Goal: Task Accomplishment & Management: Manage account settings

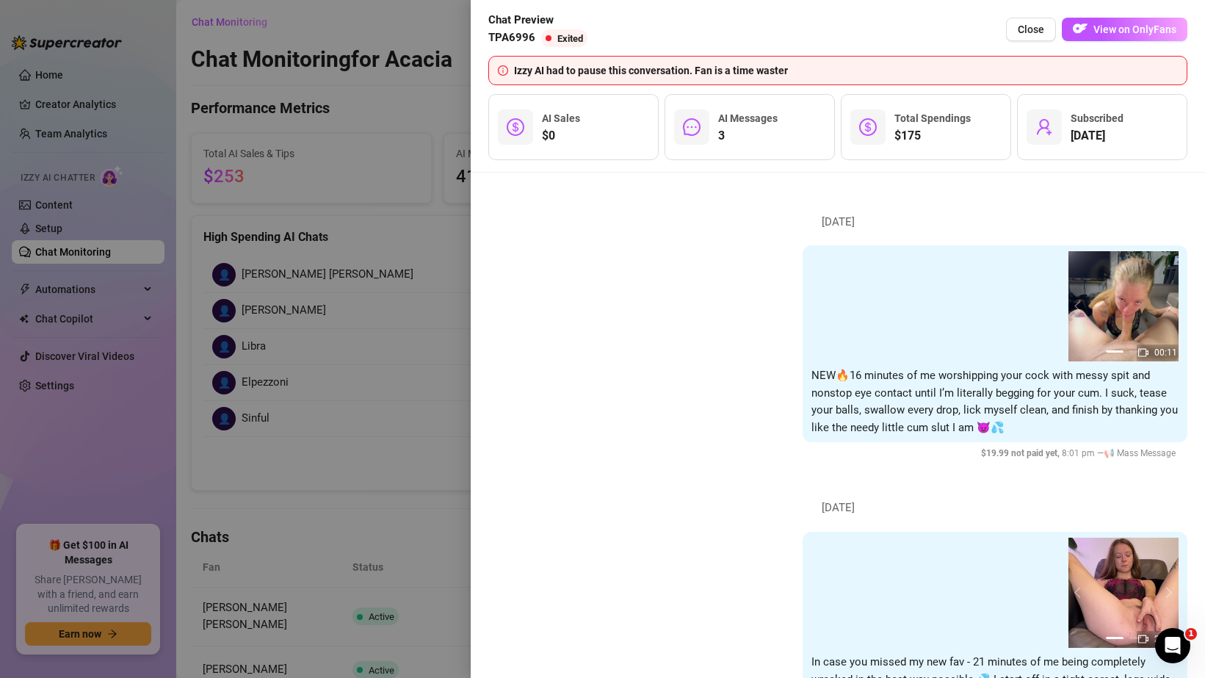
scroll to position [2249, 0]
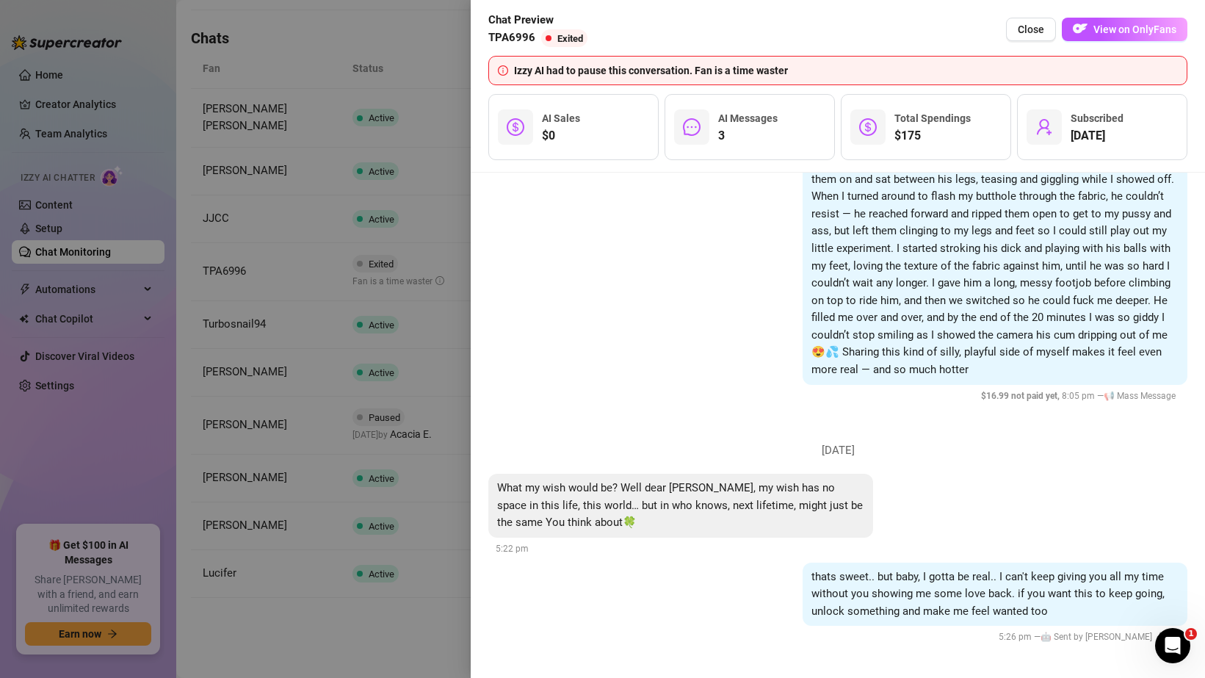
click at [291, 118] on div at bounding box center [602, 339] width 1205 height 678
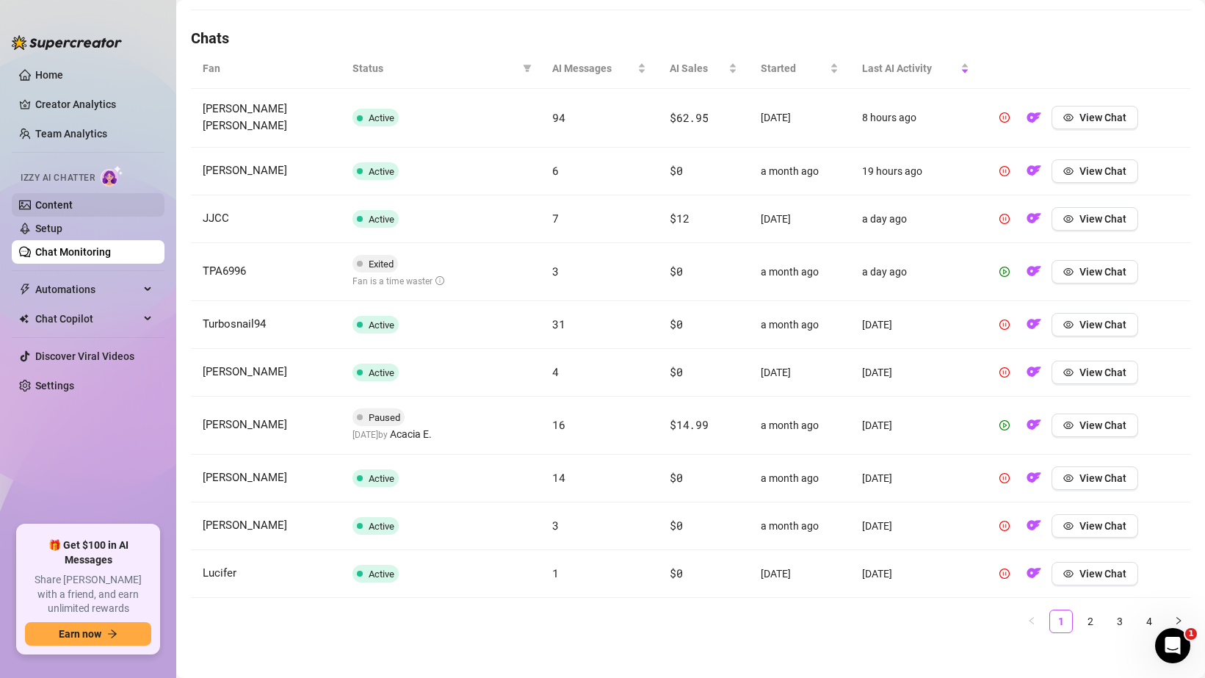
click at [73, 199] on link "Content" at bounding box center [53, 205] width 37 height 12
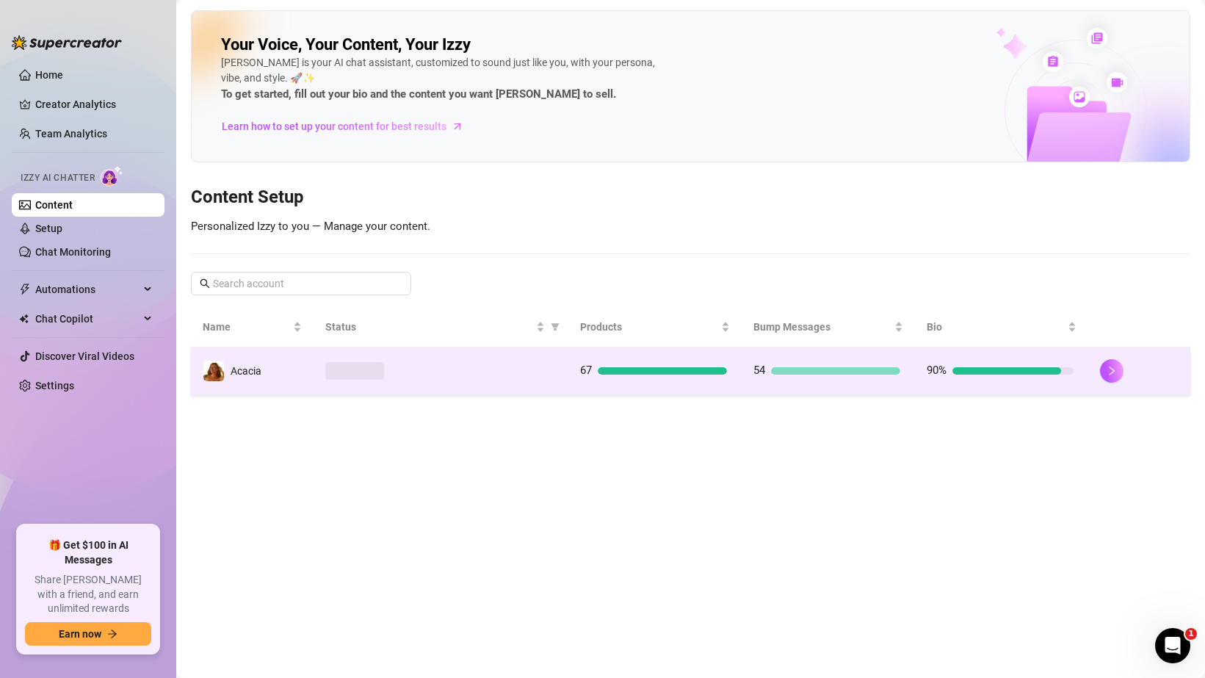
click at [433, 372] on div at bounding box center [440, 371] width 231 height 18
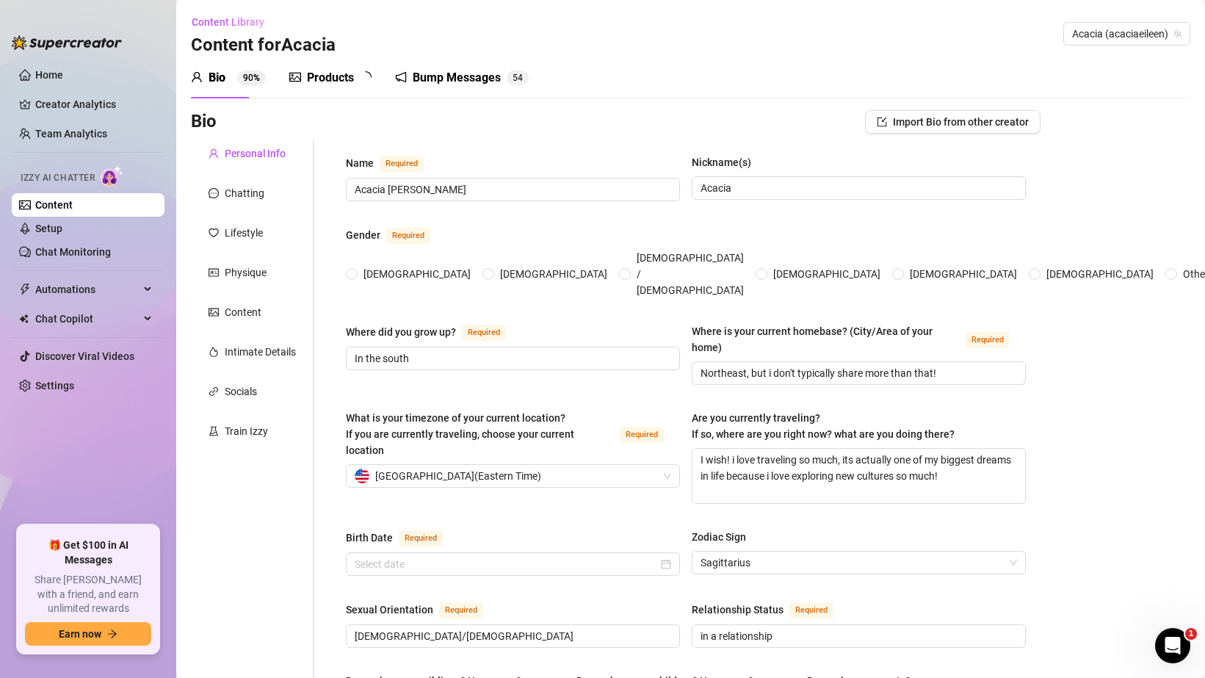
radio input "true"
type input "[DATE]"
click at [311, 79] on div "Products" at bounding box center [330, 78] width 47 height 18
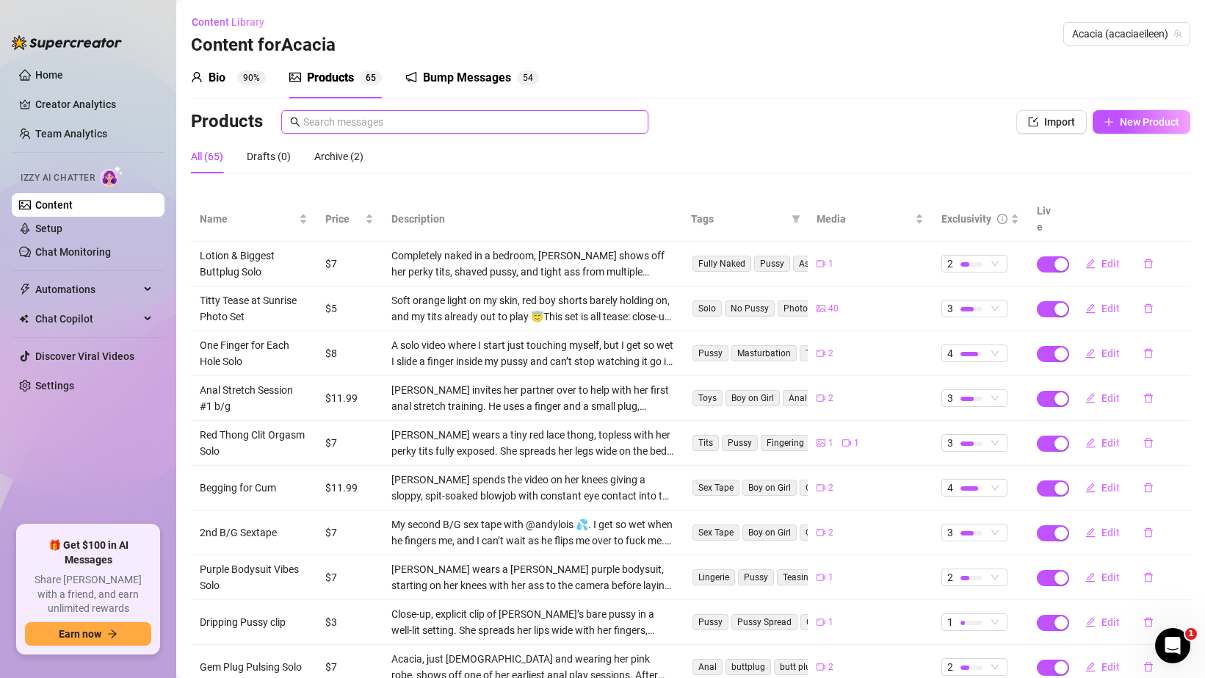
click at [539, 129] on input "text" at bounding box center [471, 122] width 336 height 16
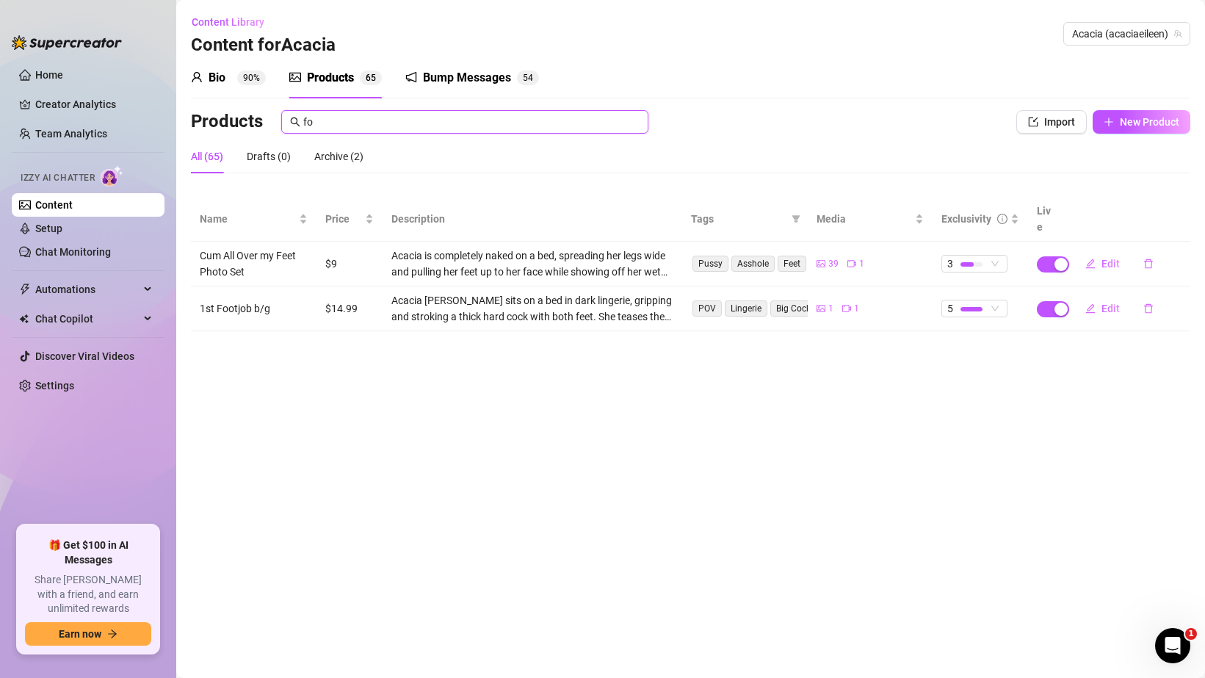
type input "f"
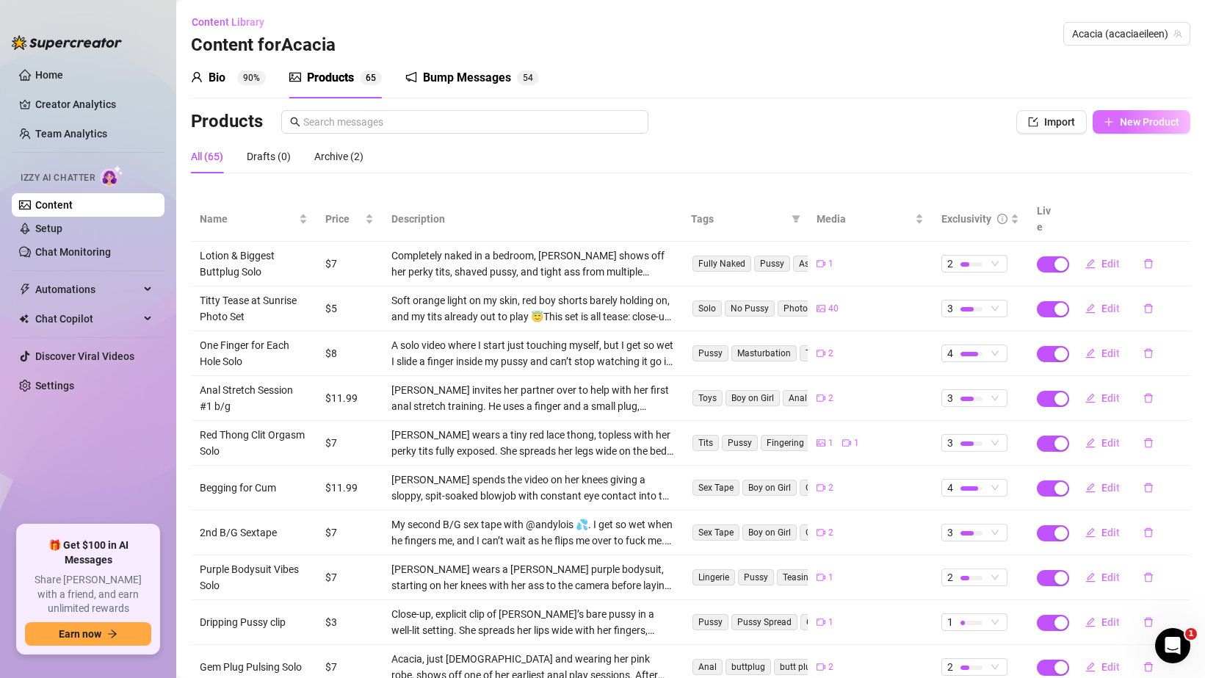
click at [1132, 123] on span "New Product" at bounding box center [1149, 122] width 59 height 12
type textarea "Type your message here..."
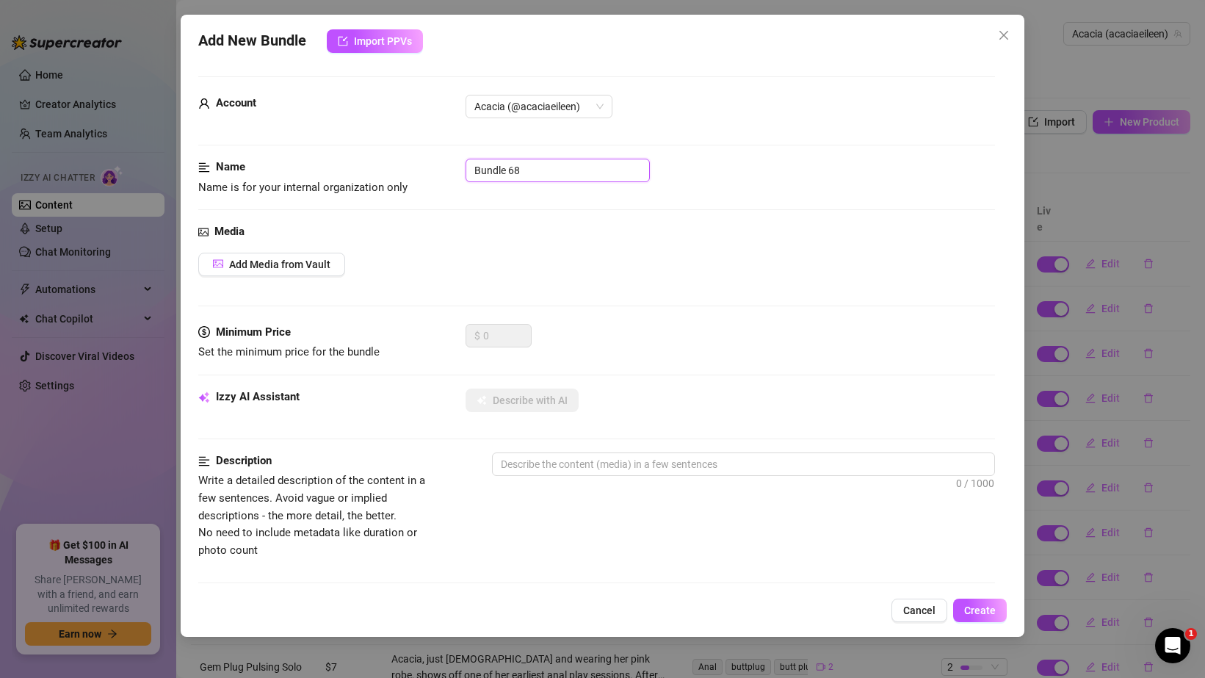
click at [504, 175] on input "Bundle 68" at bounding box center [558, 170] width 184 height 23
type input "Footjob prep"
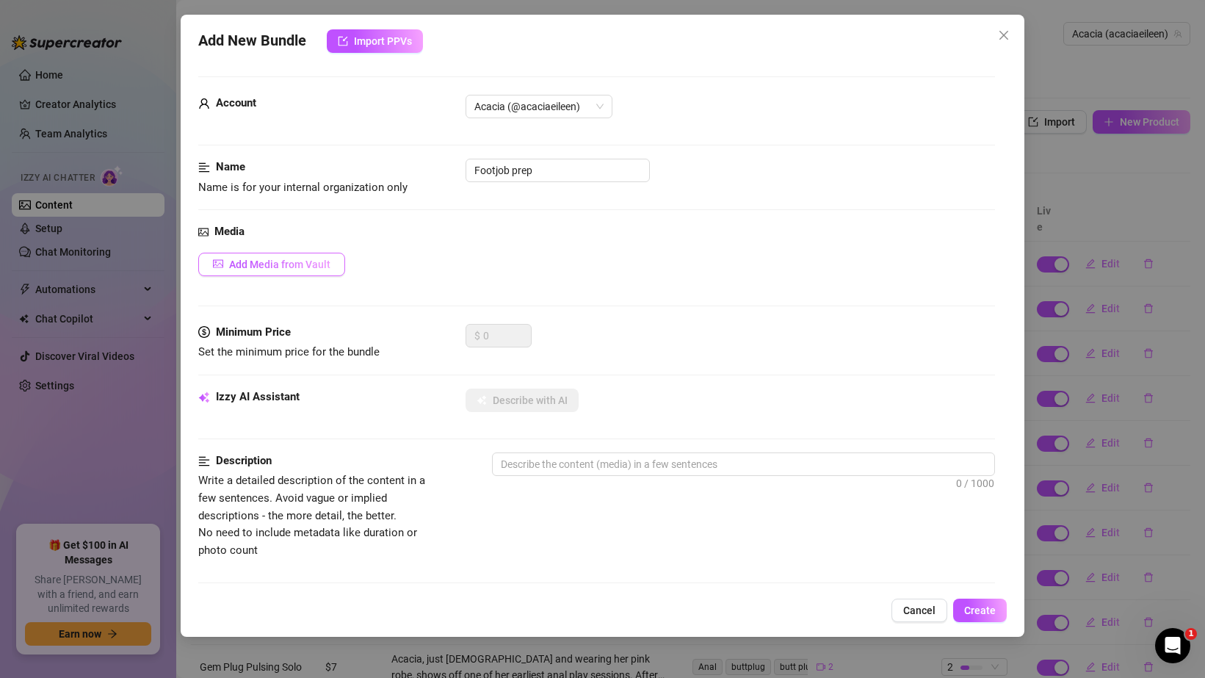
click at [308, 258] on span "Add Media from Vault" at bounding box center [279, 264] width 101 height 12
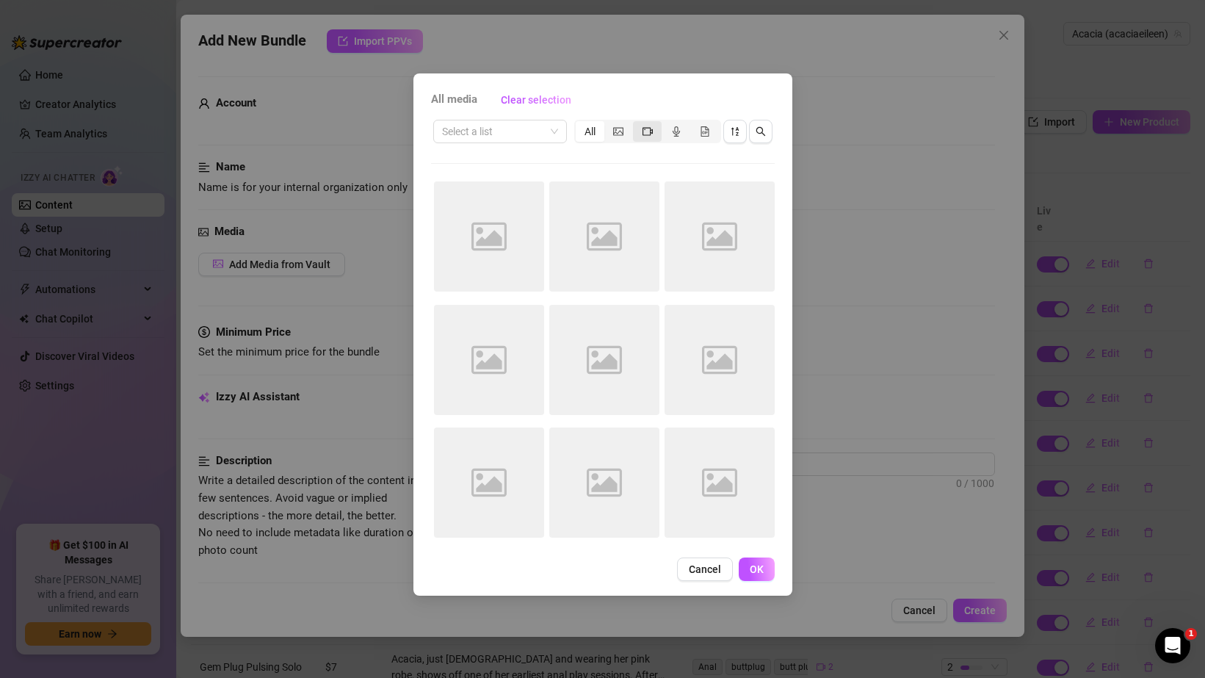
click at [643, 126] on icon "video-camera" at bounding box center [648, 131] width 10 height 10
click at [637, 123] on input "segmented control" at bounding box center [637, 123] width 0 height 0
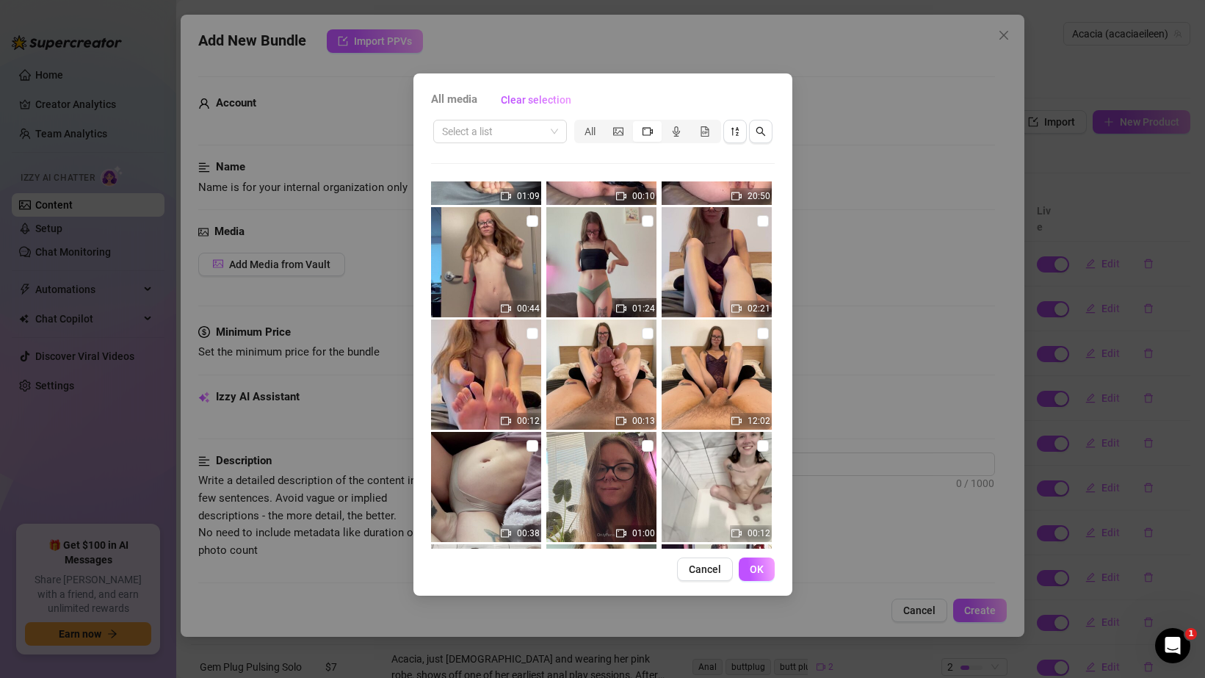
scroll to position [1101, 0]
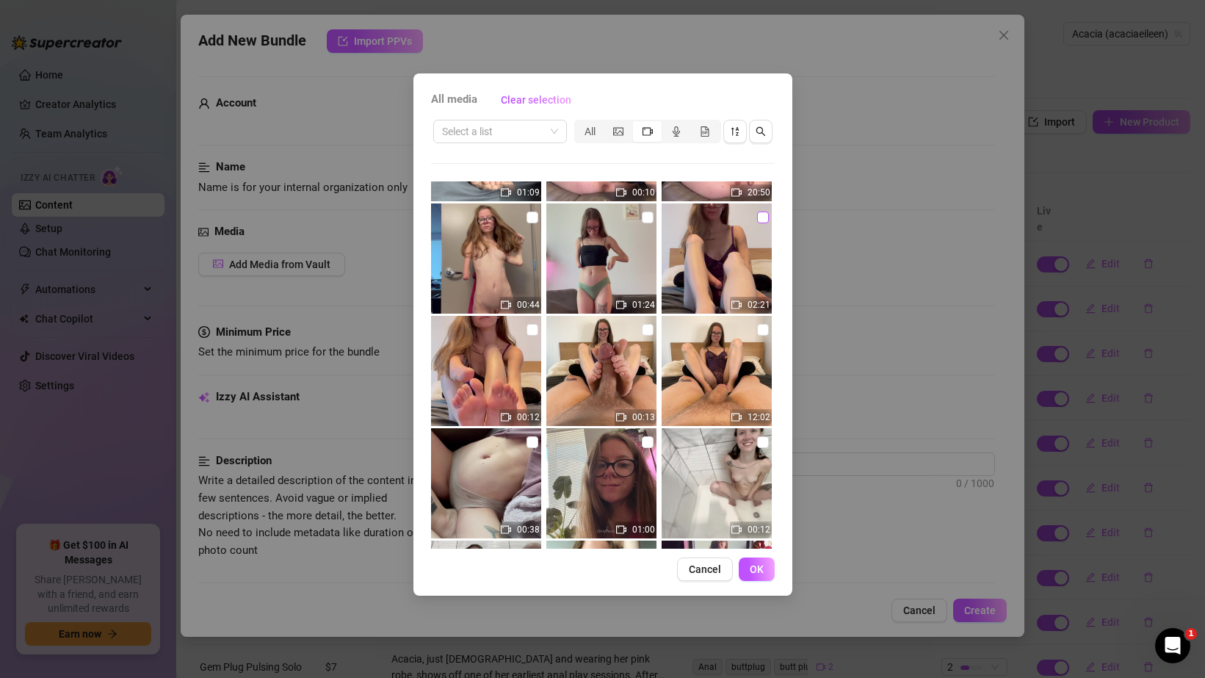
click at [764, 218] on input "checkbox" at bounding box center [763, 217] width 12 height 12
checkbox input "true"
click at [750, 563] on span "OK" at bounding box center [757, 569] width 14 height 12
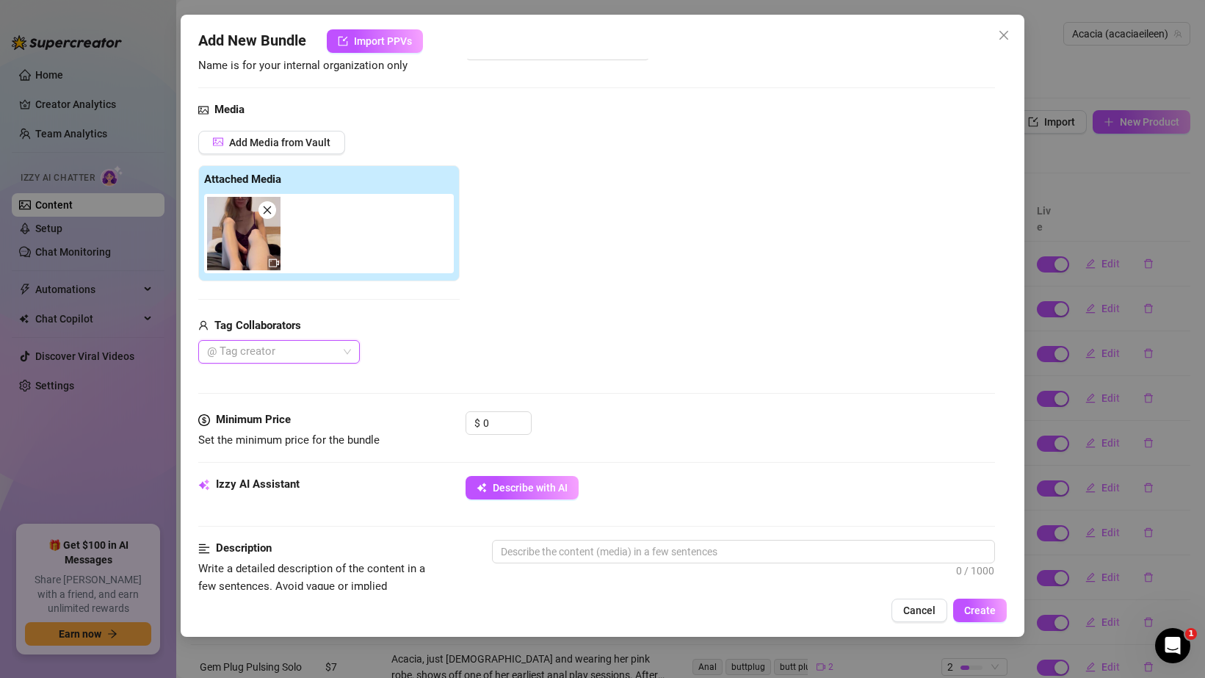
scroll to position [131, 0]
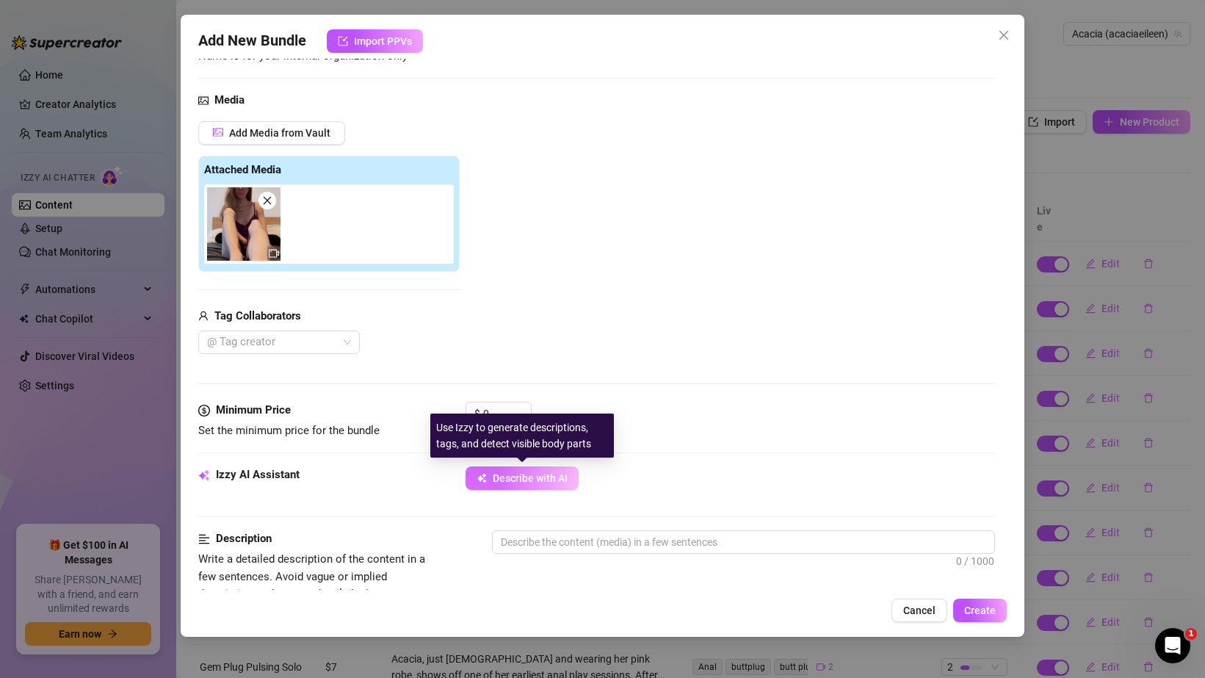
click at [499, 468] on button "Describe with AI" at bounding box center [522, 477] width 113 height 23
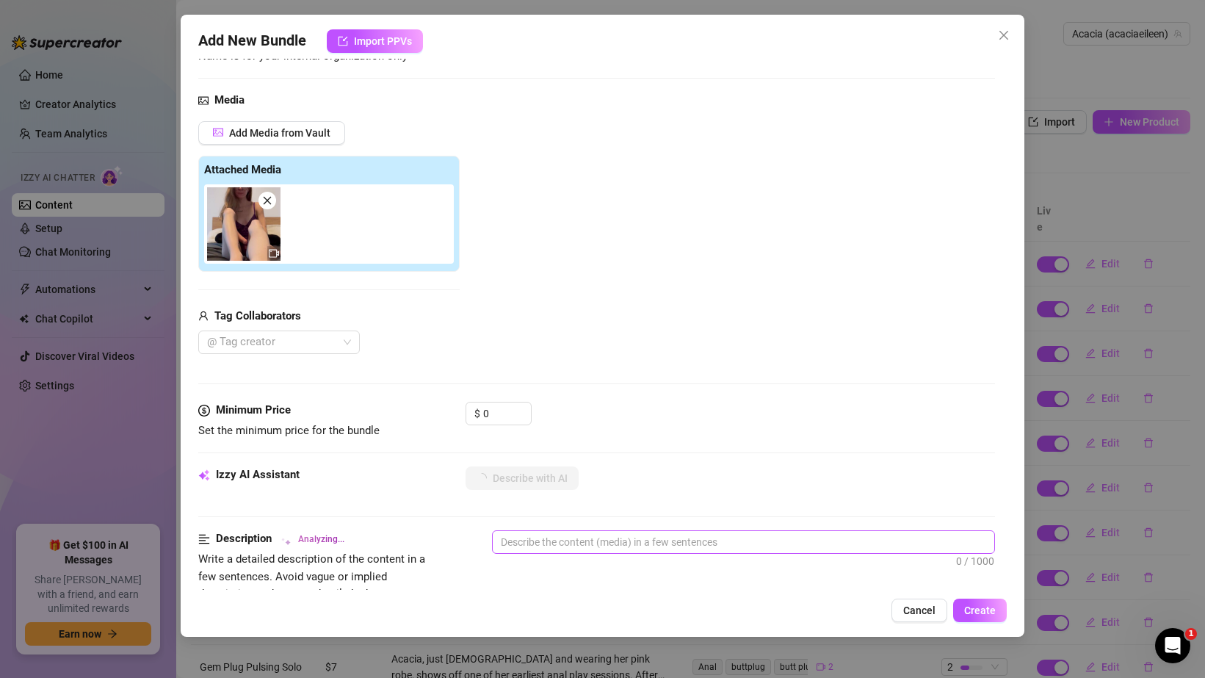
type textarea "Acacia"
type textarea "Acacia wears"
type textarea "Acacia wears a"
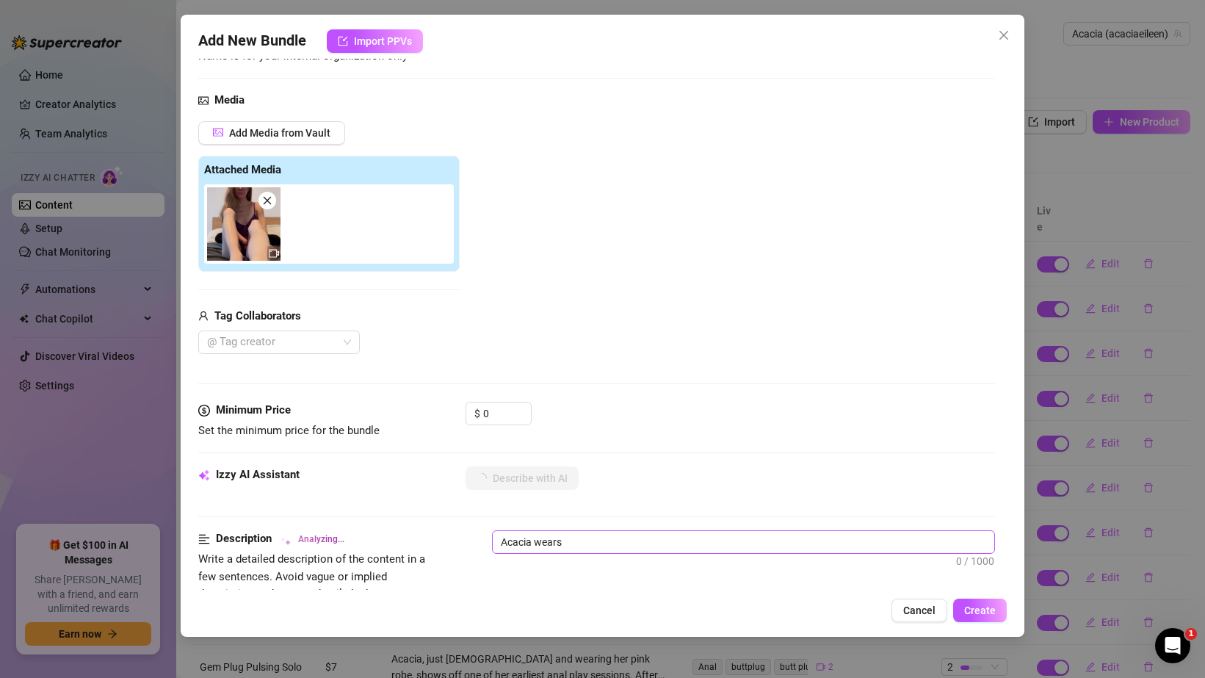
type textarea "Acacia wears a"
type textarea "Acacia wears a purple"
type textarea "Acacia wears a purple lace"
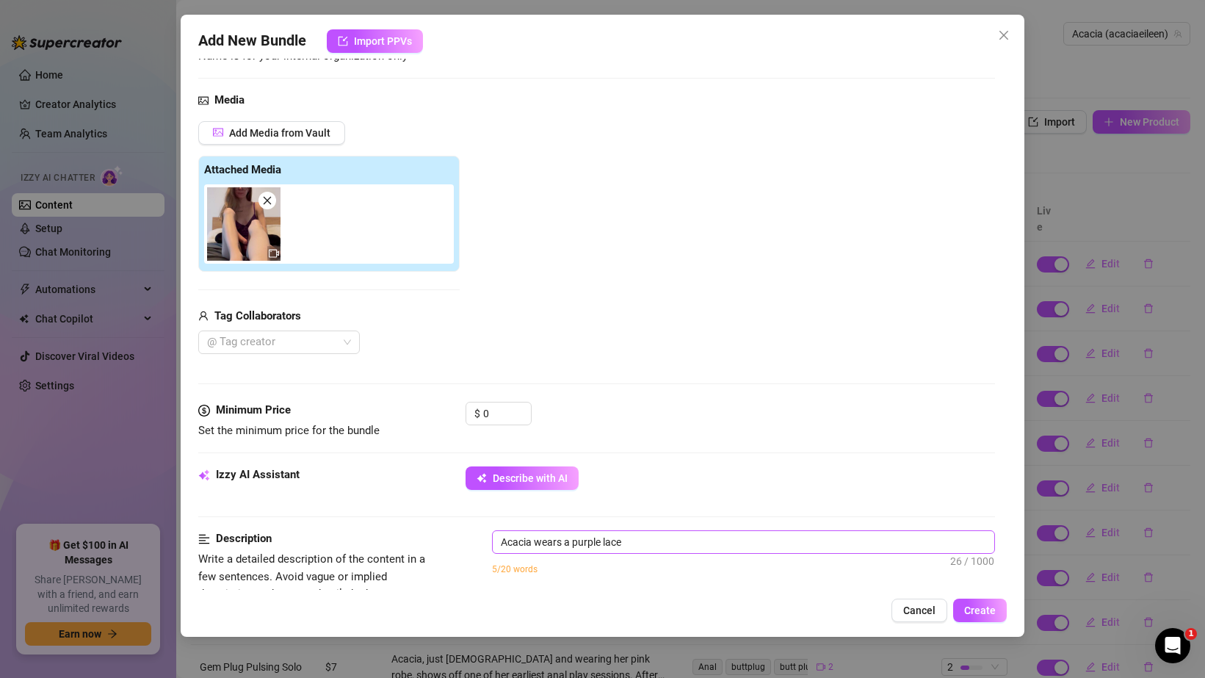
type textarea "Acacia wears a purple lace lingerie"
type textarea "Acacia wears a purple lace lingerie set"
type textarea "Acacia wears a purple lace lingerie set while"
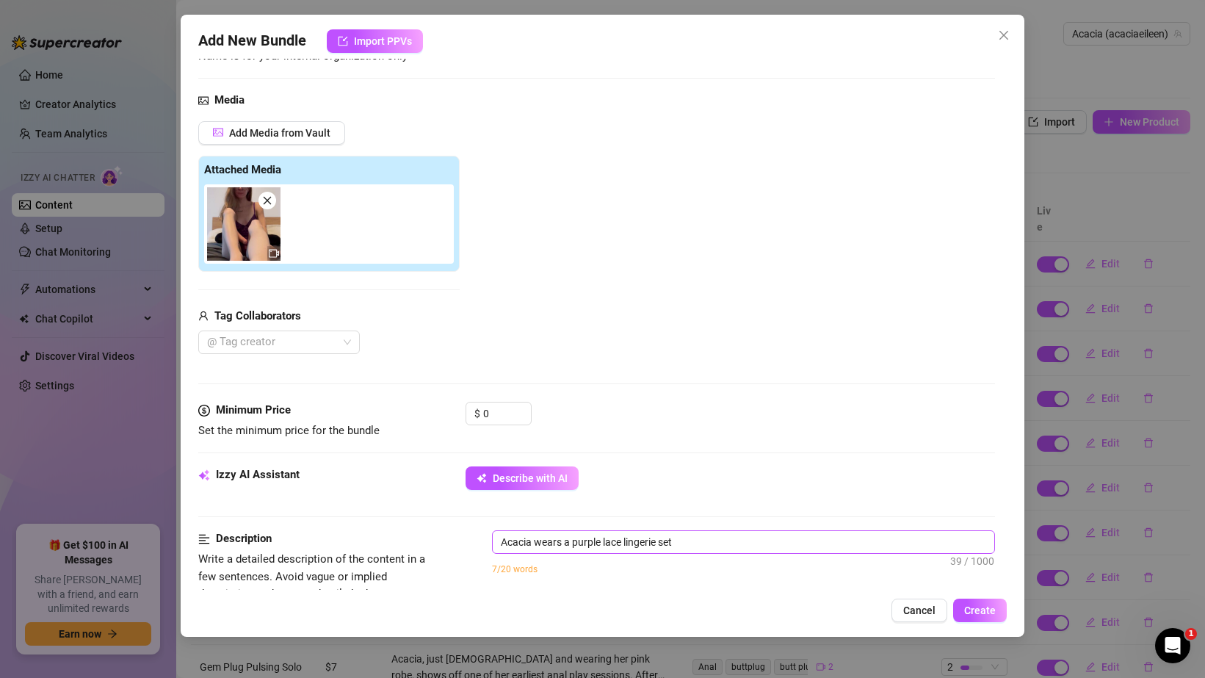
type textarea "Acacia wears a purple lace lingerie set while"
type textarea "[PERSON_NAME] wears a purple lace lingerie set while sitting"
type textarea "[PERSON_NAME] wears a purple lace lingerie set while sitting on"
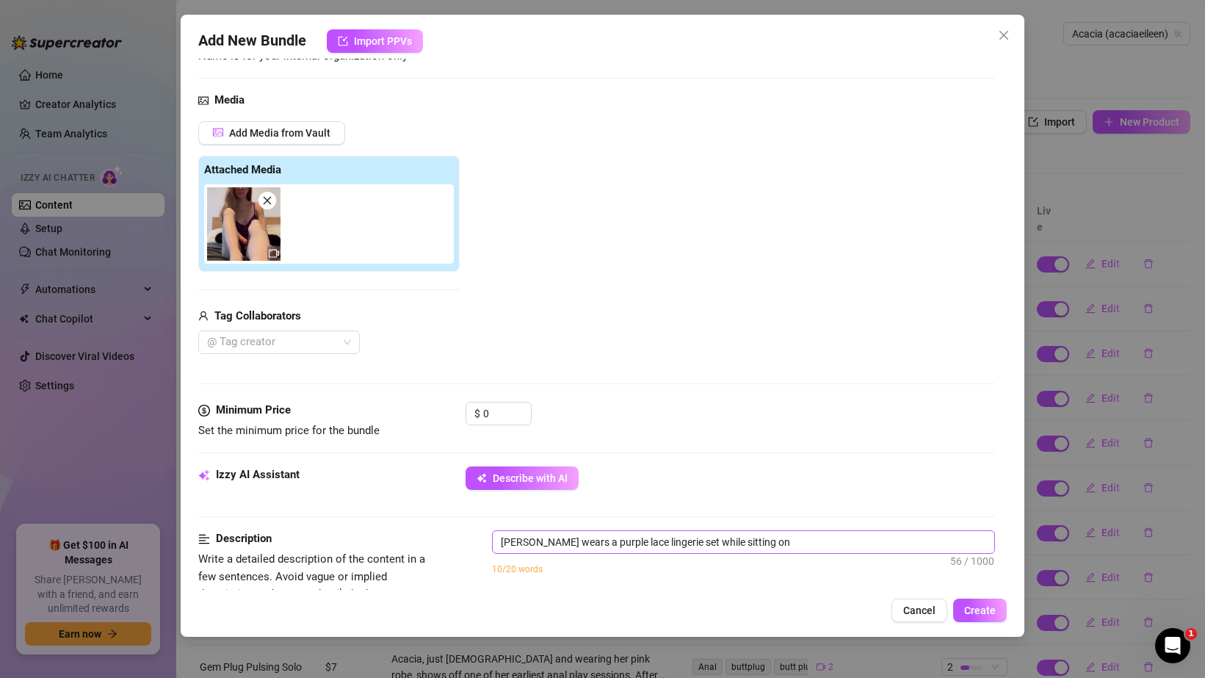
type textarea "[PERSON_NAME] wears a purple lace lingerie set while sitting on a"
type textarea "[PERSON_NAME] wears a purple lace lingerie set while sitting on a bed,"
type textarea "[PERSON_NAME] wears a purple lace lingerie set while sitting on a bed, legs"
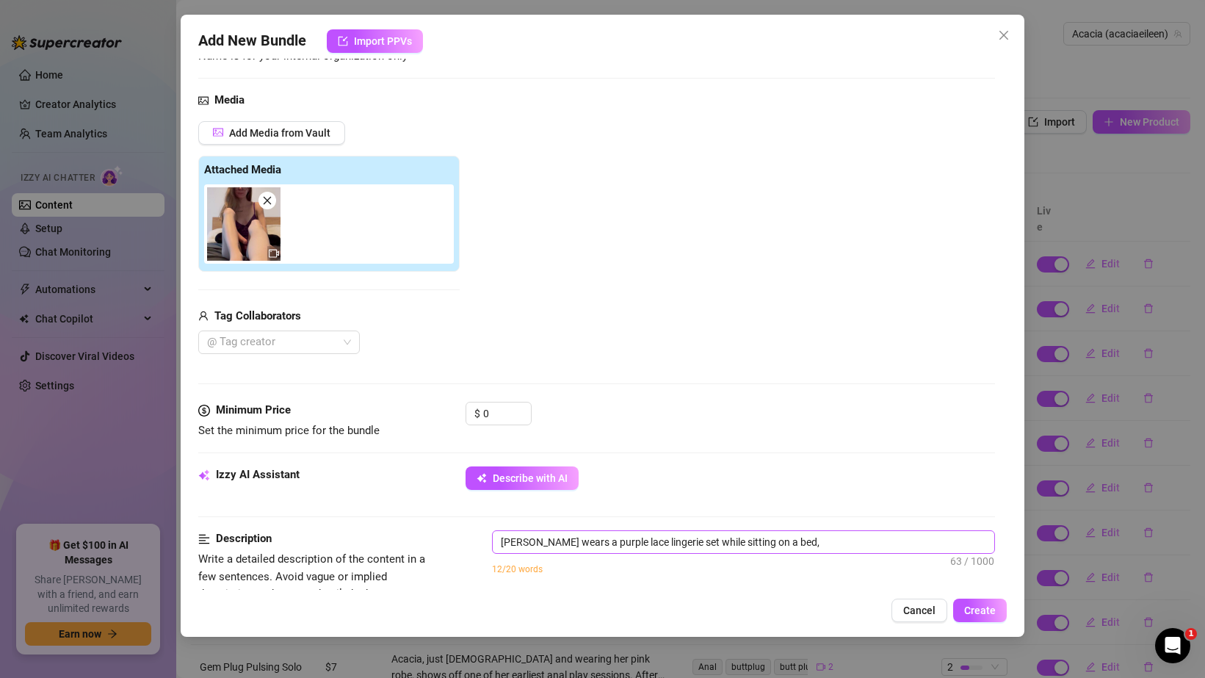
type textarea "[PERSON_NAME] wears a purple lace lingerie set while sitting on a bed, legs"
type textarea "[PERSON_NAME] wears a purple lace lingerie set while sitting on a bed, legs spr…"
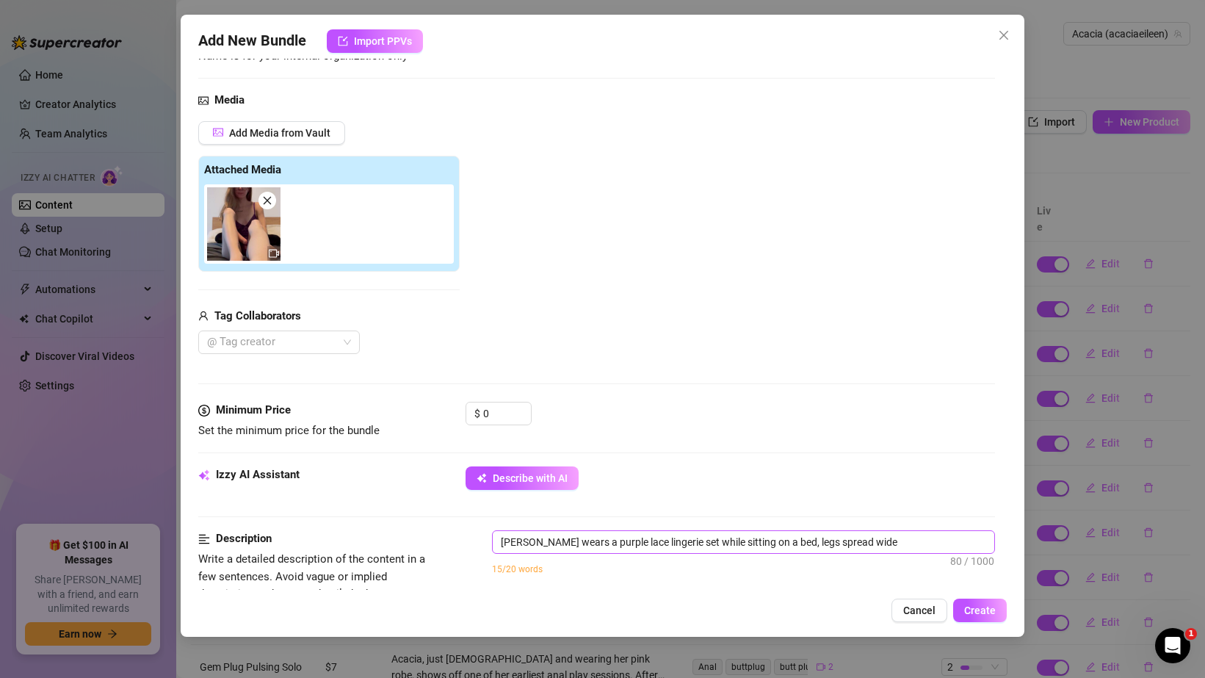
type textarea "[PERSON_NAME] wears a purple lace lingerie set while sitting on a bed, legs spr…"
type textarea "Acacia wears a purple lace lingerie set while sitting on a bed, legs spread wid…"
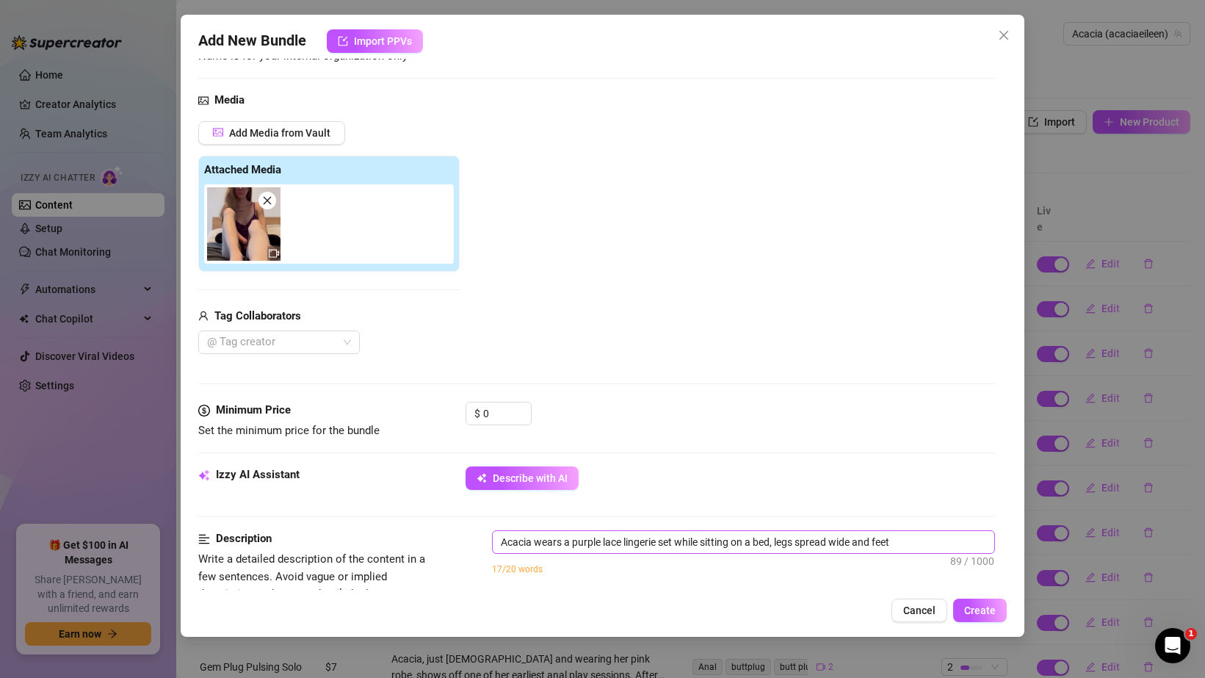
type textarea "Acacia wears a purple lace lingerie set while sitting on a bed, legs spread wid…"
type textarea "[PERSON_NAME] wears a purple lace lingerie set while sitting on a bed, legs spr…"
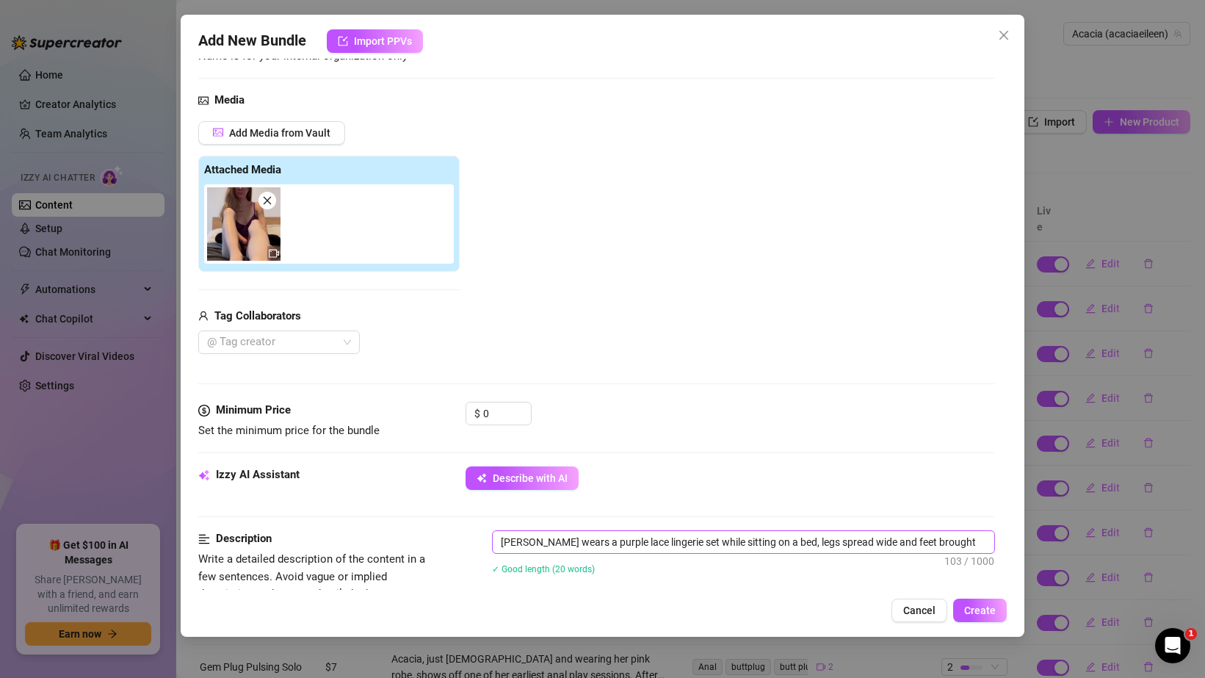
type textarea "[PERSON_NAME] wears a purple lace lingerie set while sitting on a bed, legs spr…"
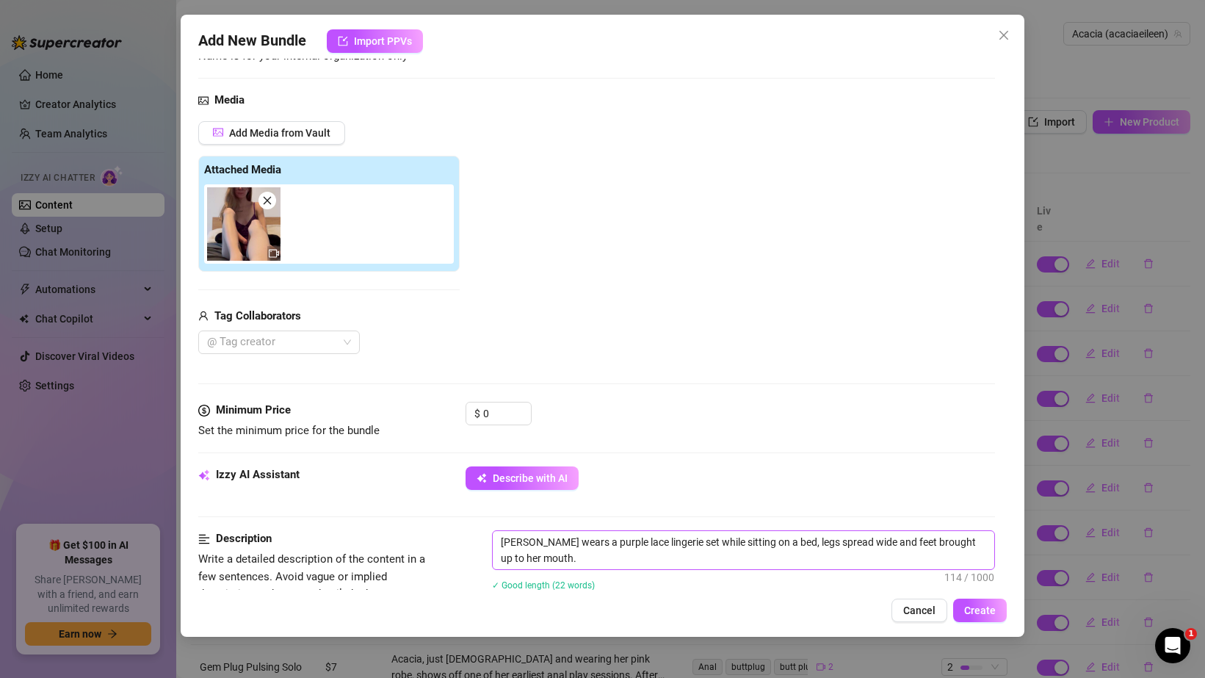
type textarea "[PERSON_NAME] wears a purple lace lingerie set while sitting on a bed, legs spr…"
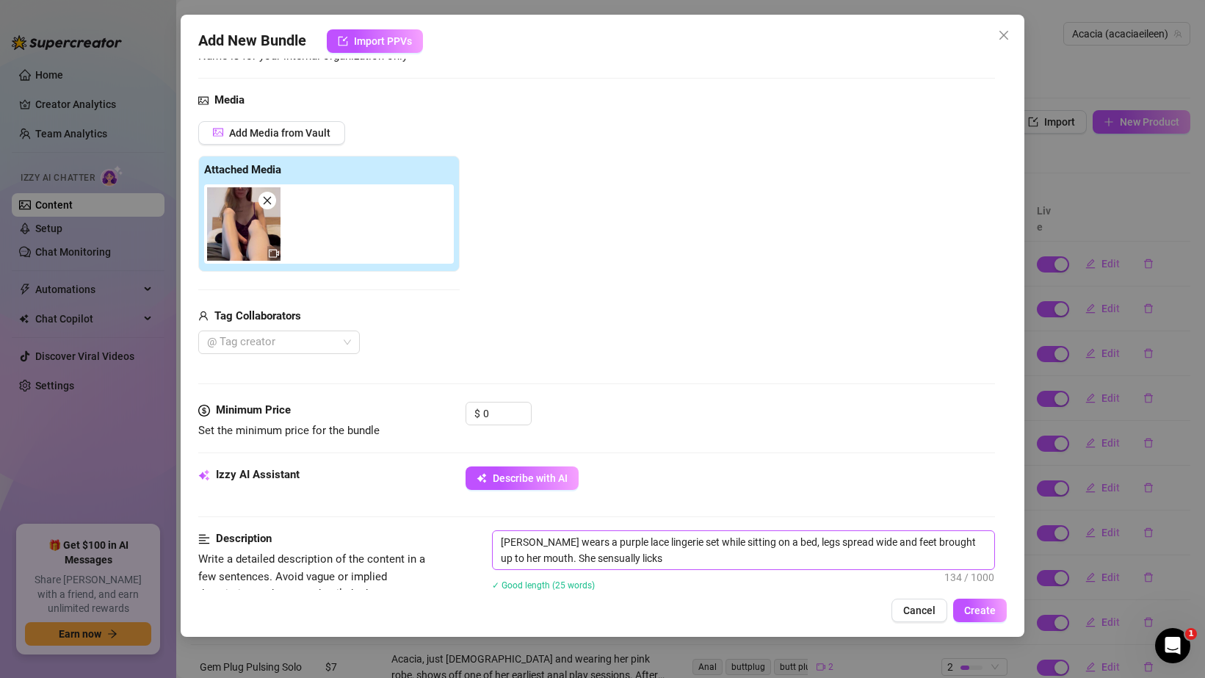
type textarea "[PERSON_NAME] wears a purple lace lingerie set while sitting on a bed, legs spr…"
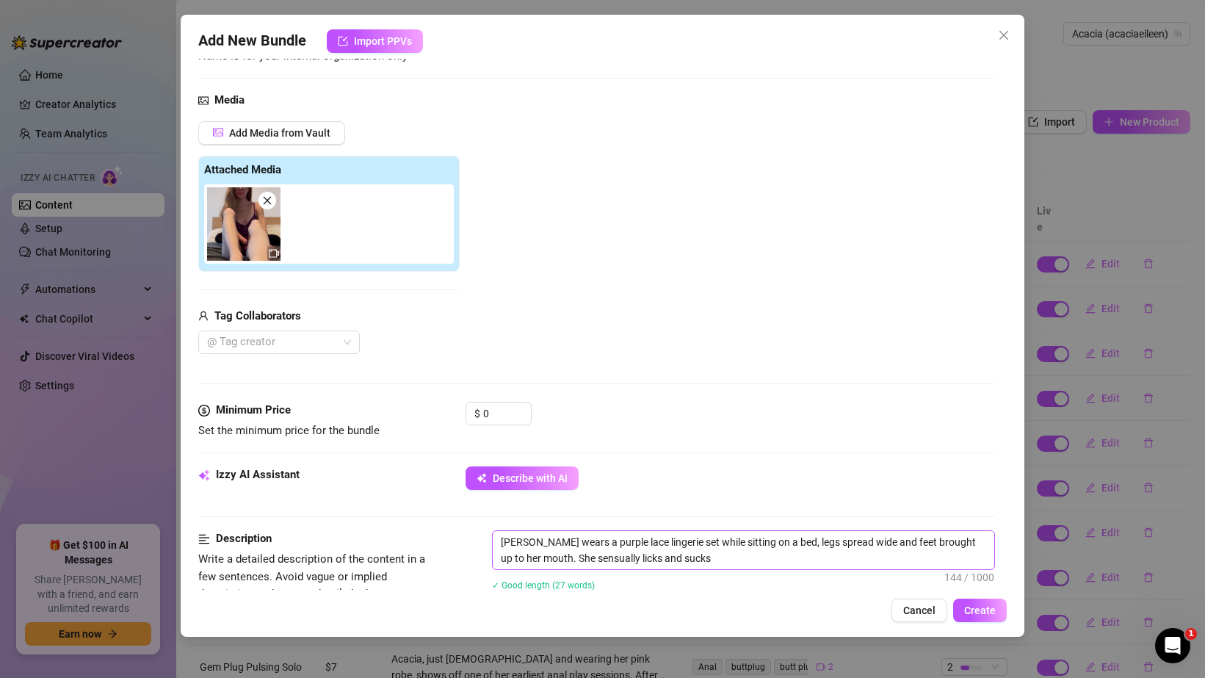
type textarea "[PERSON_NAME] wears a purple lace lingerie set while sitting on a bed, legs spr…"
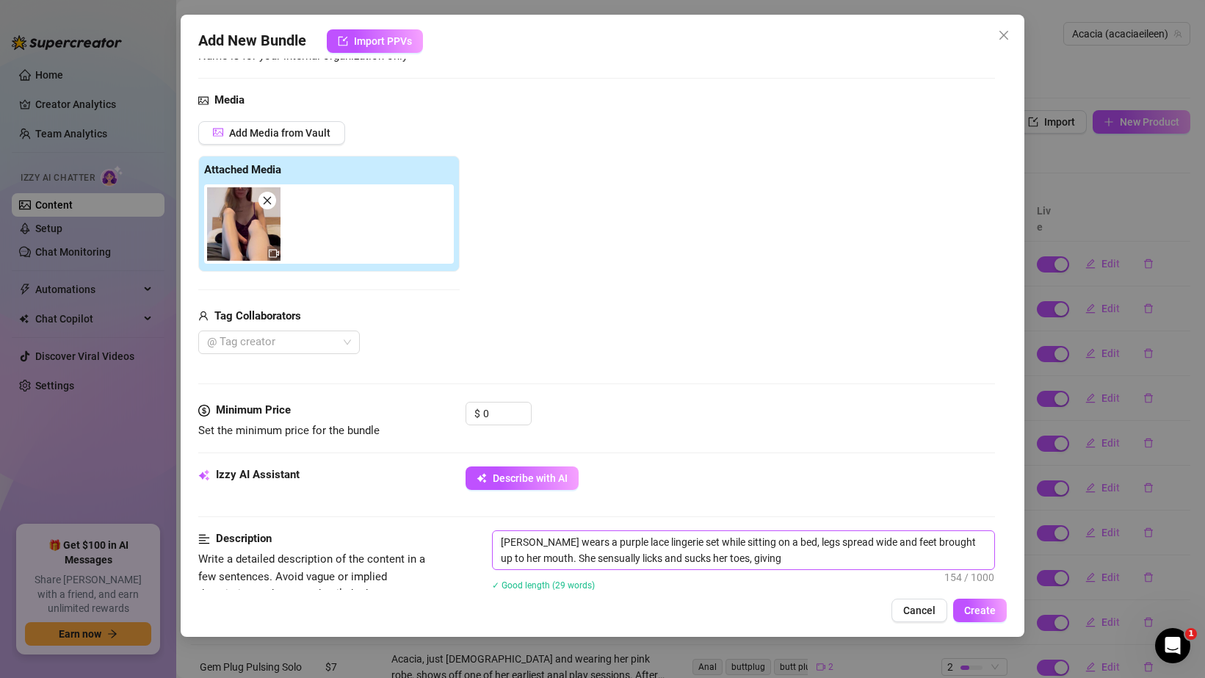
type textarea "[PERSON_NAME] wears a purple lace lingerie set while sitting on a bed, legs spr…"
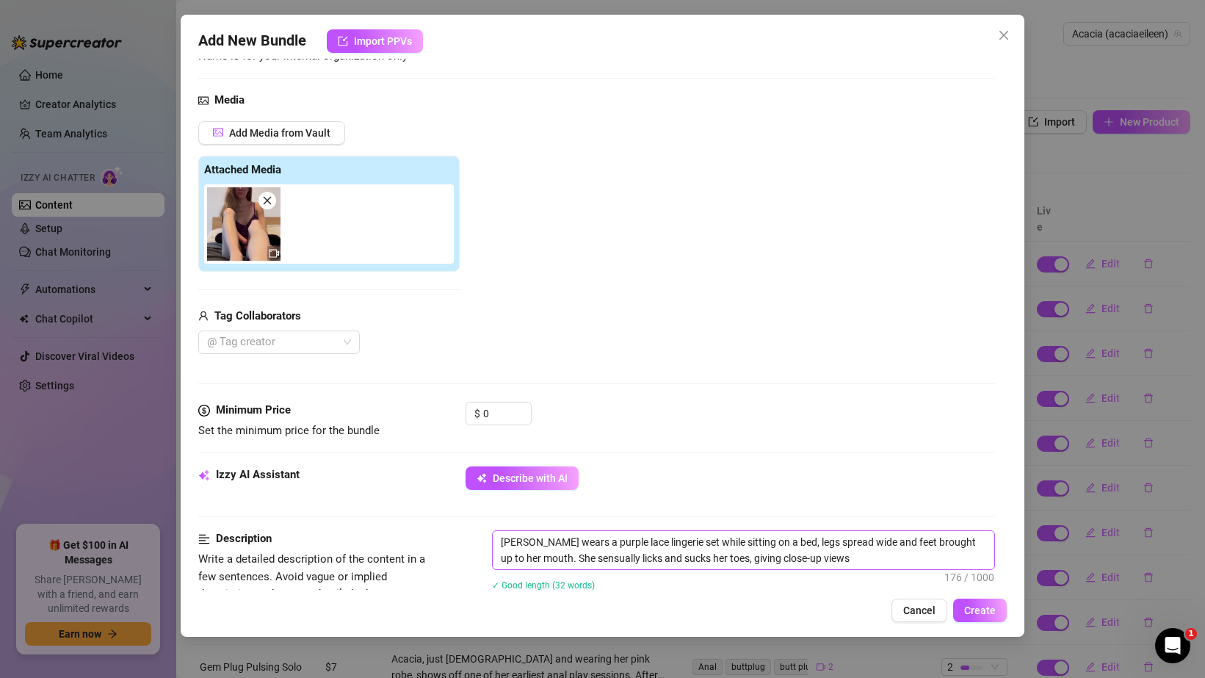
type textarea "[PERSON_NAME] wears a purple lace lingerie set while sitting on a bed, legs spr…"
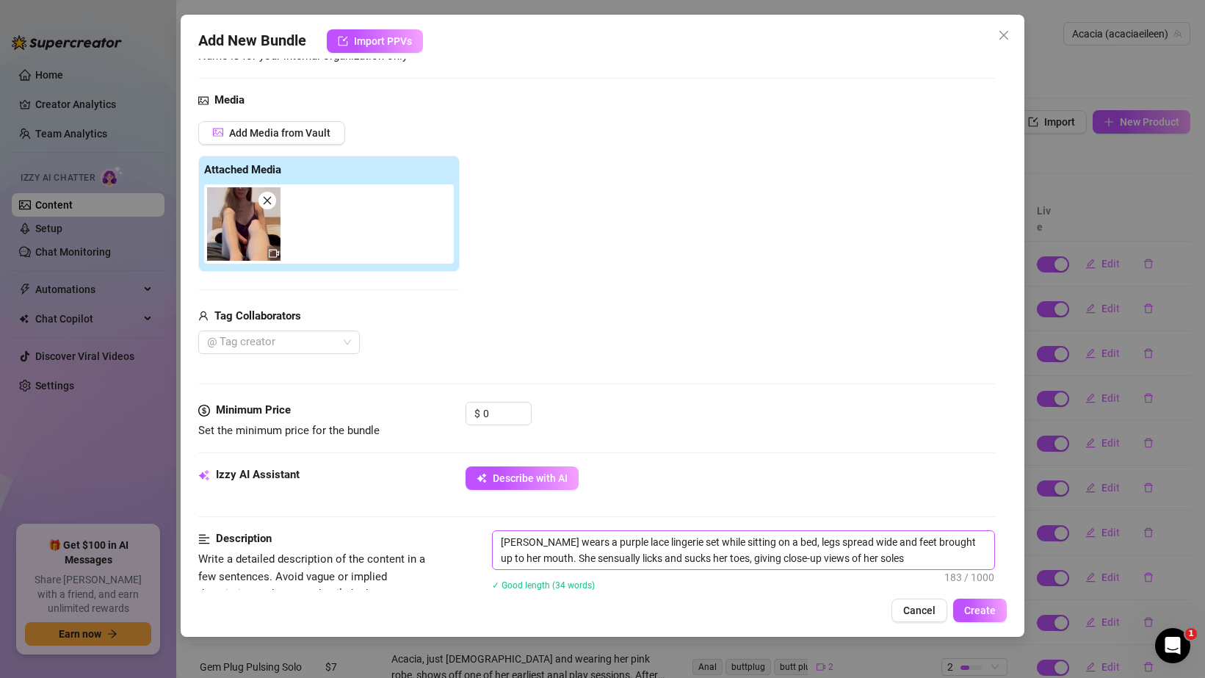
type textarea "[PERSON_NAME] wears a purple lace lingerie set while sitting on a bed, legs spr…"
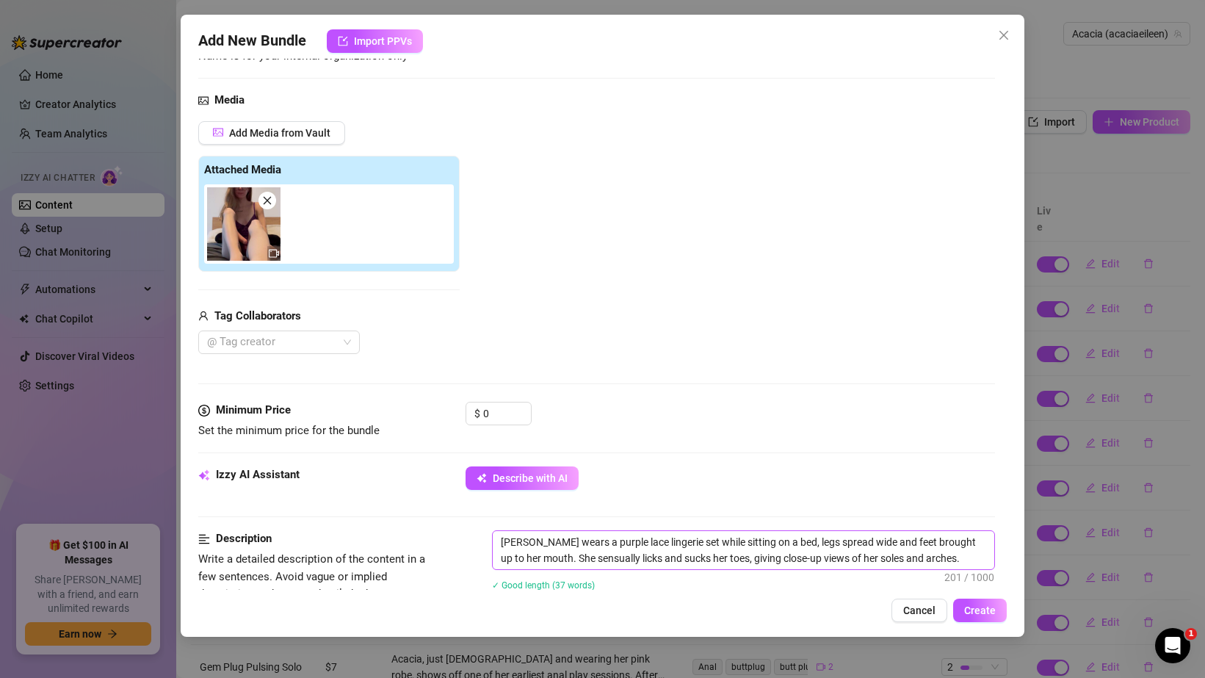
type textarea "[PERSON_NAME] wears a purple lace lingerie set while sitting on a bed, legs spr…"
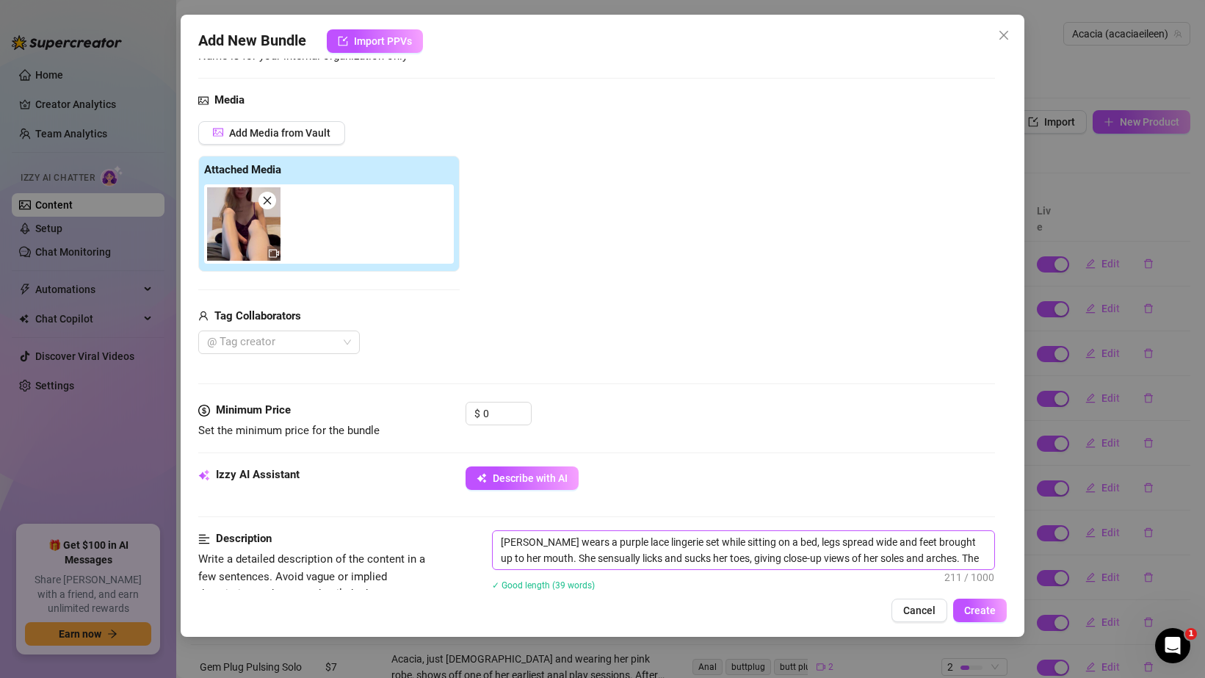
type textarea "[PERSON_NAME] wears a purple lace lingerie set while sitting on a bed, legs spr…"
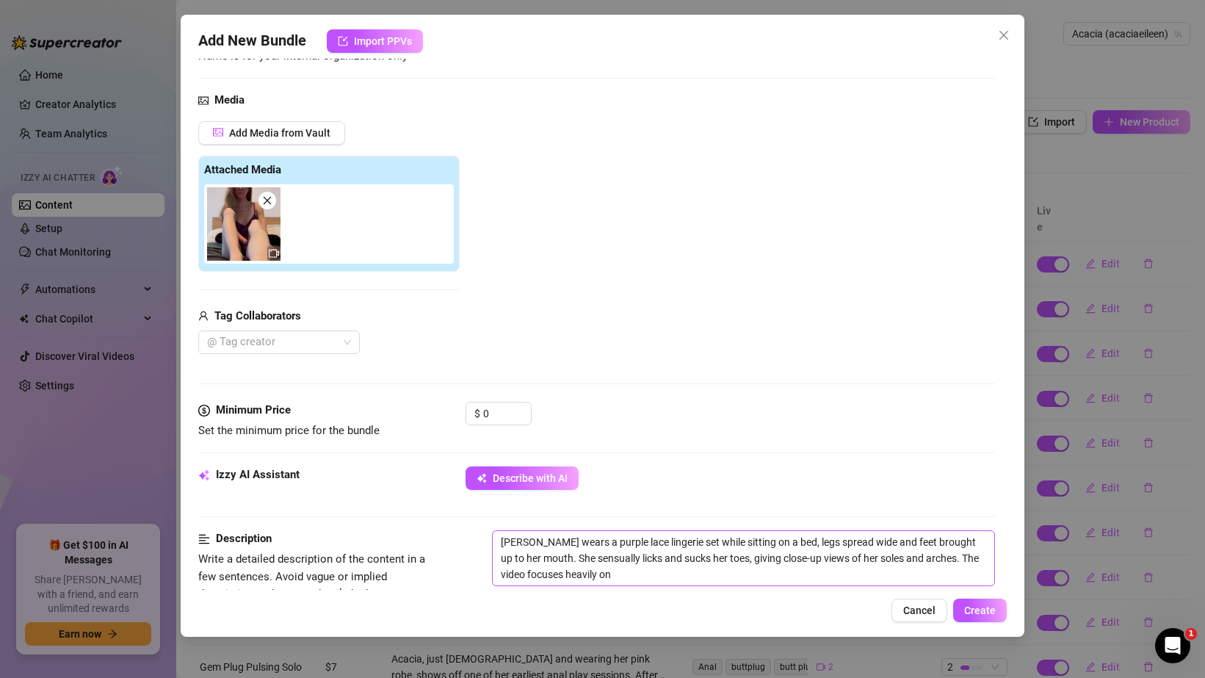
type textarea "[PERSON_NAME] wears a purple lace lingerie set while sitting on a bed, legs spr…"
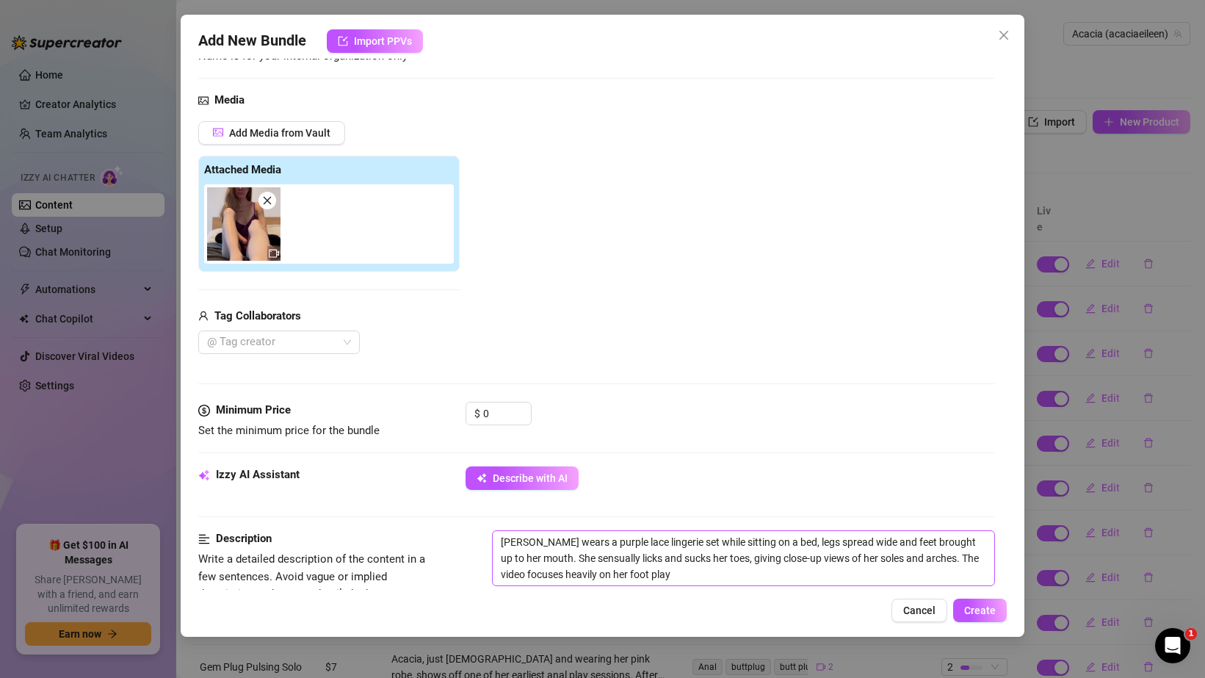
type textarea "[PERSON_NAME] wears a purple lace lingerie set while sitting on a bed, legs spr…"
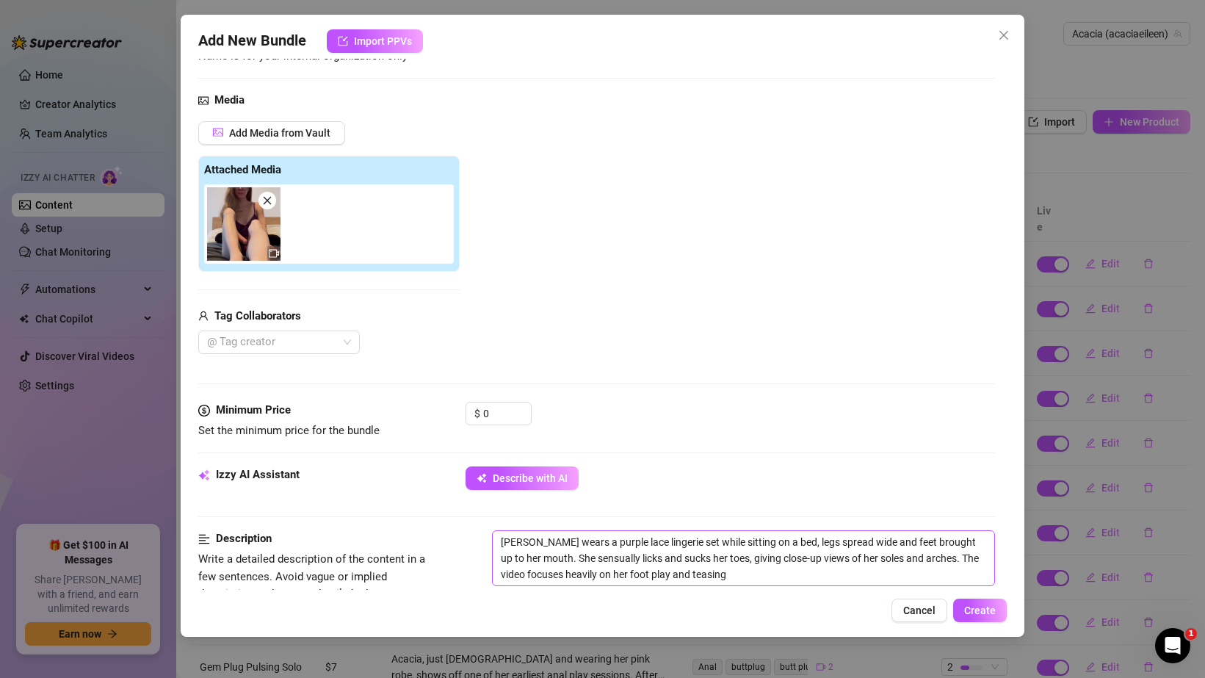
type textarea "[PERSON_NAME] wears a purple lace lingerie set while sitting on a bed, legs spr…"
click at [792, 574] on textarea "[PERSON_NAME] wears a purple lace lingerie set while sitting on a bed, legs spr…" at bounding box center [744, 558] width 502 height 54
type textarea "[PERSON_NAME] wears a purple lace lingerie set while sitting on a bed, legs spr…"
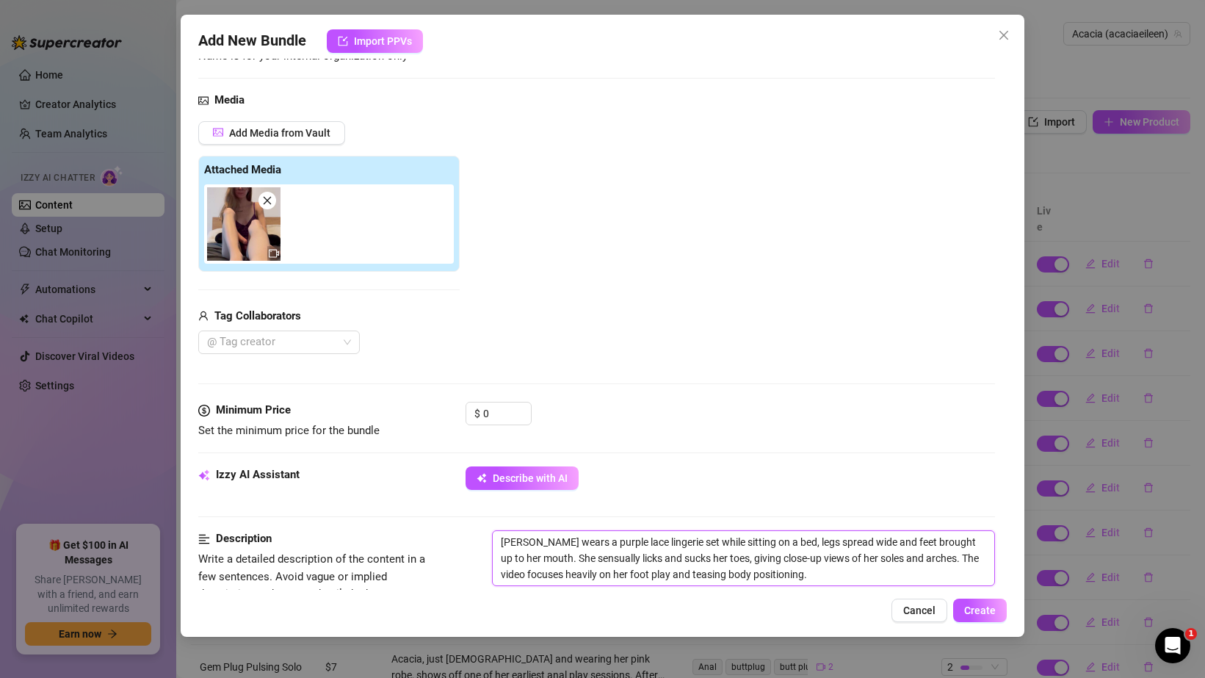
type textarea "[PERSON_NAME] wears a purple lace lingerie set while sitting on a bed, legs spr…"
paste textarea "getting ready to give my first foot job - just me on cam, licking my feet and t…"
type textarea "[PERSON_NAME] wears a purple lace lingerie set while sitting on a bed, legs spr…"
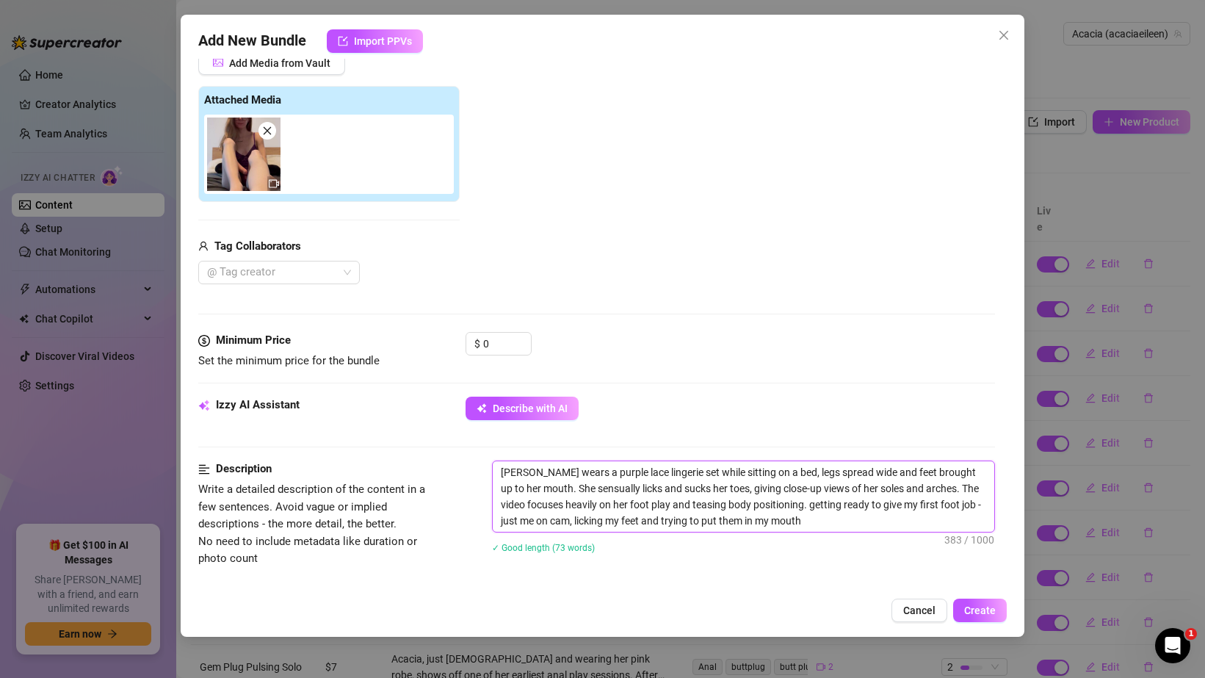
scroll to position [206, 0]
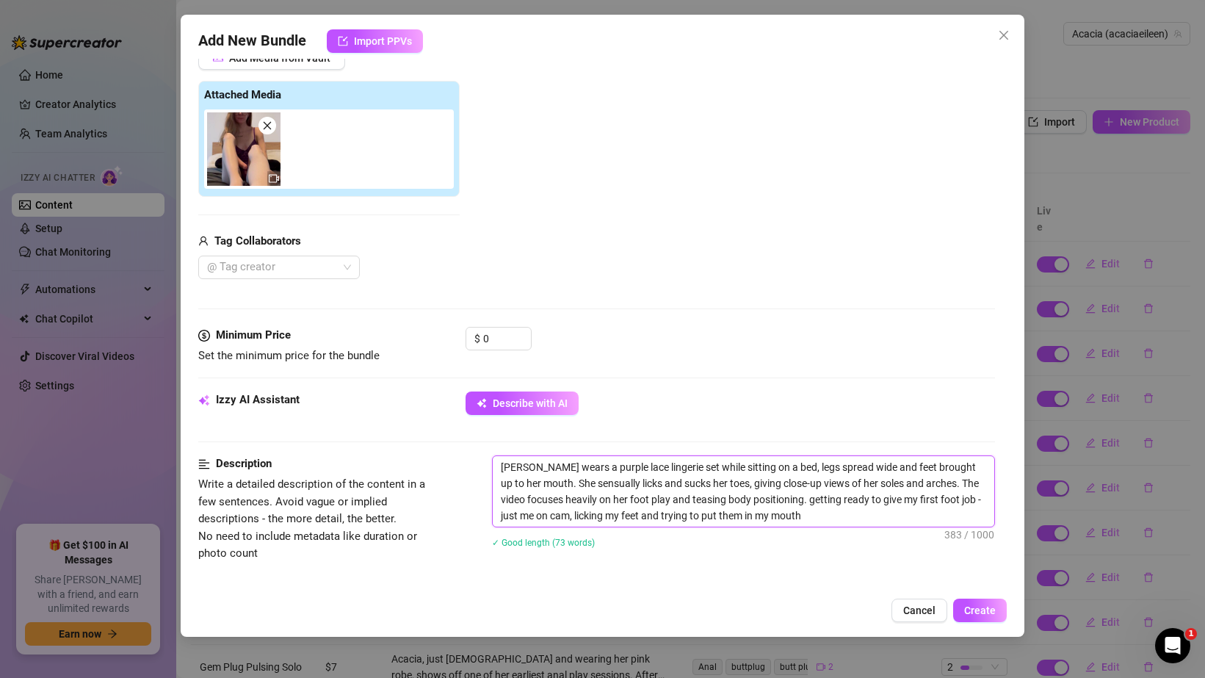
click at [783, 501] on textarea "[PERSON_NAME] wears a purple lace lingerie set while sitting on a bed, legs spr…" at bounding box center [744, 491] width 502 height 70
type textarea "[PERSON_NAME] wears a purple lace lingerie set while sitting on a bed, legs spr…"
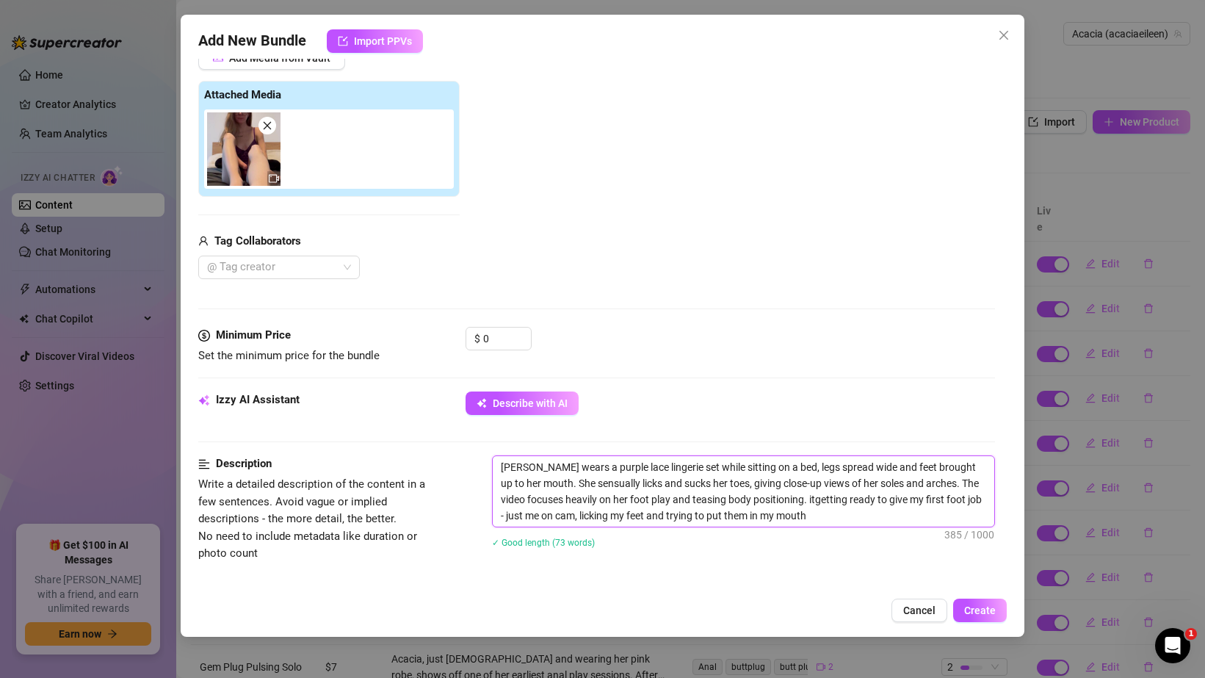
type textarea "[PERSON_NAME] wears a purple lace lingerie set while sitting on a bed, legs spr…"
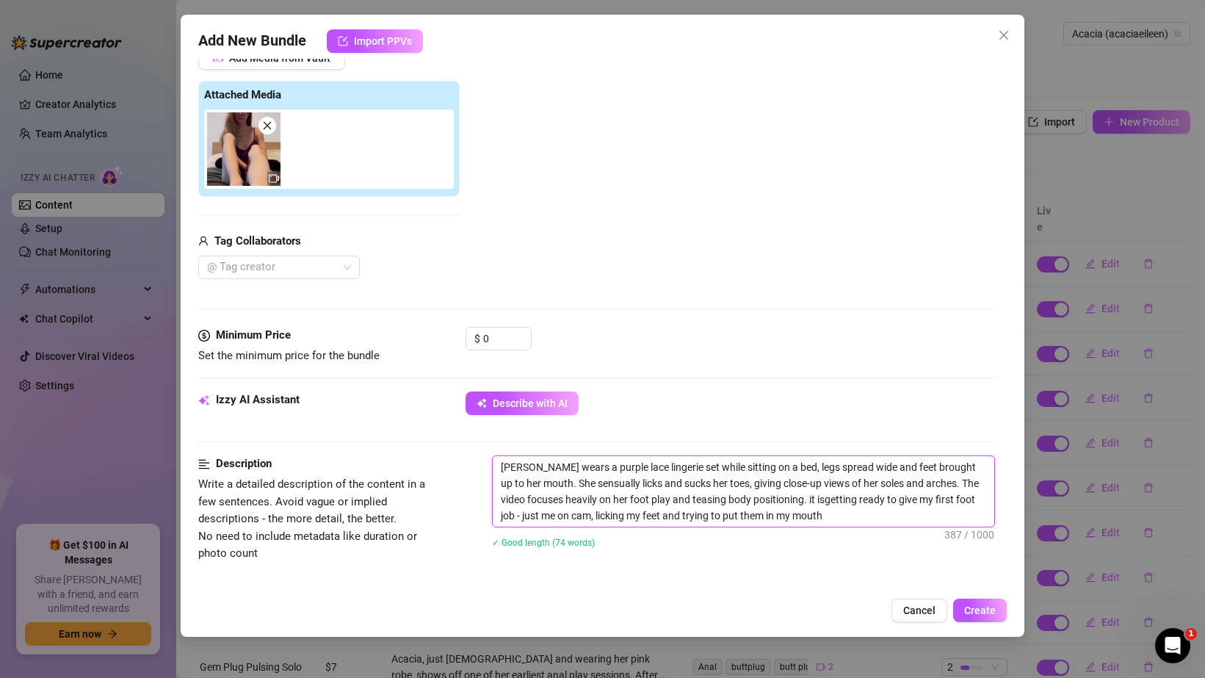
type textarea "[PERSON_NAME] wears a purple lace lingerie set while sitting on a bed, legs spr…"
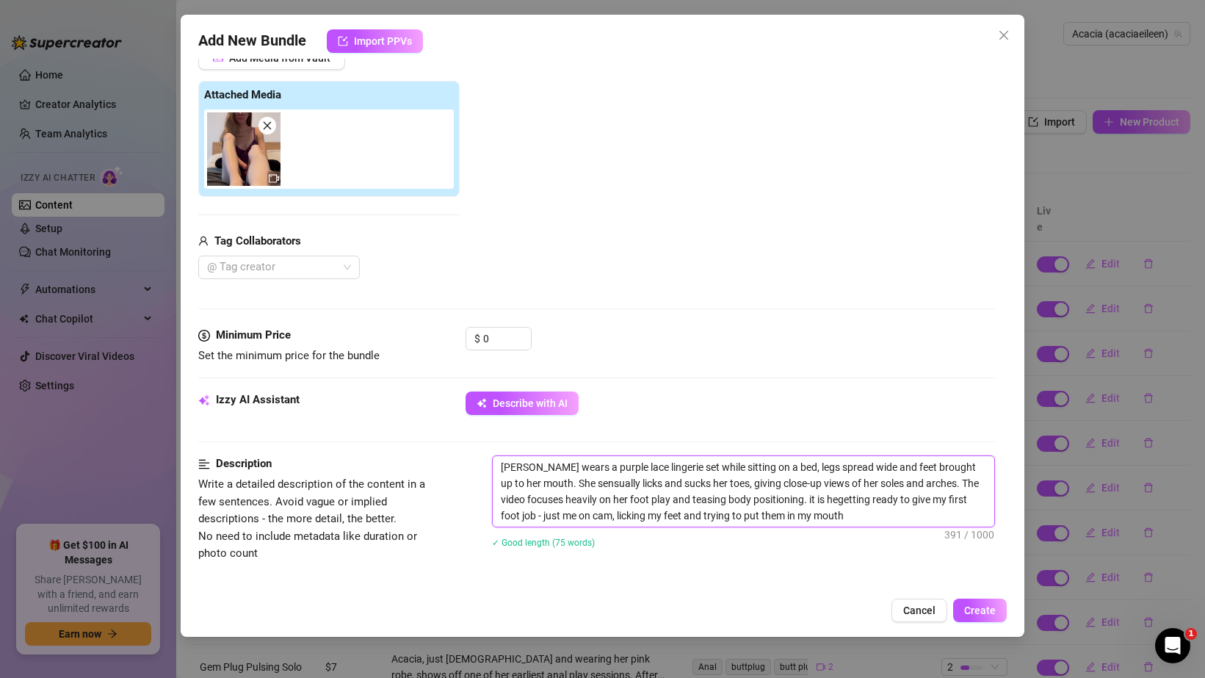
type textarea "[PERSON_NAME] wears a purple lace lingerie set while sitting on a bed, legs spr…"
click at [930, 499] on textarea "[PERSON_NAME] wears a purple lace lingerie set while sitting on a bed, legs spr…" at bounding box center [744, 491] width 502 height 70
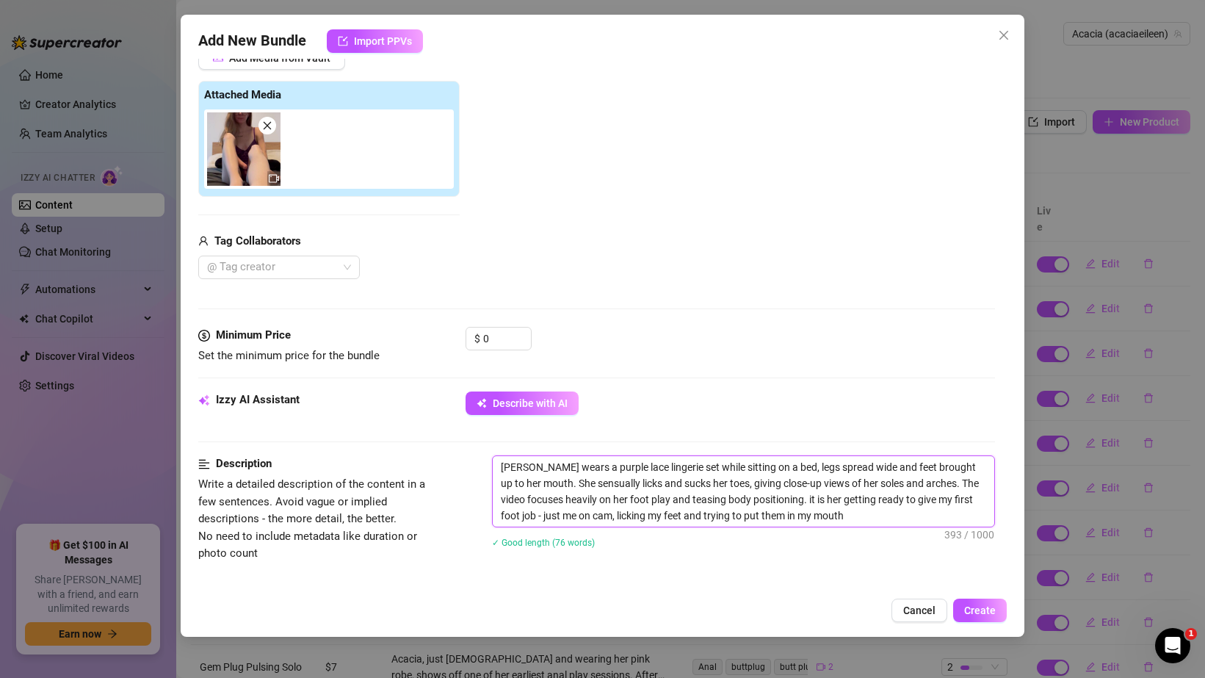
type textarea "[PERSON_NAME] wears a purple lace lingerie set while sitting on a bed, legs spr…"
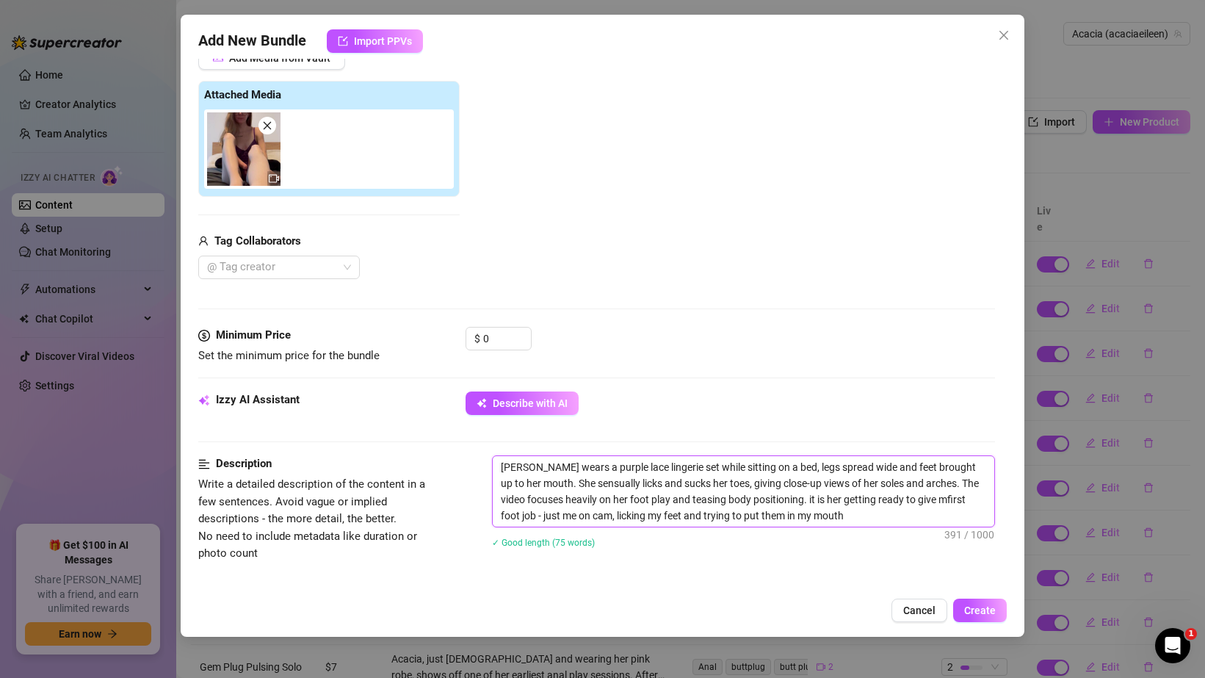
type textarea "[PERSON_NAME] wears a purple lace lingerie set while sitting on a bed, legs spr…"
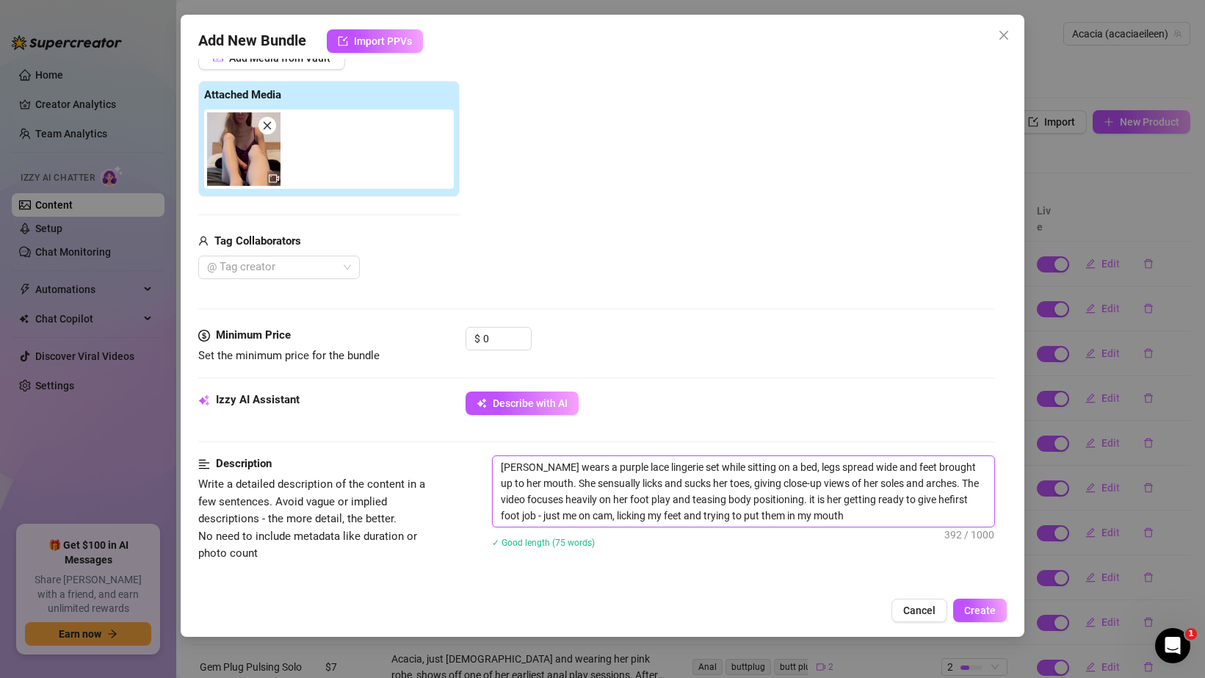
type textarea "[PERSON_NAME] wears a purple lace lingerie set while sitting on a bed, legs spr…"
click at [557, 515] on textarea "[PERSON_NAME] wears a purple lace lingerie set while sitting on a bed, legs spr…" at bounding box center [744, 491] width 502 height 70
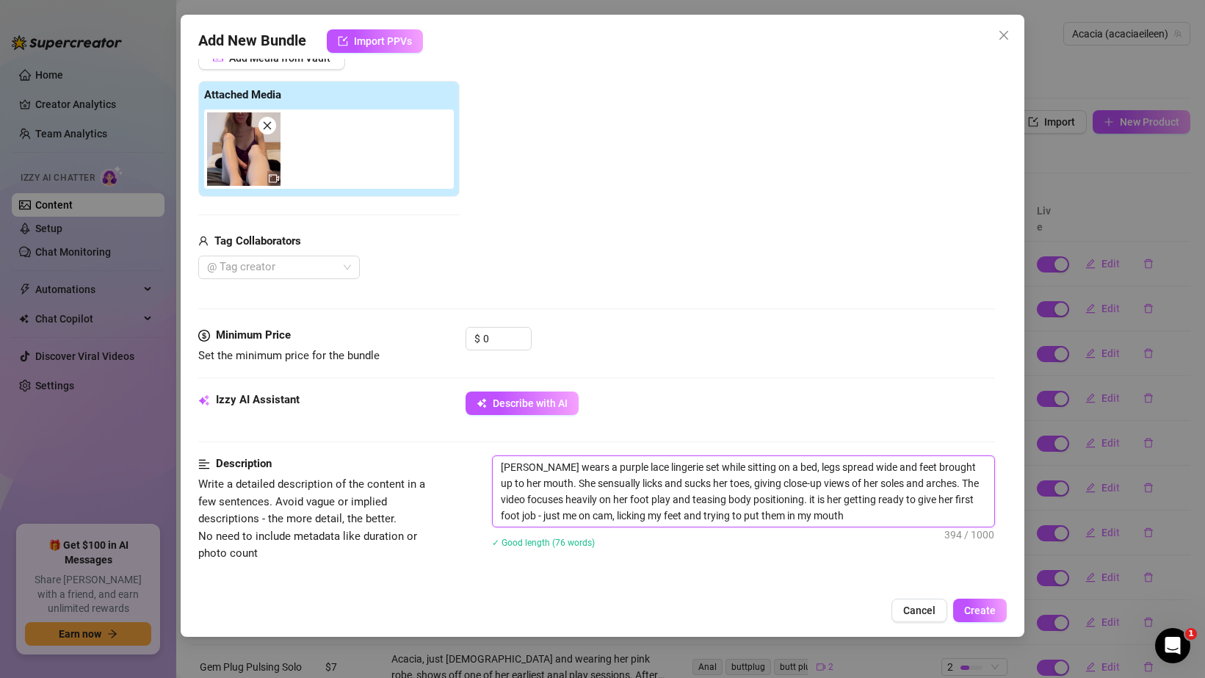
type textarea "[PERSON_NAME] wears a purple lace lingerie set while sitting on a bed, legs spr…"
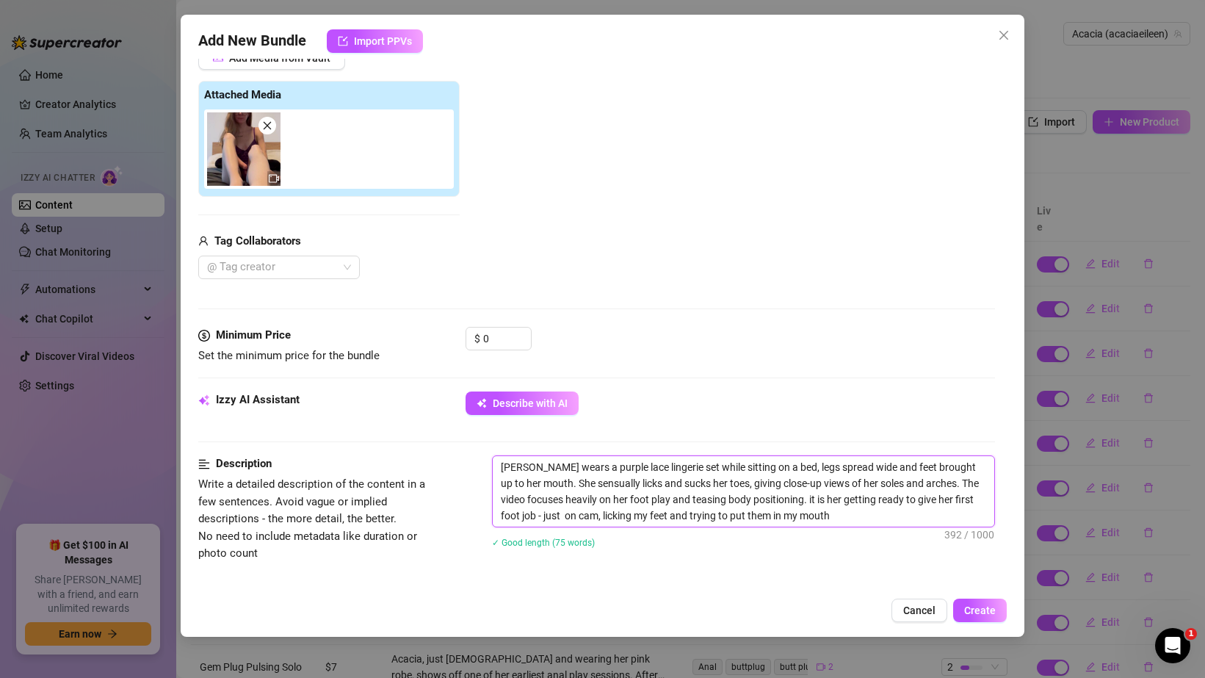
type textarea "[PERSON_NAME] wears a purple lace lingerie set while sitting on a bed, legs spr…"
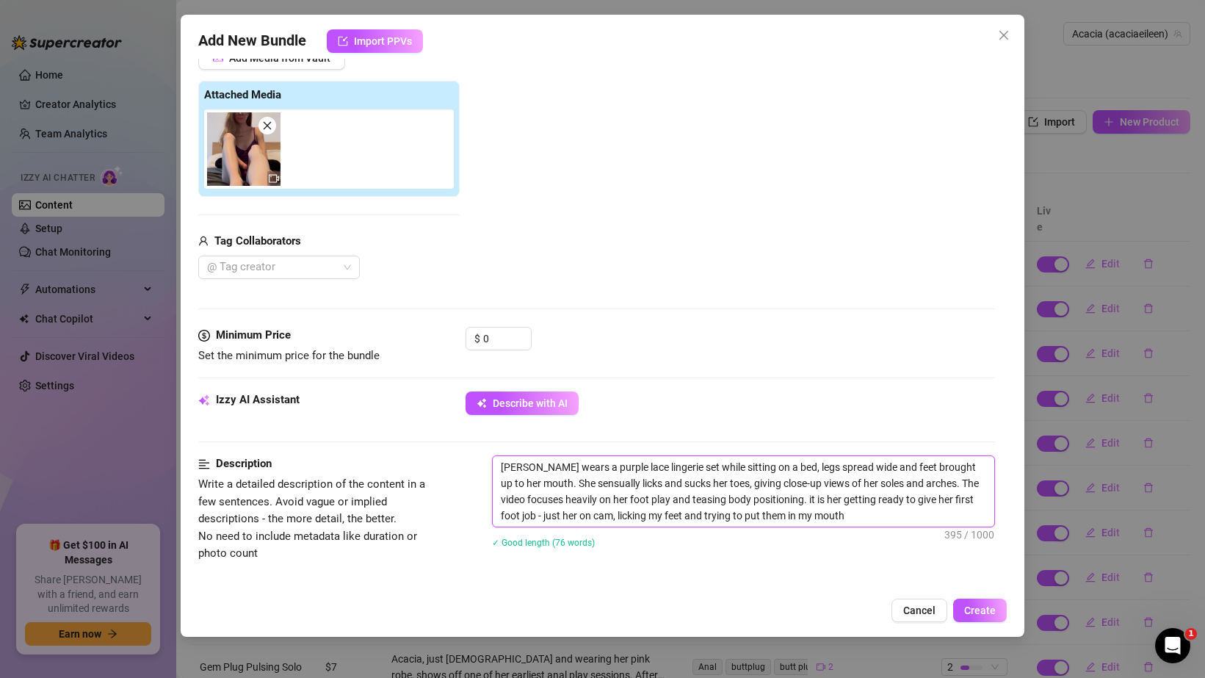
click at [642, 520] on textarea "[PERSON_NAME] wears a purple lace lingerie set while sitting on a bed, legs spr…" at bounding box center [744, 491] width 502 height 70
type textarea "[PERSON_NAME] wears a purple lace lingerie set while sitting on a bed, legs spr…"
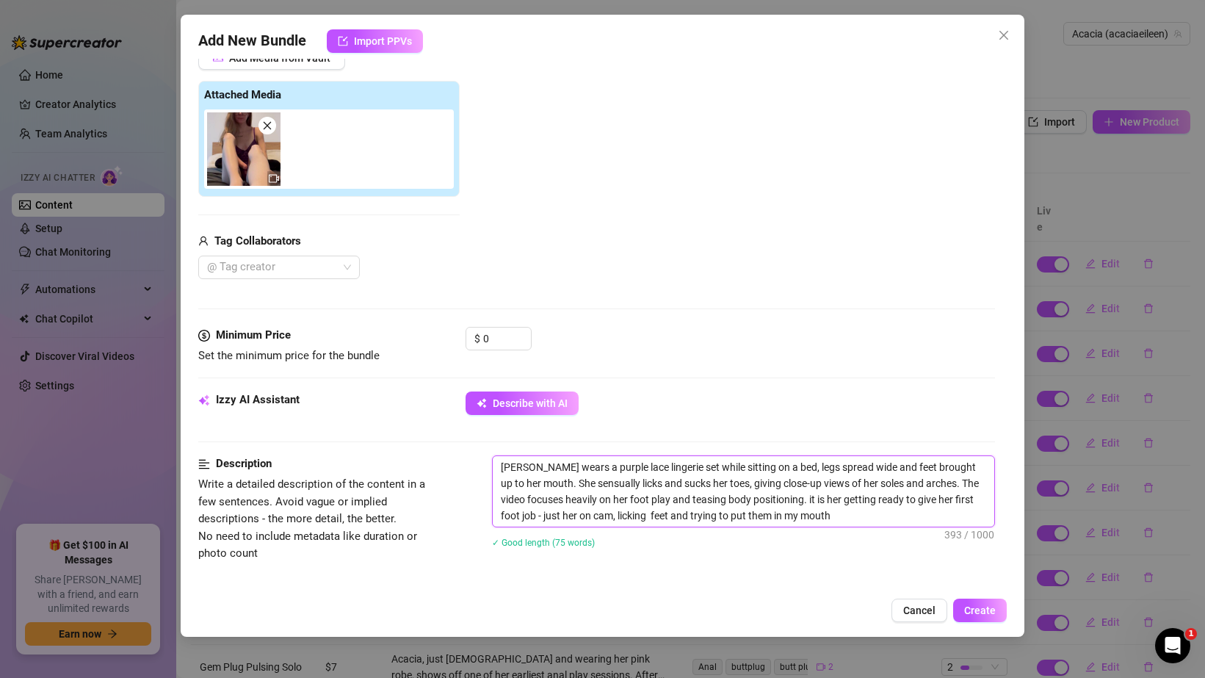
type textarea "[PERSON_NAME] wears a purple lace lingerie set while sitting on a bed, legs spr…"
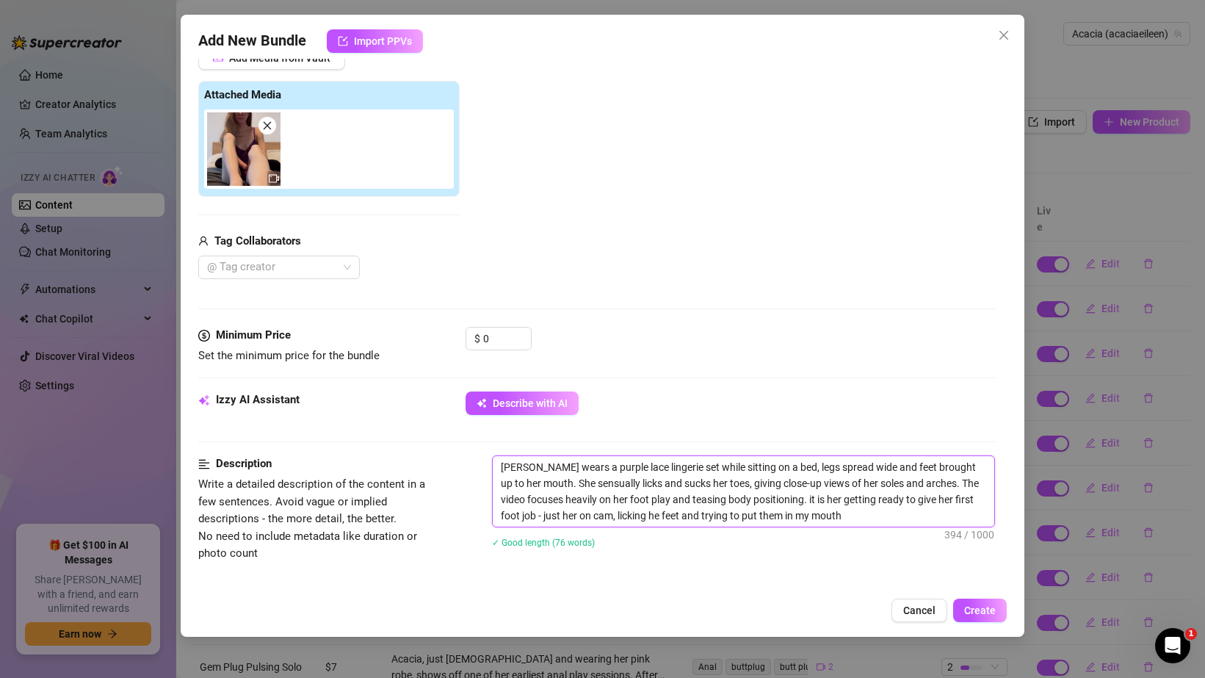
type textarea "[PERSON_NAME] wears a purple lace lingerie set while sitting on a bed, legs spr…"
click at [794, 518] on textarea "[PERSON_NAME] wears a purple lace lingerie set while sitting on a bed, legs spr…" at bounding box center [744, 491] width 502 height 70
type textarea "[PERSON_NAME] wears a purple lace lingerie set while sitting on a bed, legs spr…"
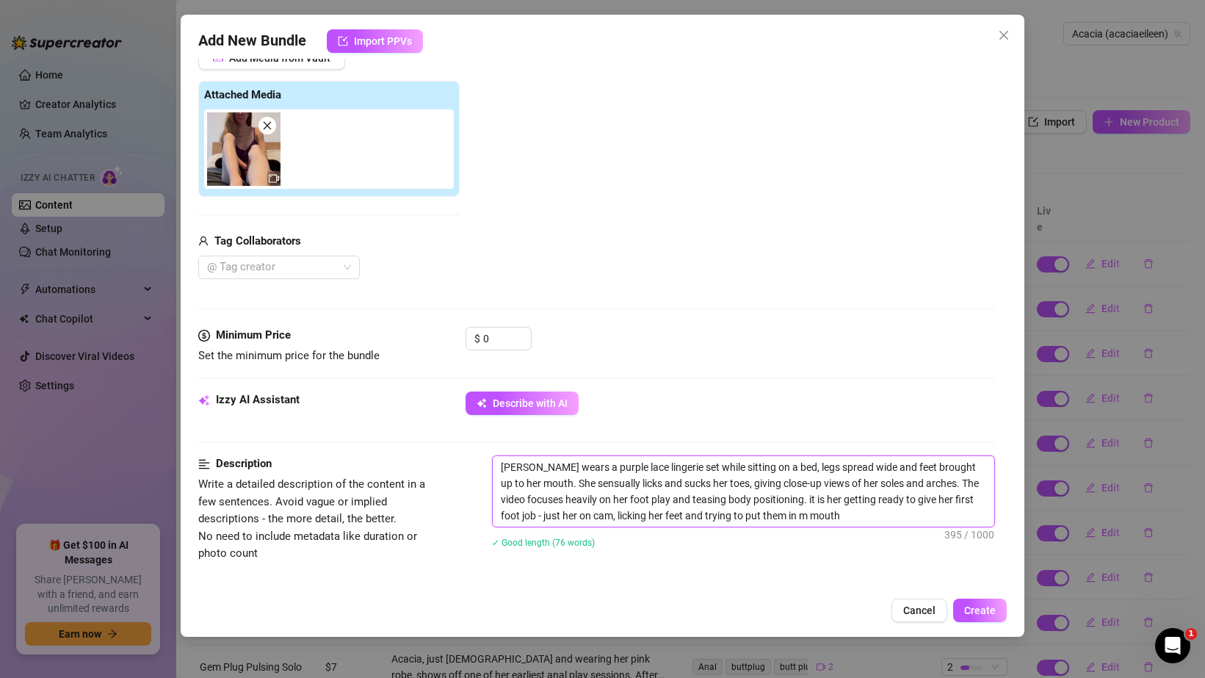
type textarea "[PERSON_NAME] wears a purple lace lingerie set while sitting on a bed, legs spr…"
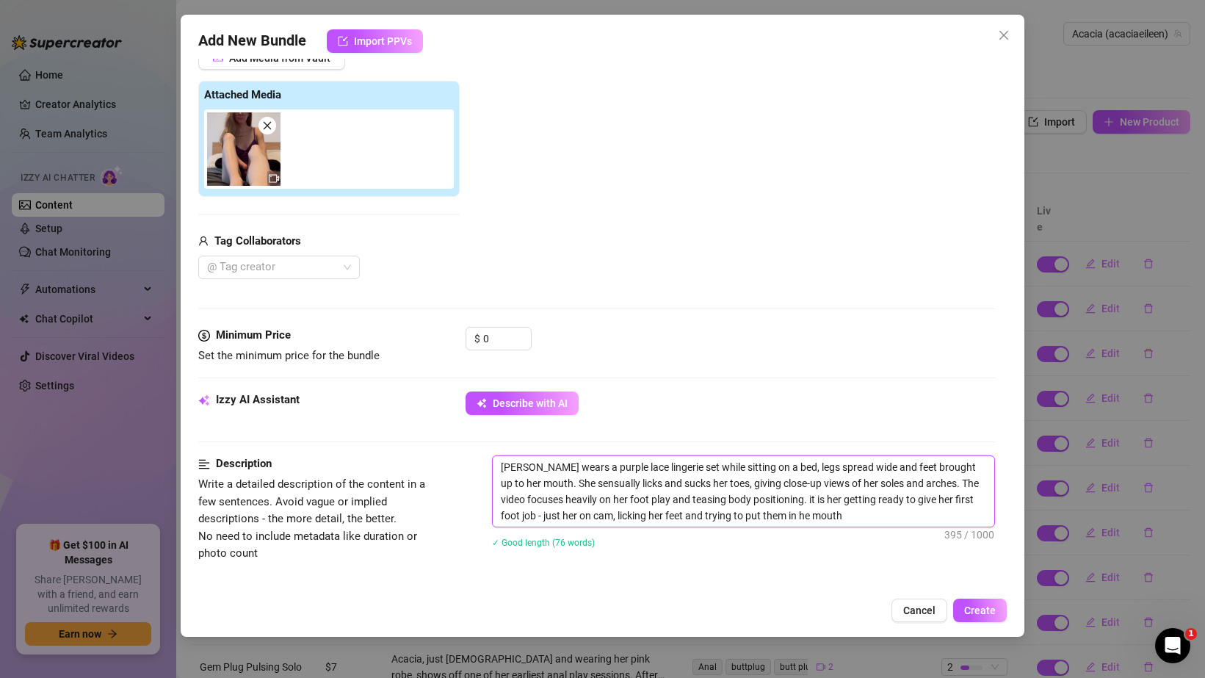
type textarea "[PERSON_NAME] wears a purple lace lingerie set while sitting on a bed, legs spr…"
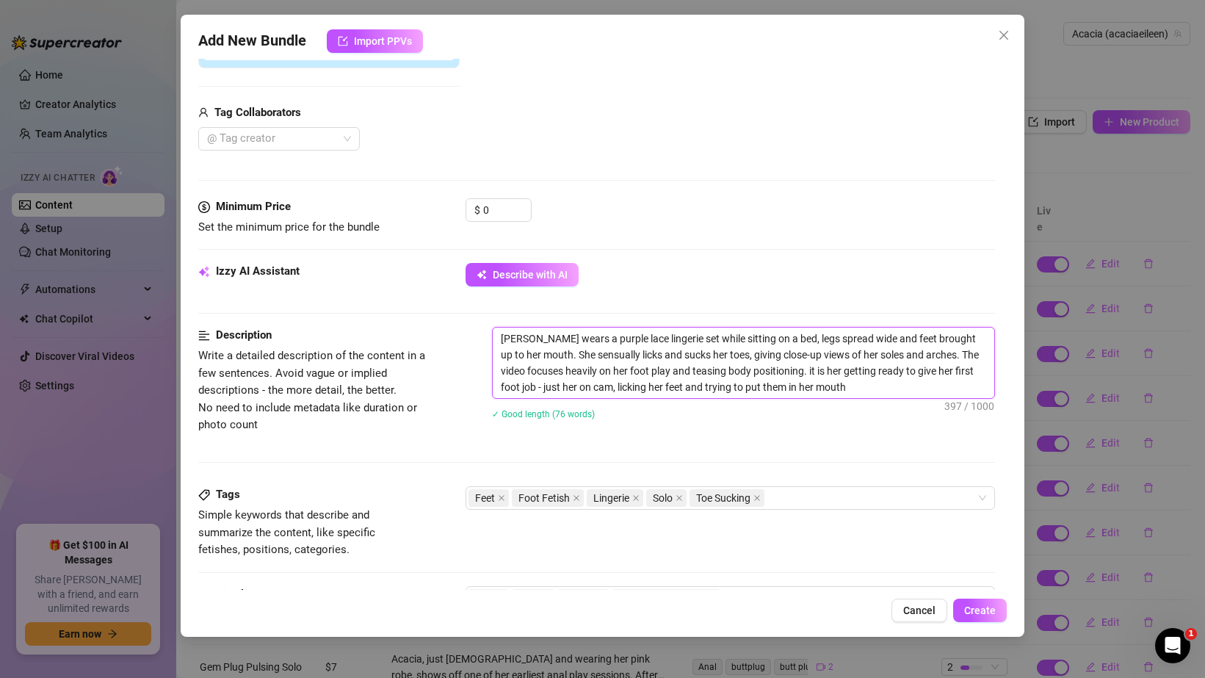
scroll to position [293, 0]
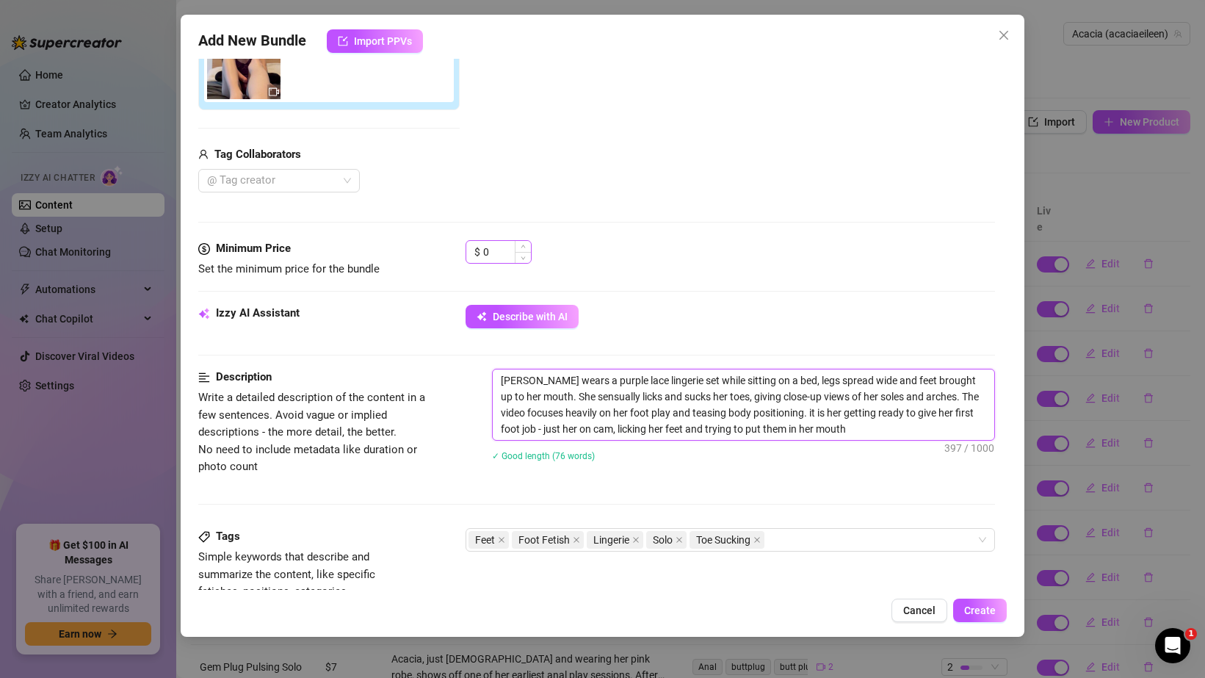
type textarea "[PERSON_NAME] wears a purple lace lingerie set while sitting on a bed, legs spr…"
click at [491, 259] on input "0" at bounding box center [507, 252] width 48 height 22
type input "5"
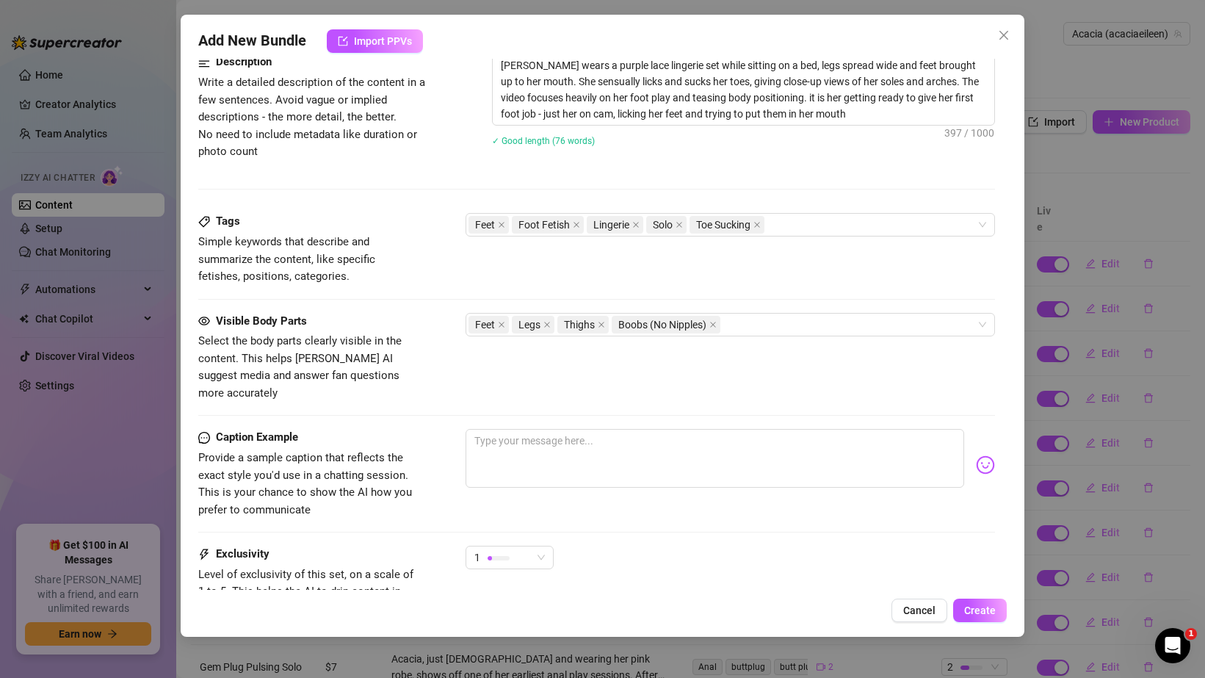
scroll to position [636, 0]
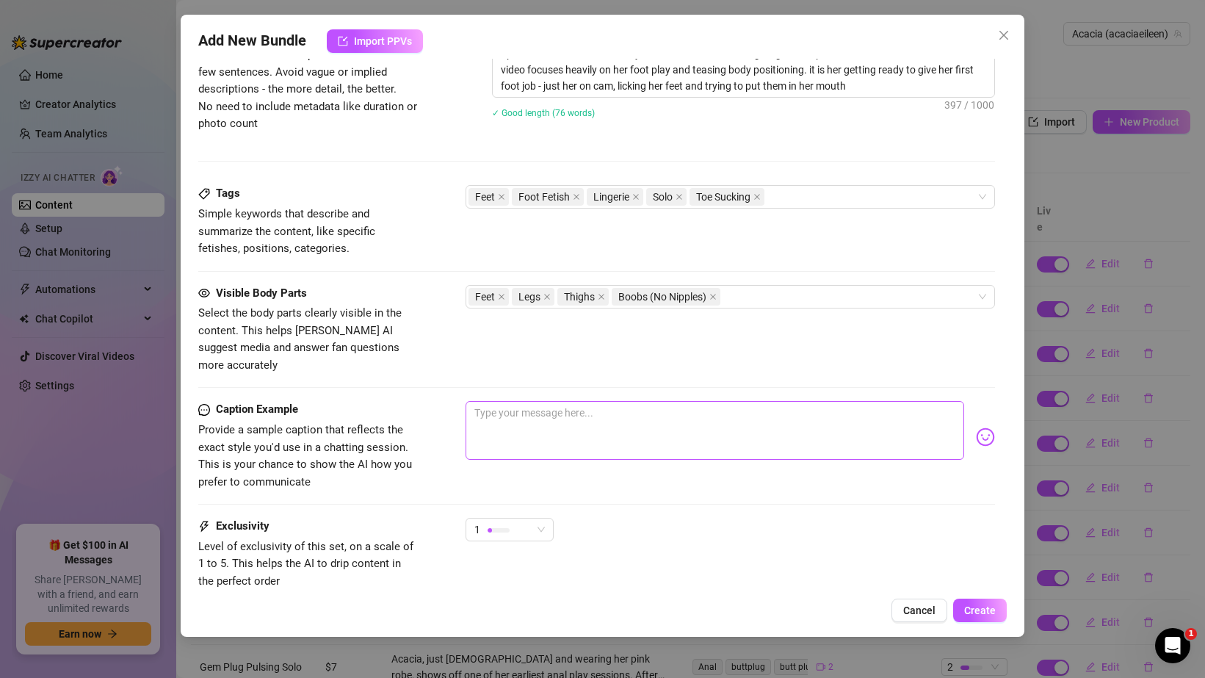
type input "3"
click at [521, 413] on textarea at bounding box center [715, 430] width 499 height 59
paste textarea "getting ready to give my first foot job - just me on cam, licking my feet and t…"
type textarea "getting ready to give my first foot job - just me on cam, licking my feet and t…"
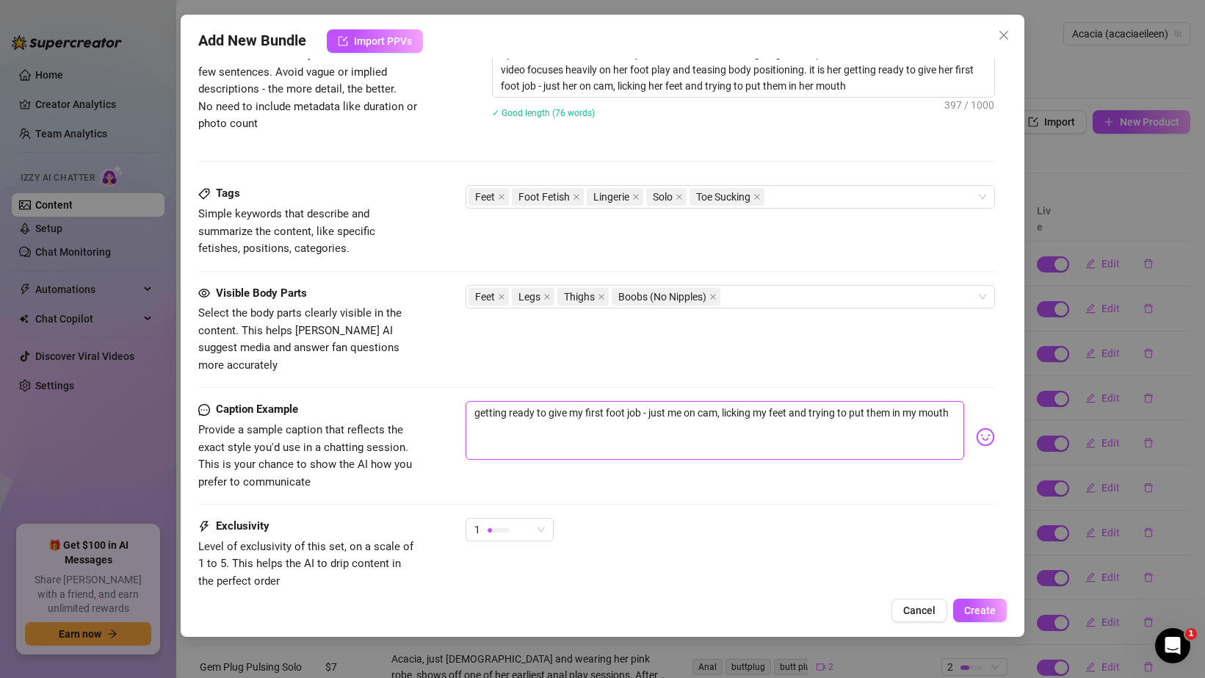
click at [477, 401] on textarea "getting ready to give my first foot job - just me on cam, licking my feet and t…" at bounding box center [715, 430] width 499 height 59
type textarea "hgetting ready to give my first foot job - just me on cam, licking my feet and …"
type textarea "higetting ready to give my first foot job - just me on cam, licking my feet and…"
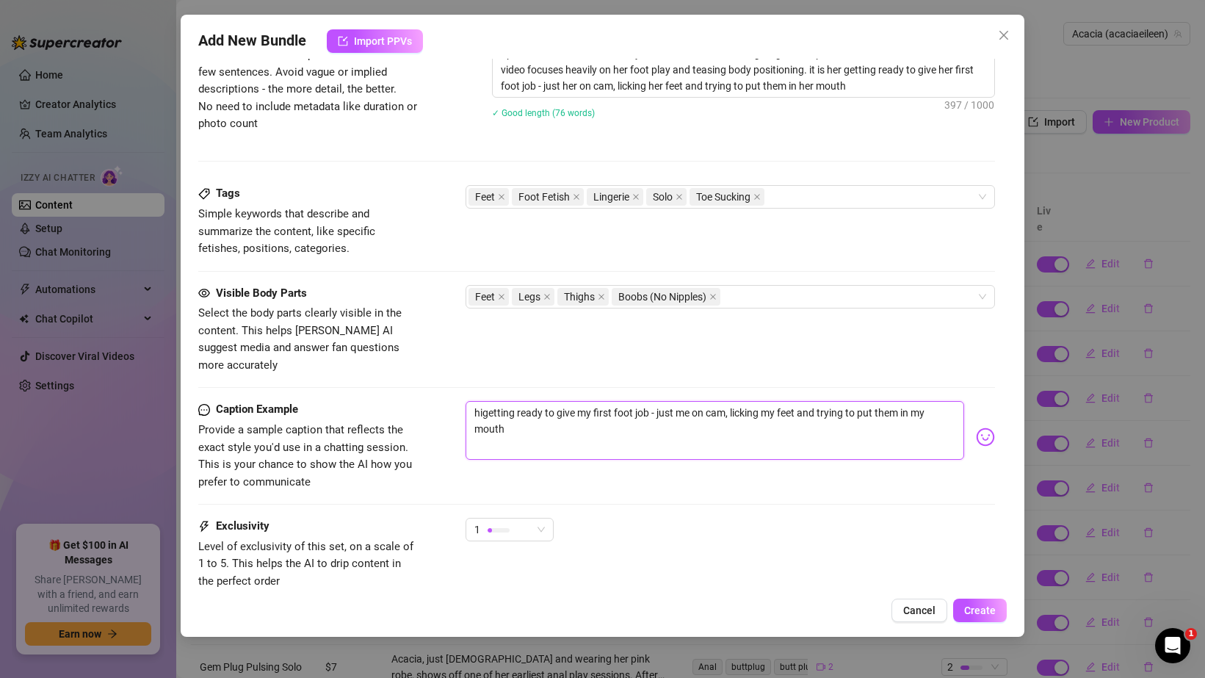
type textarea "hgetting ready to give my first foot job - just me on cam, licking my feet and …"
type textarea "getting ready to give my first foot job - just me on cam, licking my feet and t…"
type textarea "hgetting ready to give my first foot job - just me on cam, licking my feet and …"
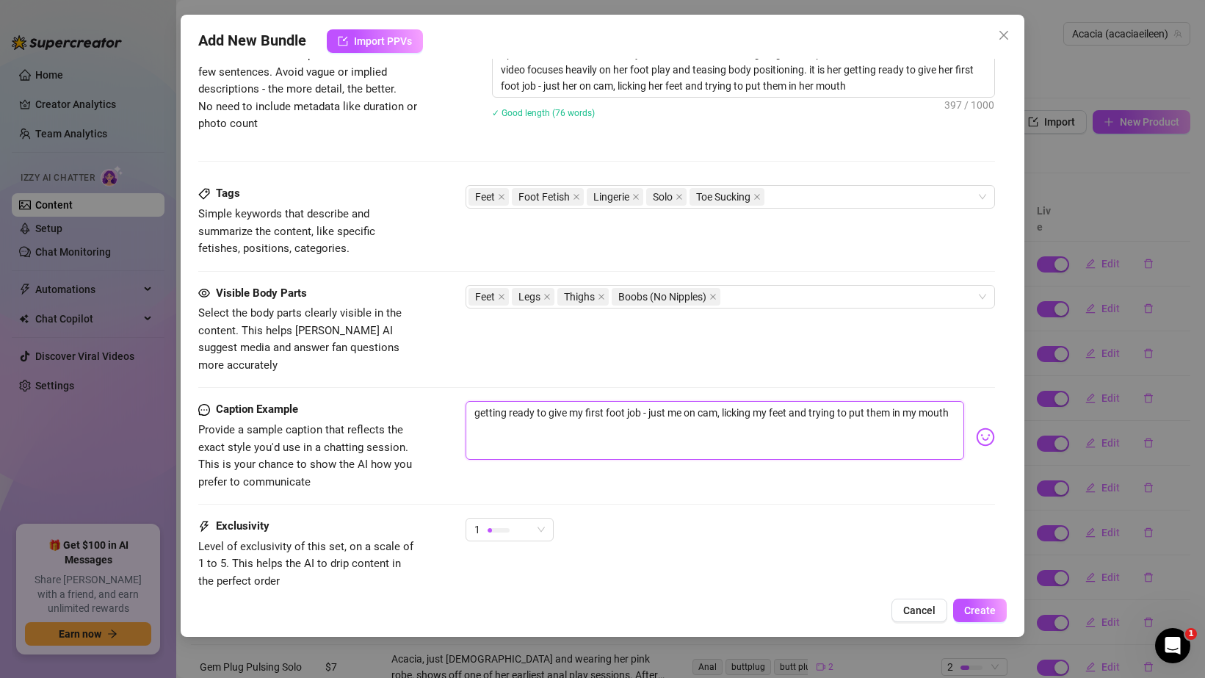
type textarea "hgetting ready to give my first foot job - just me on cam, licking my feet and …"
type textarea "hegetting ready to give my first foot job - just me on cam, licking my feet and…"
type textarea "hergetting ready to give my first foot job - just me on cam, licking my feet an…"
type textarea "heregetting ready to give my first foot job - just me on cam, licking my feet a…"
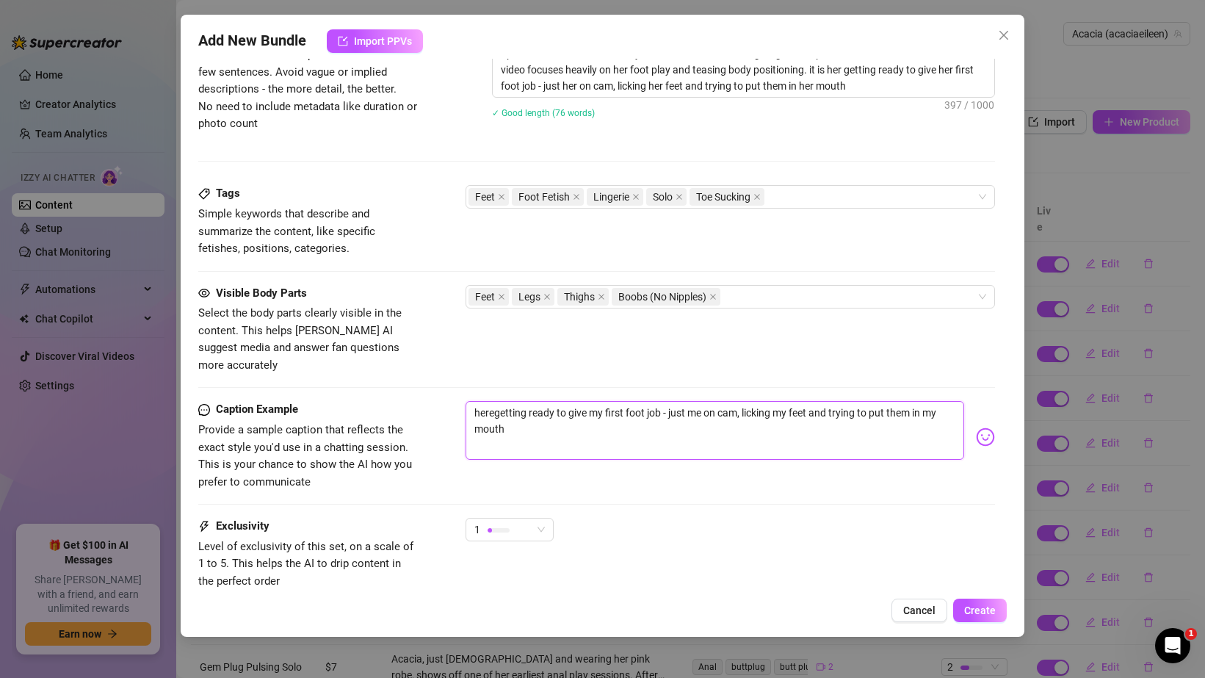
type textarea "here getting ready to give my first foot job - just me on cam, licking my feet …"
type textarea "here igetting ready to give my first foot job - just me on cam, licking my feet…"
click at [474, 401] on textarea "here igetting ready to give my first foot job - just me on cam, licking my feet…" at bounding box center [715, 430] width 499 height 59
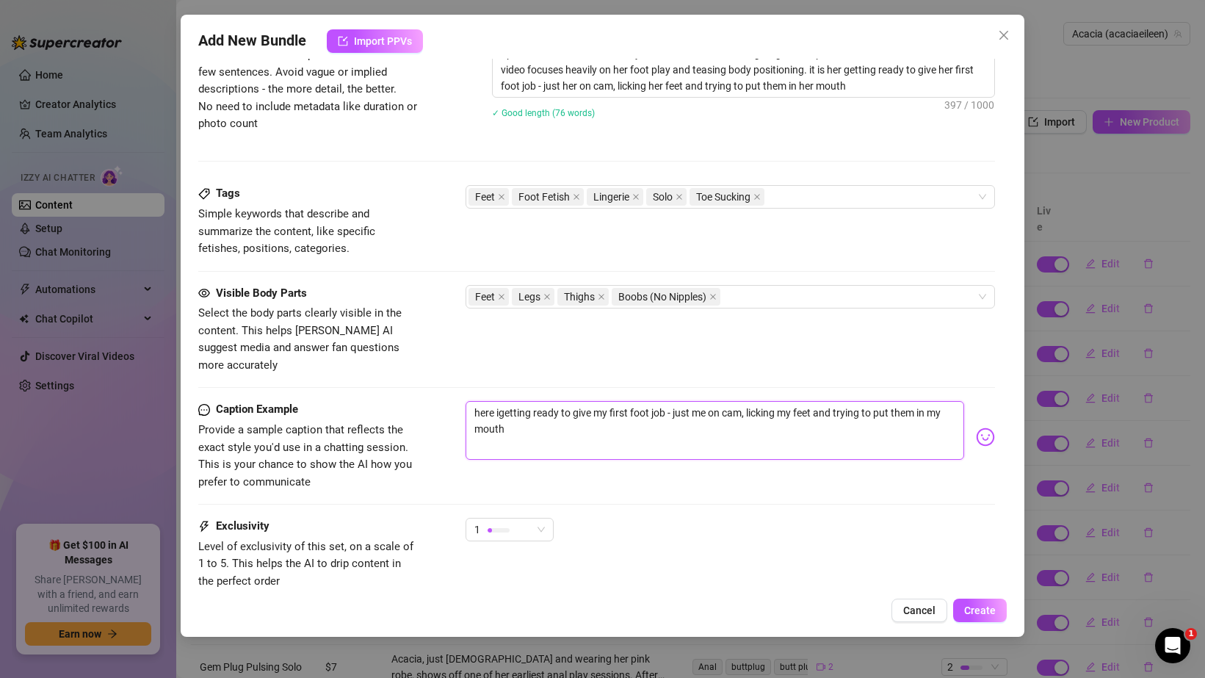
click at [477, 401] on textarea "here igetting ready to give my first foot job - just me on cam, licking my feet…" at bounding box center [715, 430] width 499 height 59
type textarea "here igetting ready to give my first foot job - just me on cam, licking my feet…"
click at [500, 401] on textarea "here igetting ready to give my first foot job - just me on cam, licking my feet…" at bounding box center [715, 430] width 499 height 59
type textarea "here isgetting ready to give my first foot job - just me on cam, licking my fee…"
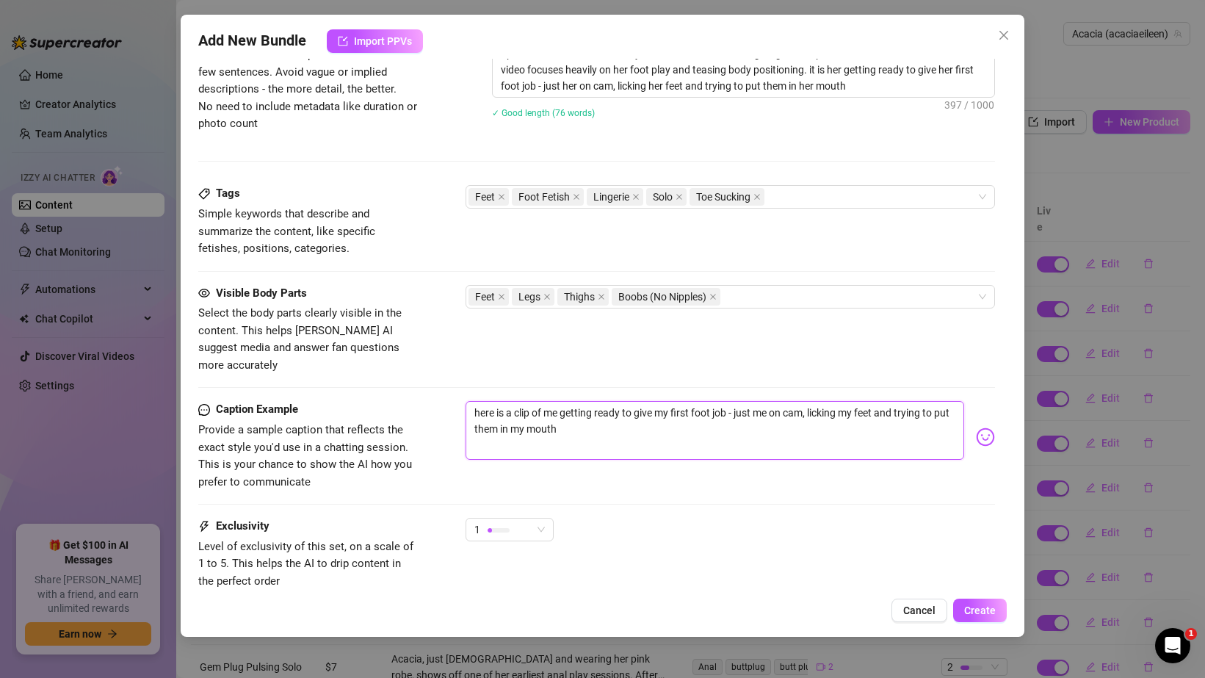
click at [676, 401] on textarea "here is a clip of me getting ready to give my first foot job - just me on cam, …" at bounding box center [715, 430] width 499 height 59
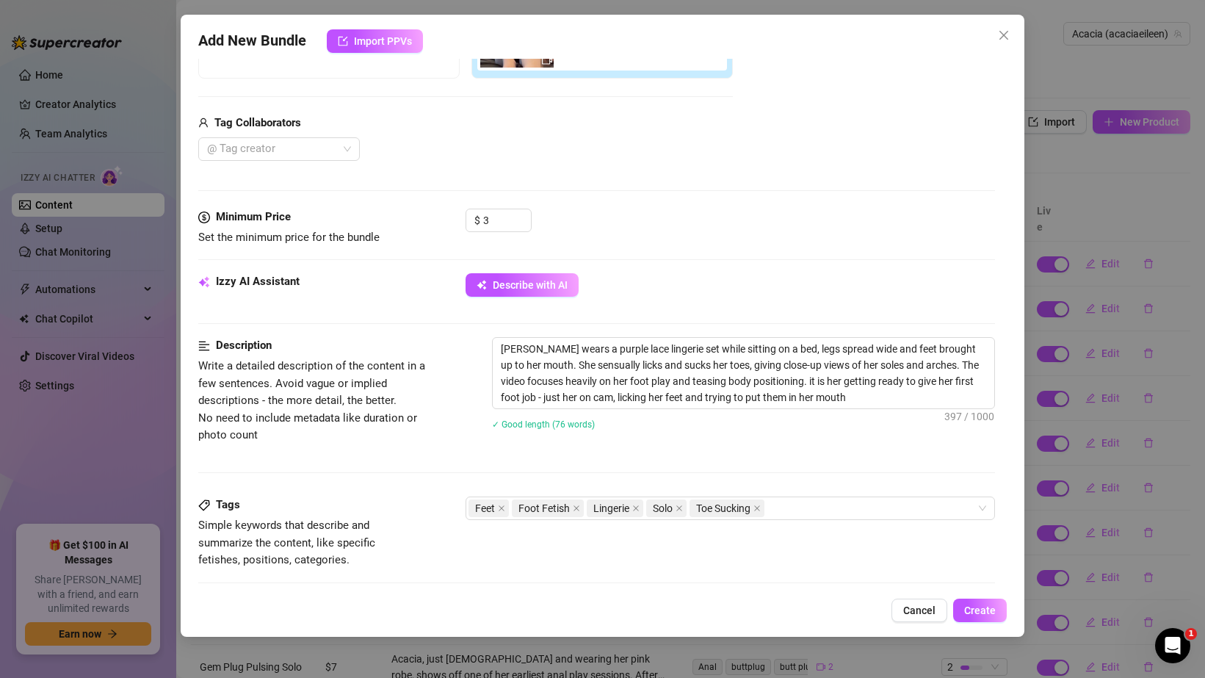
scroll to position [728, 0]
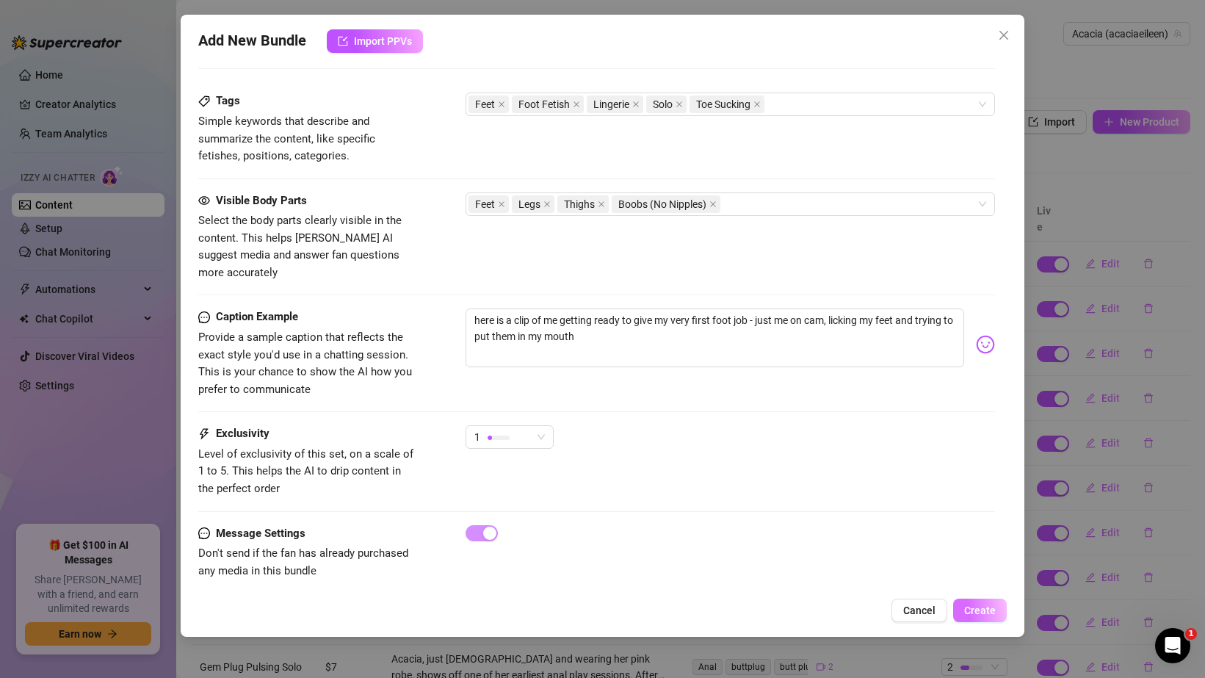
click at [969, 607] on span "Create" at bounding box center [980, 610] width 32 height 12
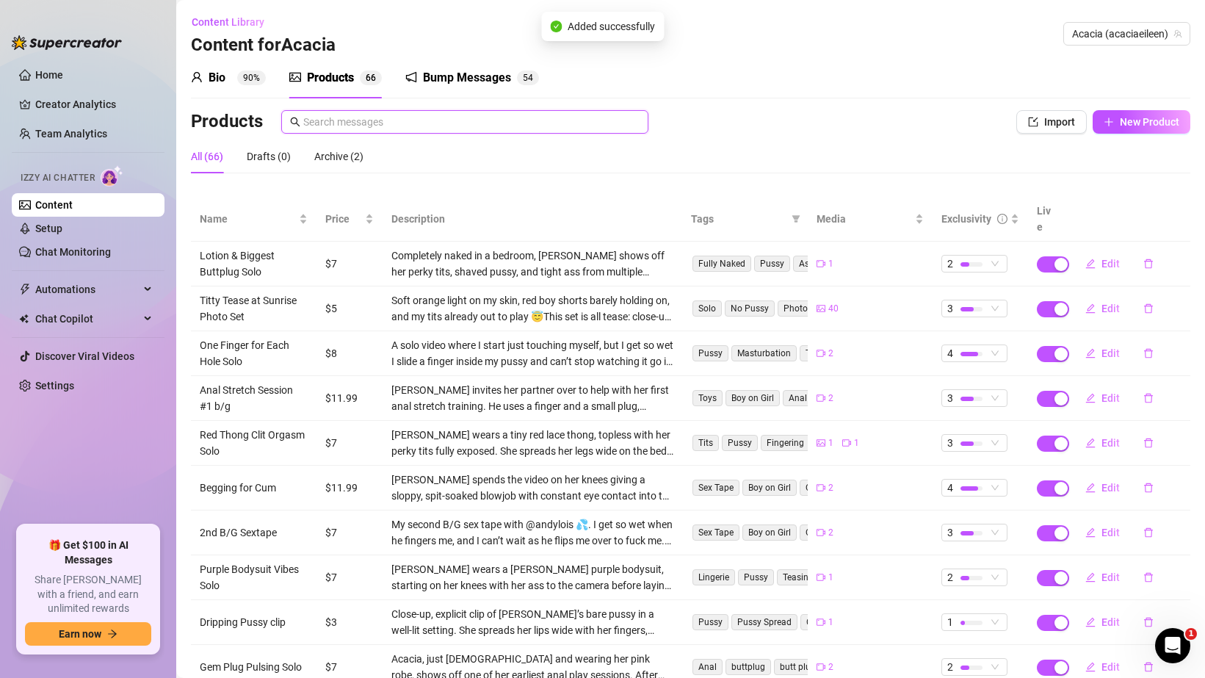
click at [401, 123] on input "text" at bounding box center [471, 122] width 336 height 16
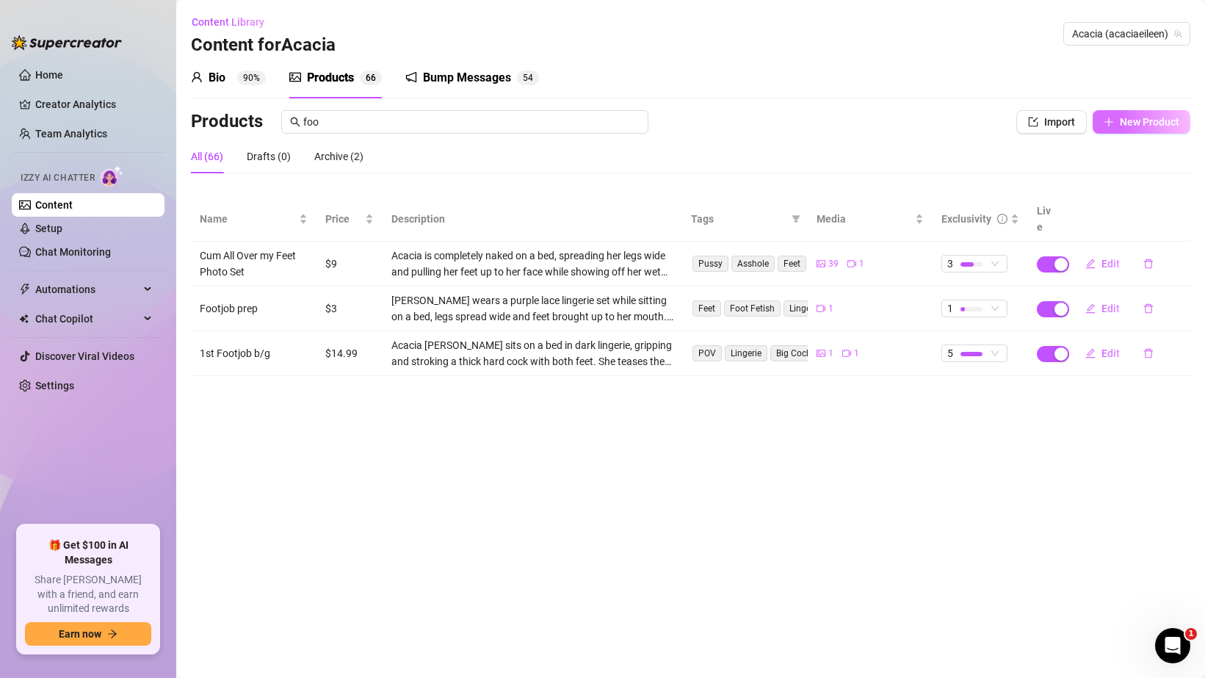
click at [1118, 118] on button "New Product" at bounding box center [1142, 121] width 98 height 23
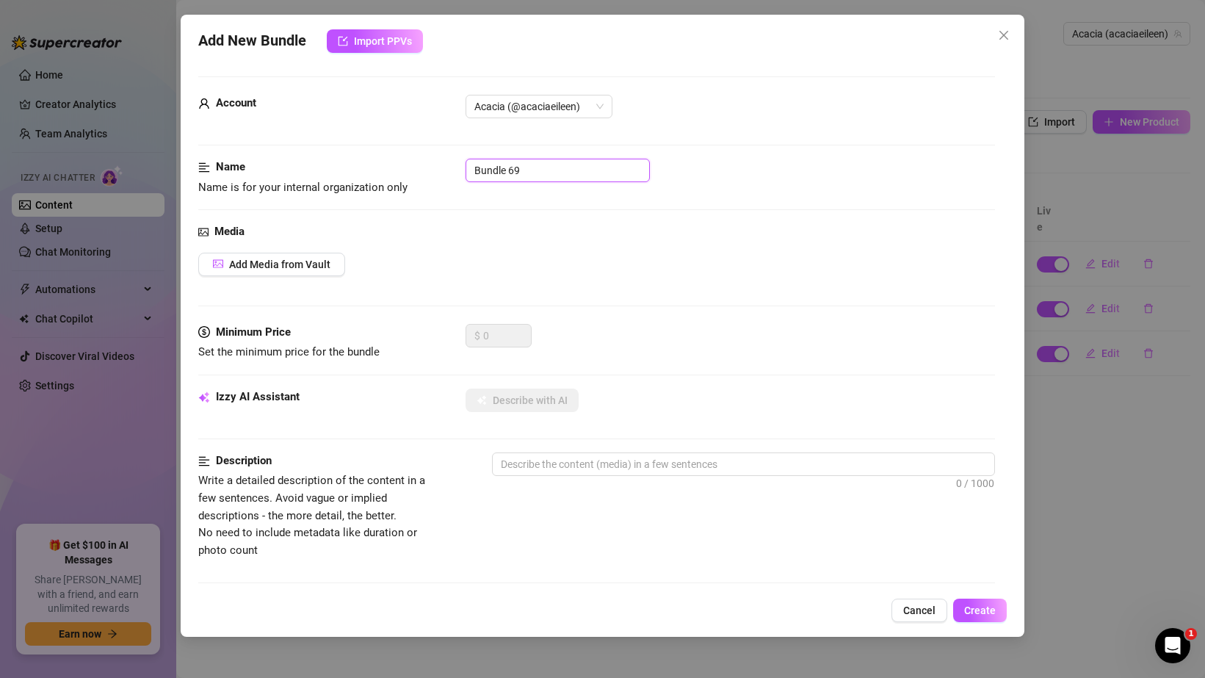
click at [503, 170] on input "Bundle 69" at bounding box center [558, 170] width 184 height 23
click at [229, 255] on button "Add Media from Vault" at bounding box center [271, 264] width 147 height 23
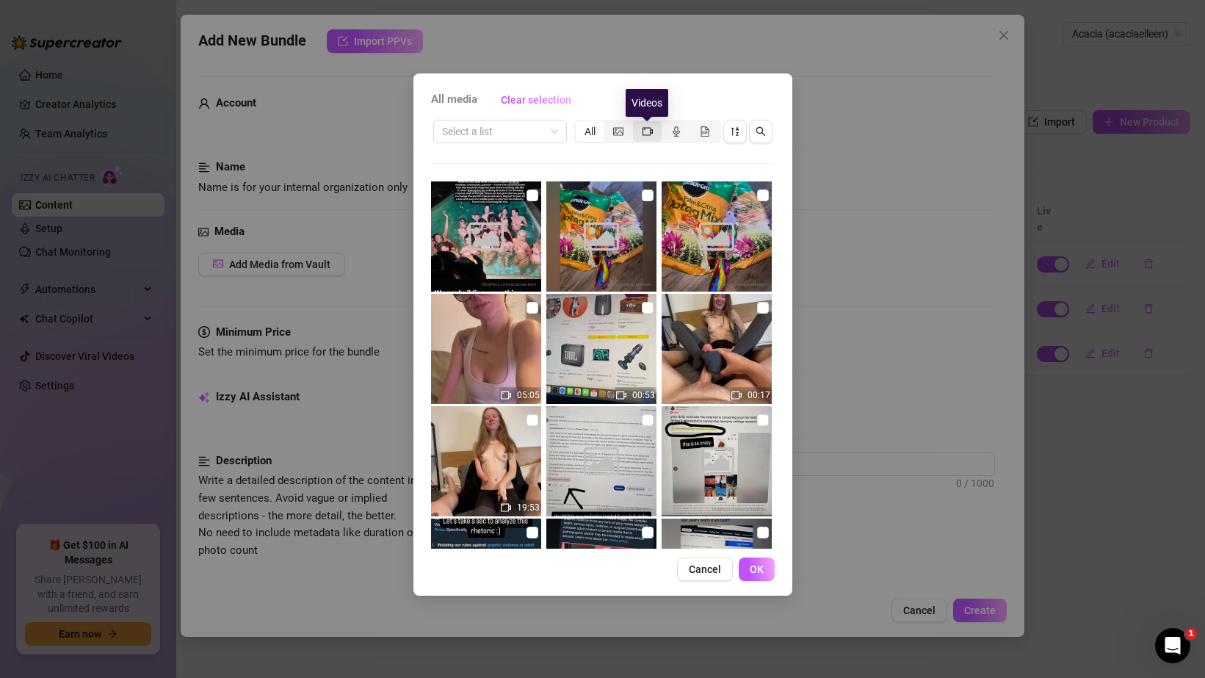
click at [645, 134] on icon "video-camera" at bounding box center [648, 131] width 10 height 10
click at [637, 123] on input "segmented control" at bounding box center [637, 123] width 0 height 0
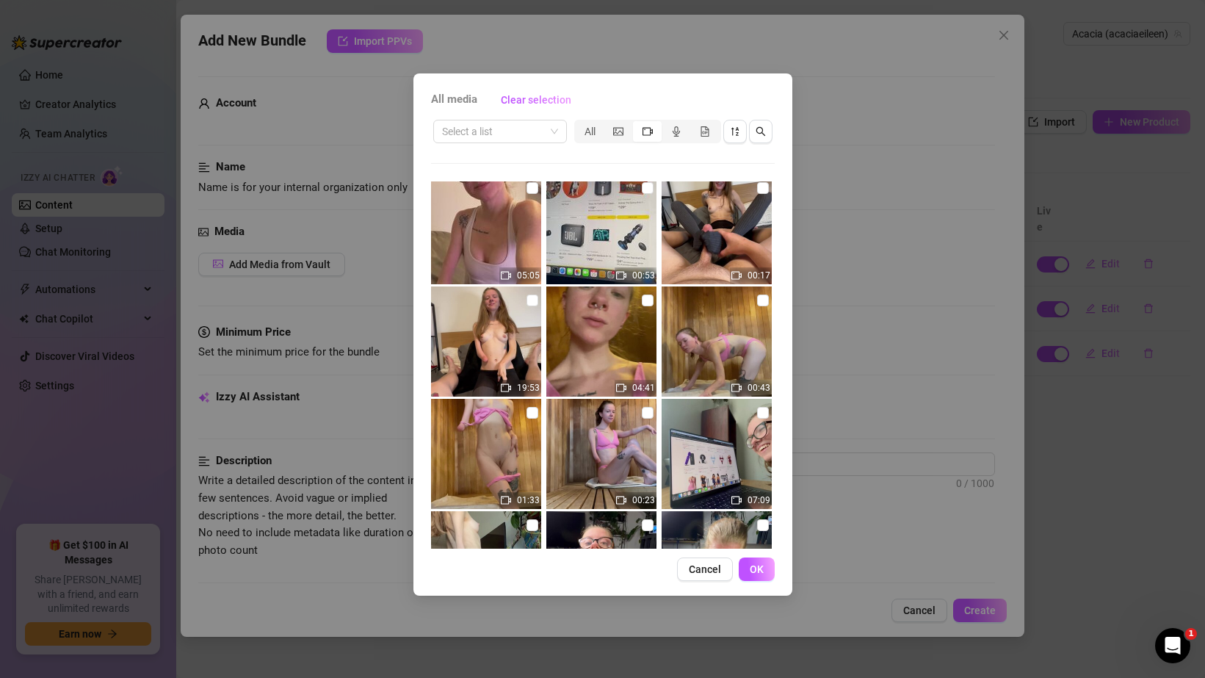
scroll to position [0, 0]
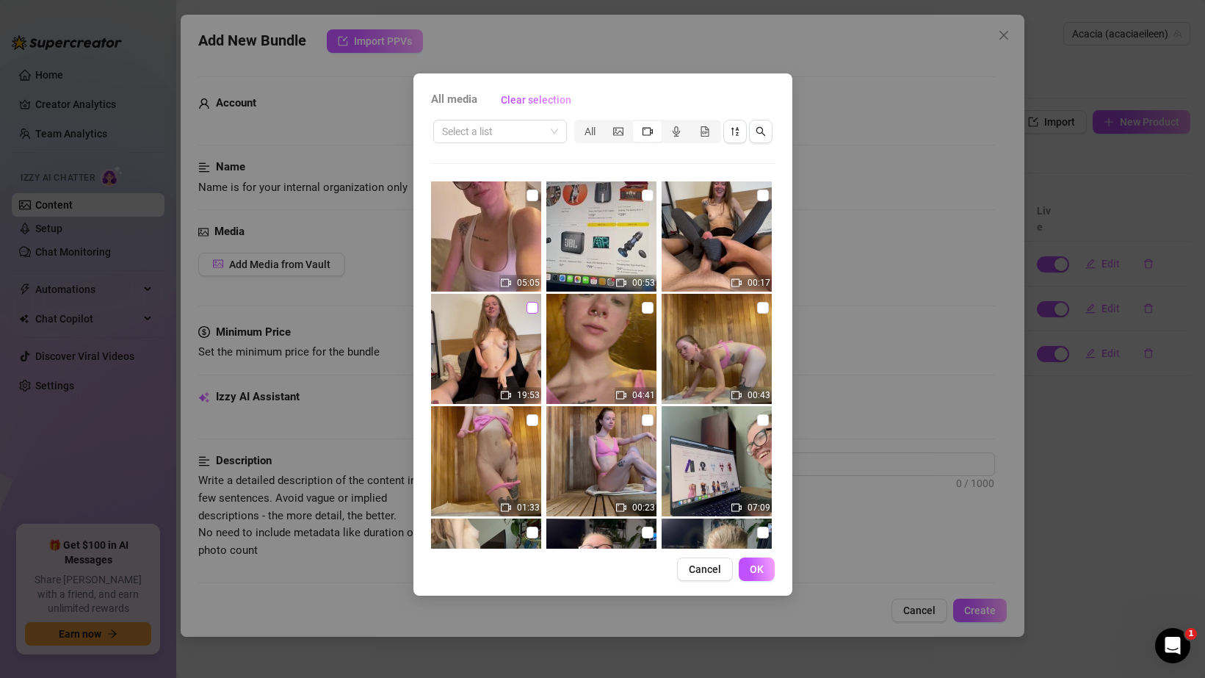
click at [532, 308] on input "checkbox" at bounding box center [532, 308] width 12 height 12
click at [764, 192] on input "checkbox" at bounding box center [763, 195] width 12 height 12
click at [756, 565] on span "OK" at bounding box center [757, 569] width 14 height 12
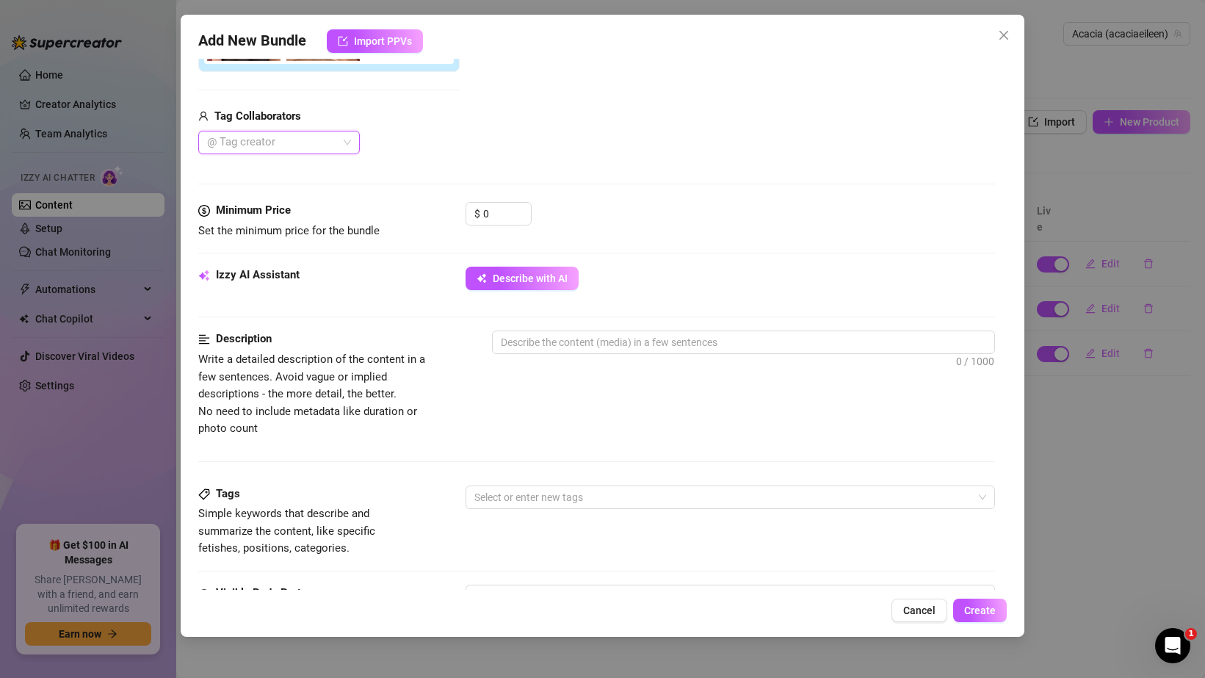
scroll to position [353, 0]
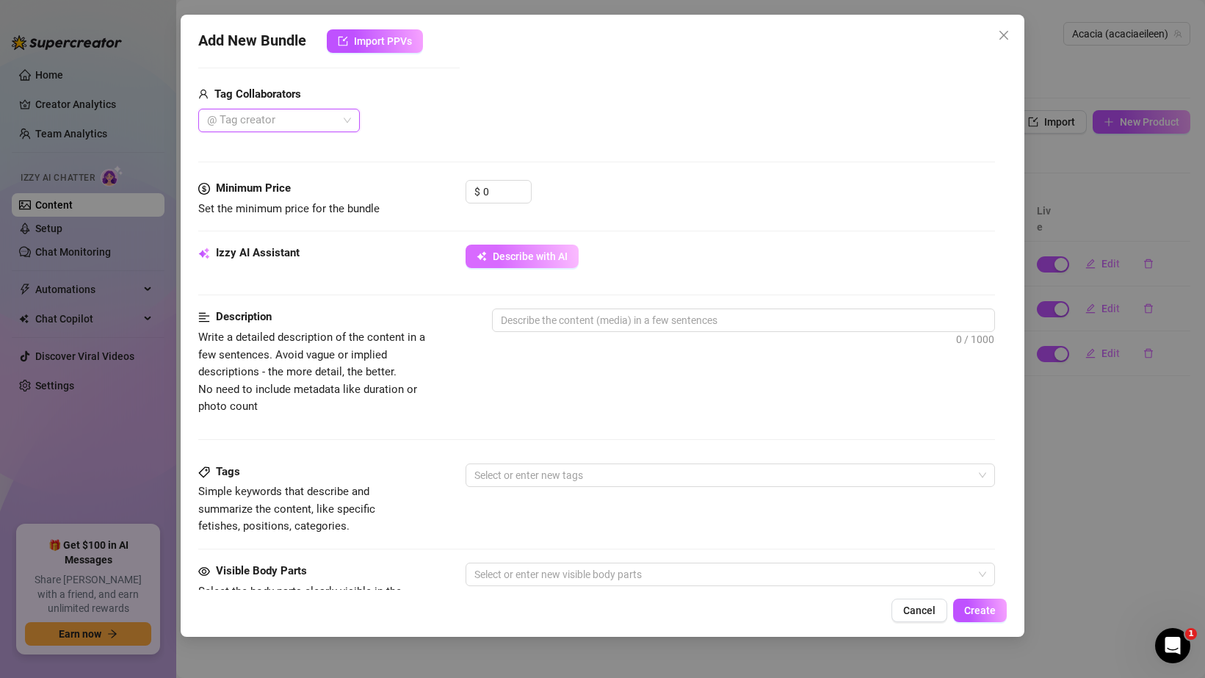
click at [476, 261] on button "Describe with AI" at bounding box center [522, 256] width 113 height 23
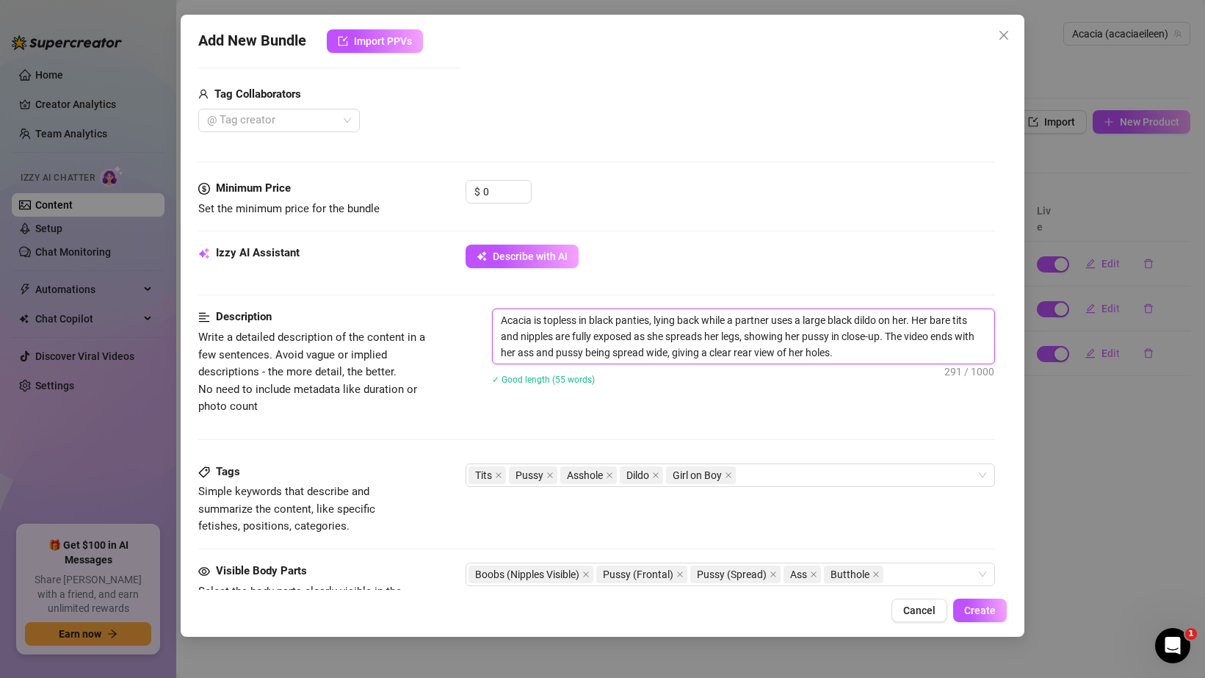
drag, startPoint x: 590, startPoint y: 320, endPoint x: 649, endPoint y: 319, distance: 58.7
click at [649, 320] on textarea "Acacia is topless in black panties, lying back while a partner uses a large bla…" at bounding box center [744, 336] width 502 height 54
drag, startPoint x: 502, startPoint y: 317, endPoint x: 825, endPoint y: 355, distance: 325.2
click at [826, 355] on textarea "Acacia is topless in blacks, lying back while a partner uses a large black dild…" at bounding box center [744, 336] width 502 height 54
click at [830, 345] on textarea "Acacia is topless in blacks, lying back while a partner uses a large black dild…" at bounding box center [744, 336] width 502 height 54
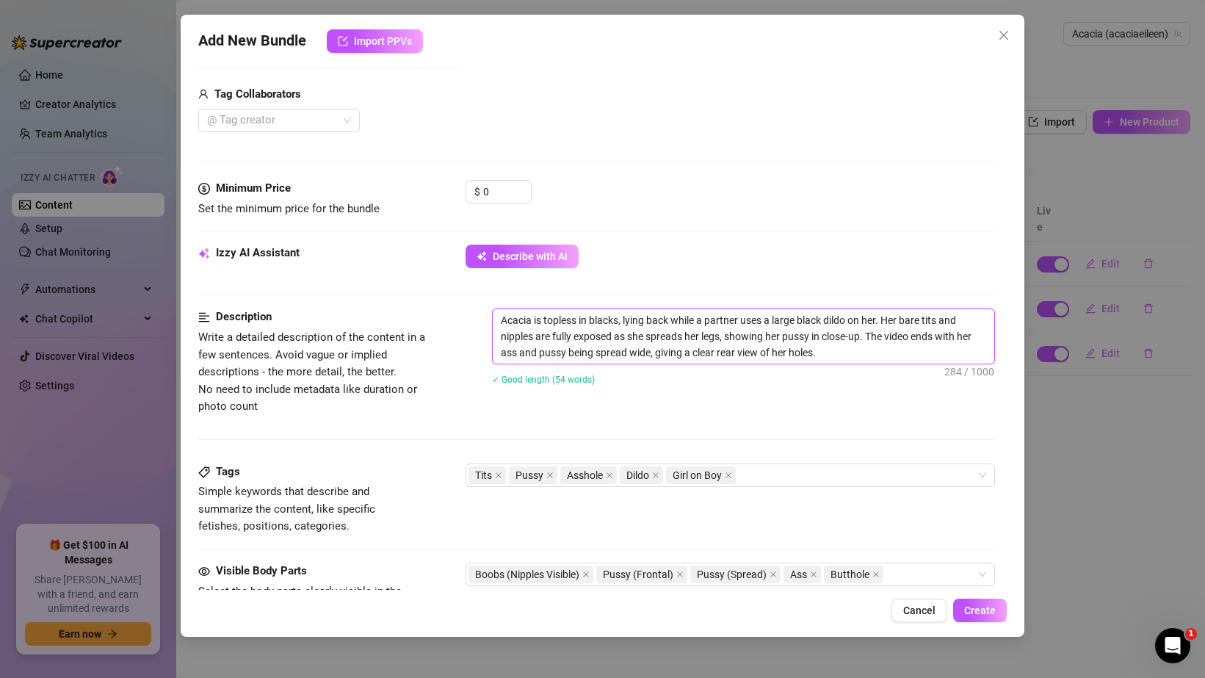
click at [830, 346] on textarea "Acacia is topless in blacks, lying back while a partner uses a large black dild…" at bounding box center [744, 336] width 502 height 54
paste textarea "teases in sheer black stockings, topless and sitting between her partner’s legs…"
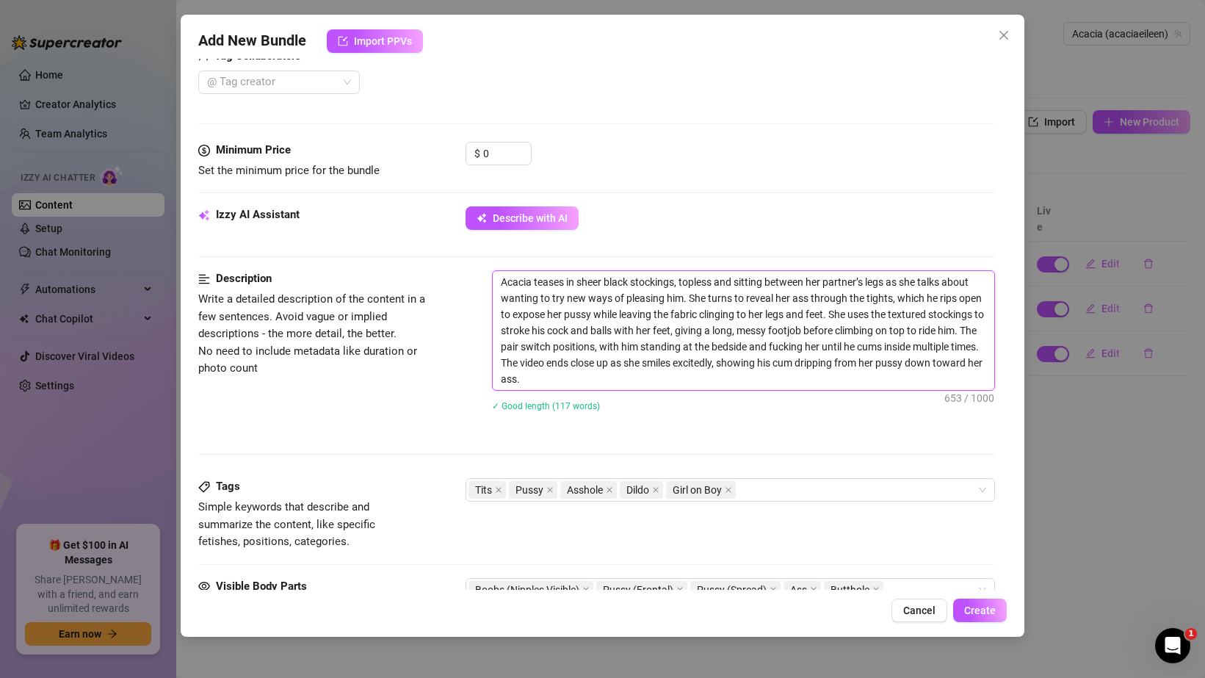
scroll to position [393, 0]
click at [333, 87] on div at bounding box center [271, 80] width 140 height 21
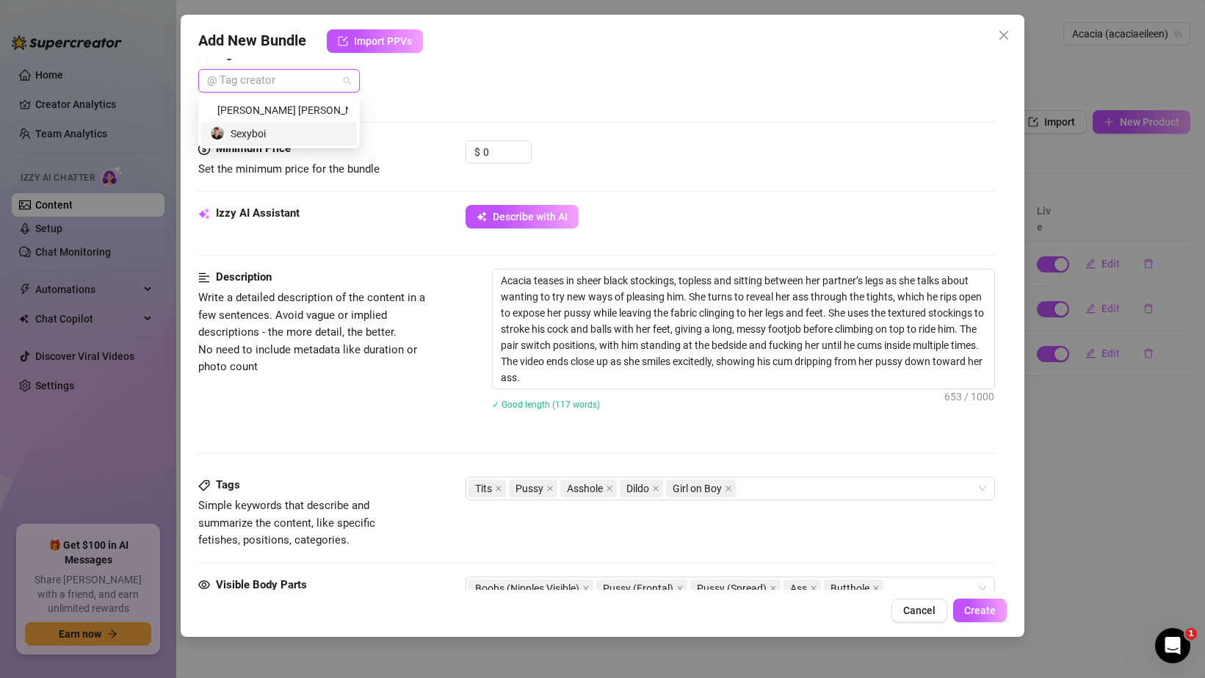
click at [300, 126] on div "Sexyboi" at bounding box center [279, 134] width 138 height 16
click at [492, 155] on input "0" at bounding box center [507, 152] width 48 height 22
click at [651, 142] on div "$ 9.99" at bounding box center [730, 158] width 529 height 37
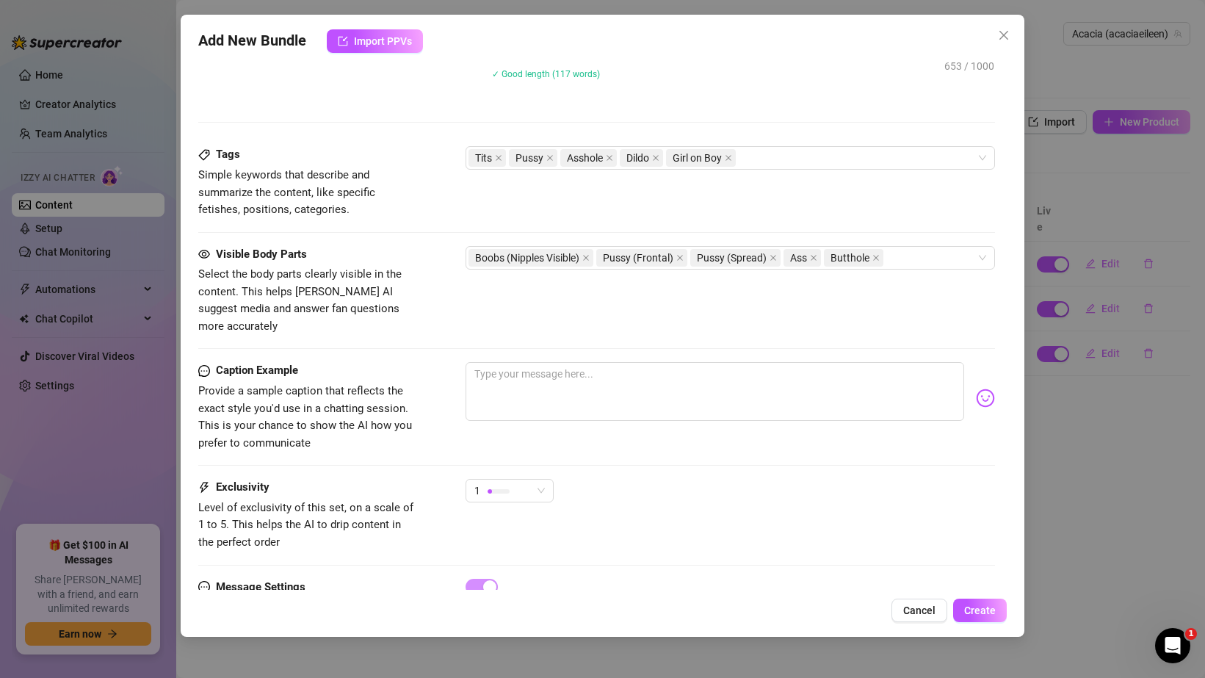
scroll to position [777, 0]
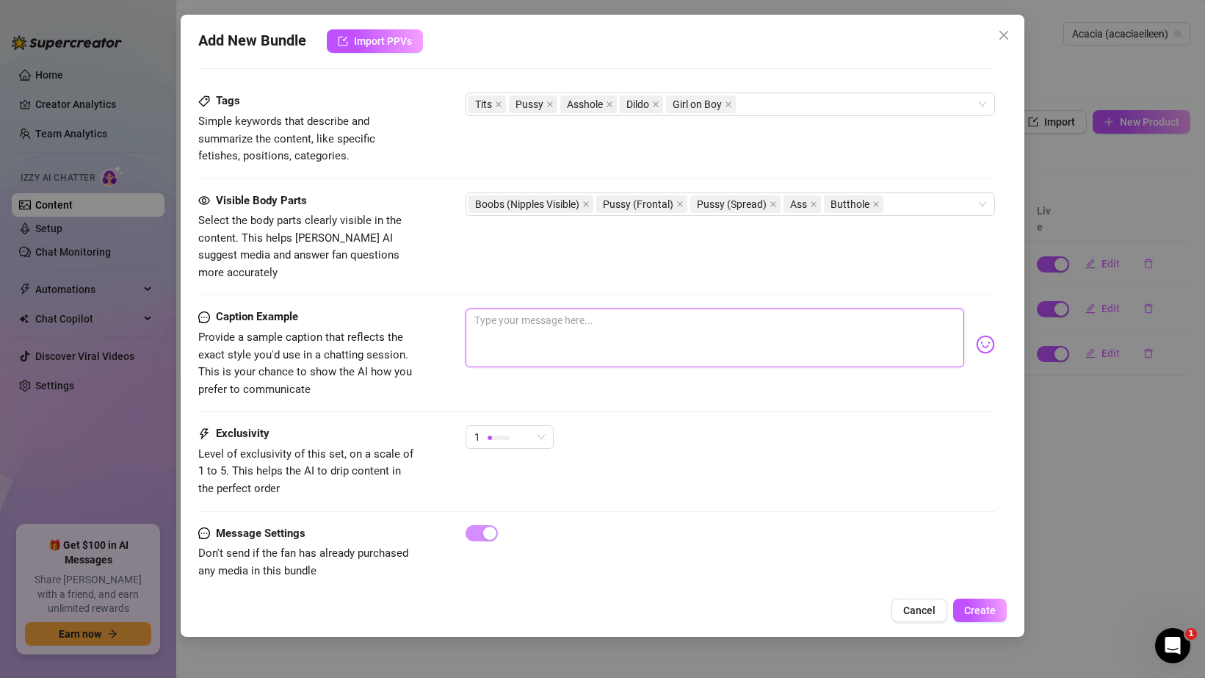
click at [530, 344] on textarea at bounding box center [715, 337] width 499 height 59
paste textarea "Soo… I had these old stockings lying around and I couldn’t stop thinking about …"
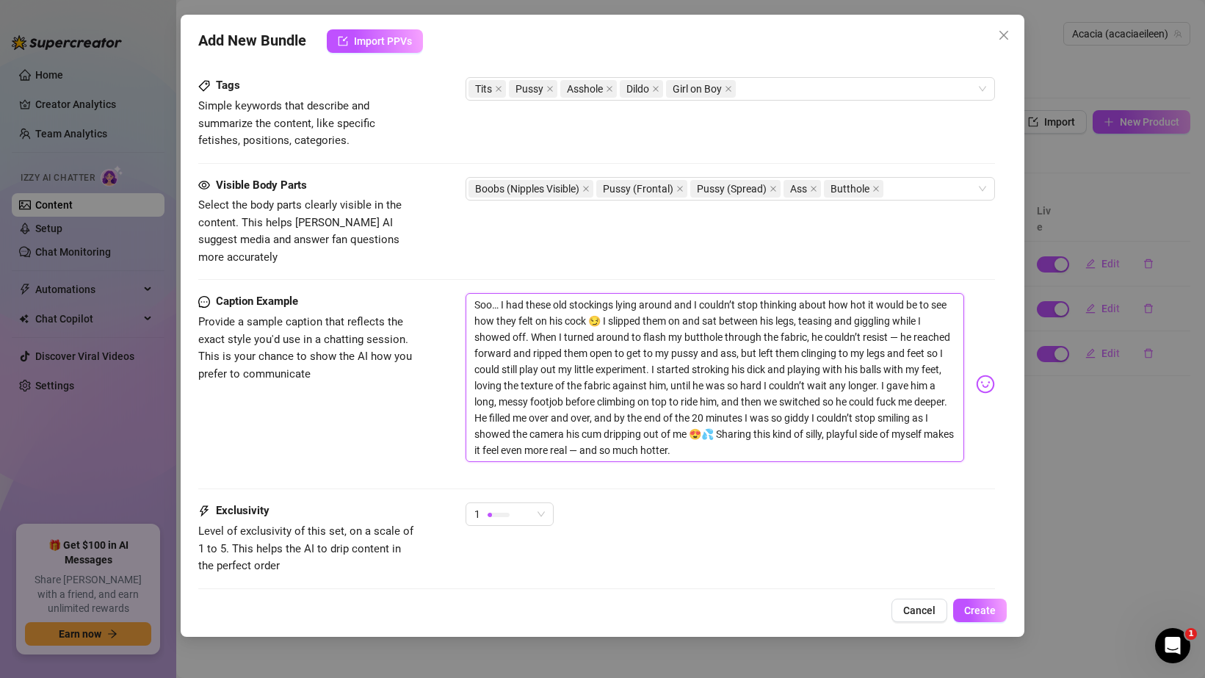
scroll to position [793, 0]
click at [535, 505] on span "1" at bounding box center [509, 513] width 70 height 22
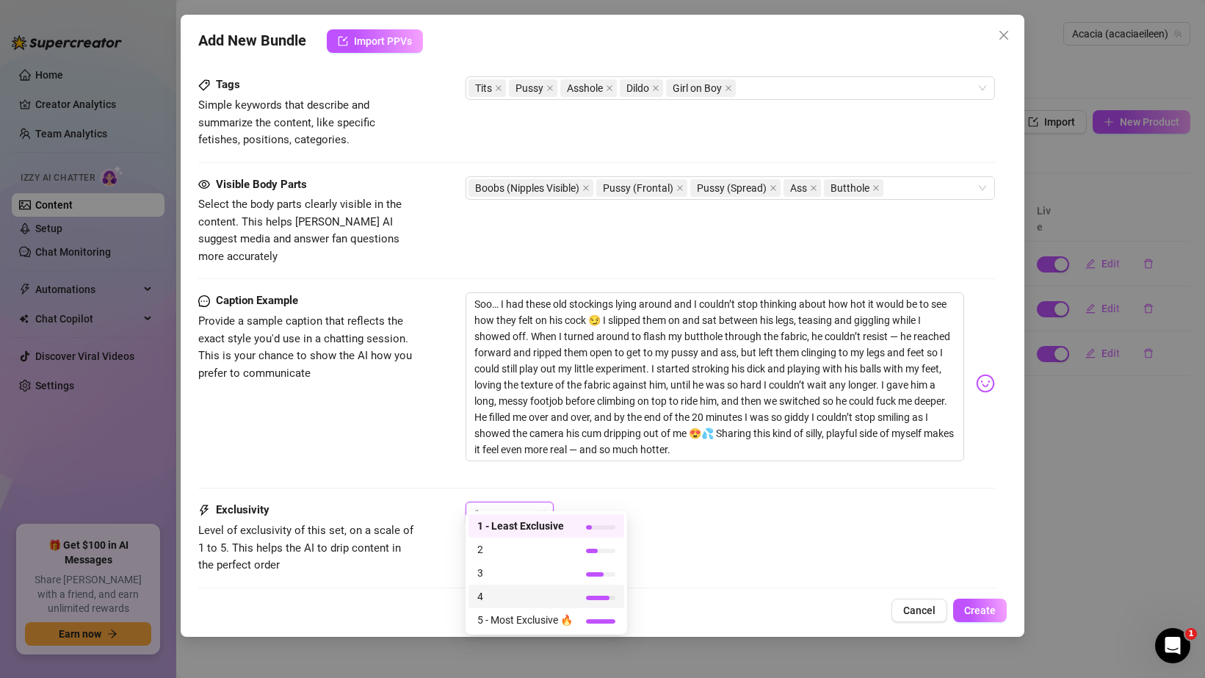
click at [512, 603] on span "4" at bounding box center [524, 596] width 95 height 16
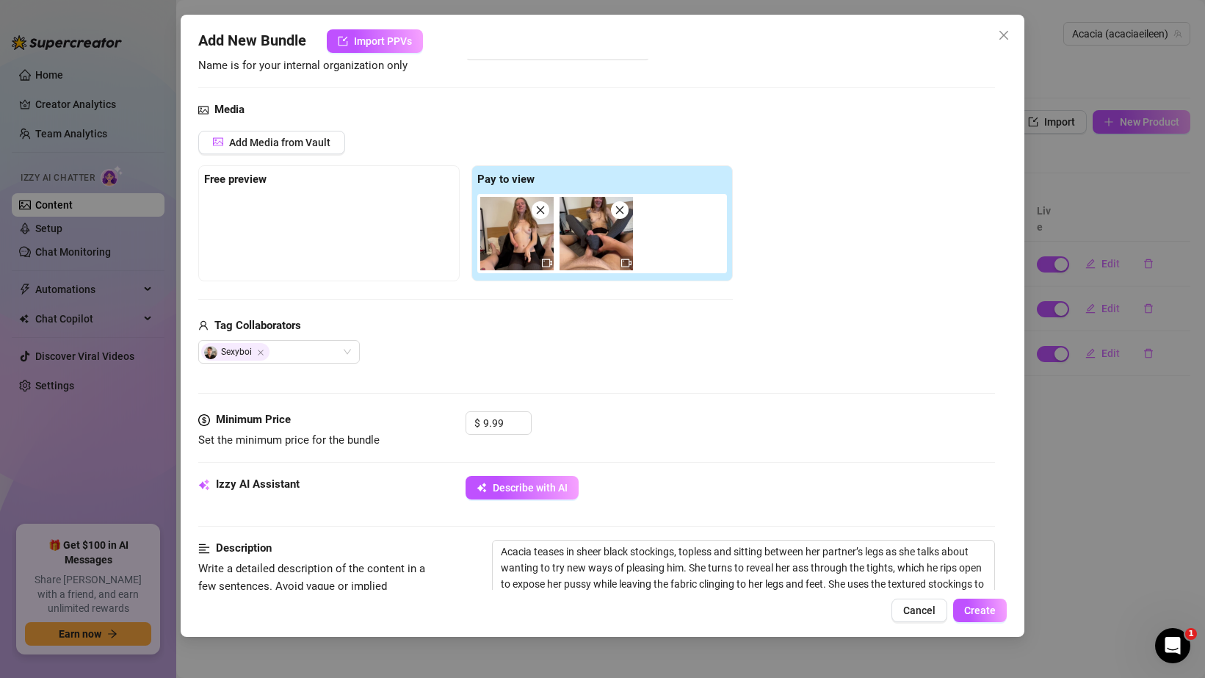
scroll to position [106, 0]
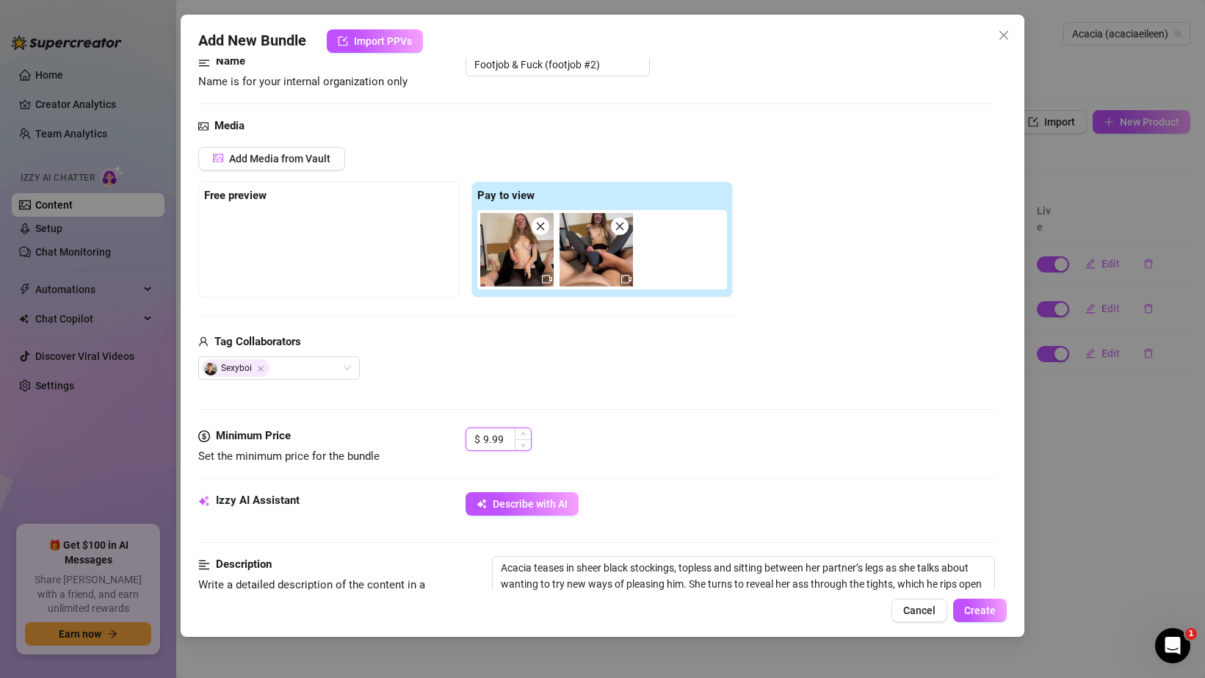
click at [487, 438] on input "9.99" at bounding box center [507, 439] width 48 height 22
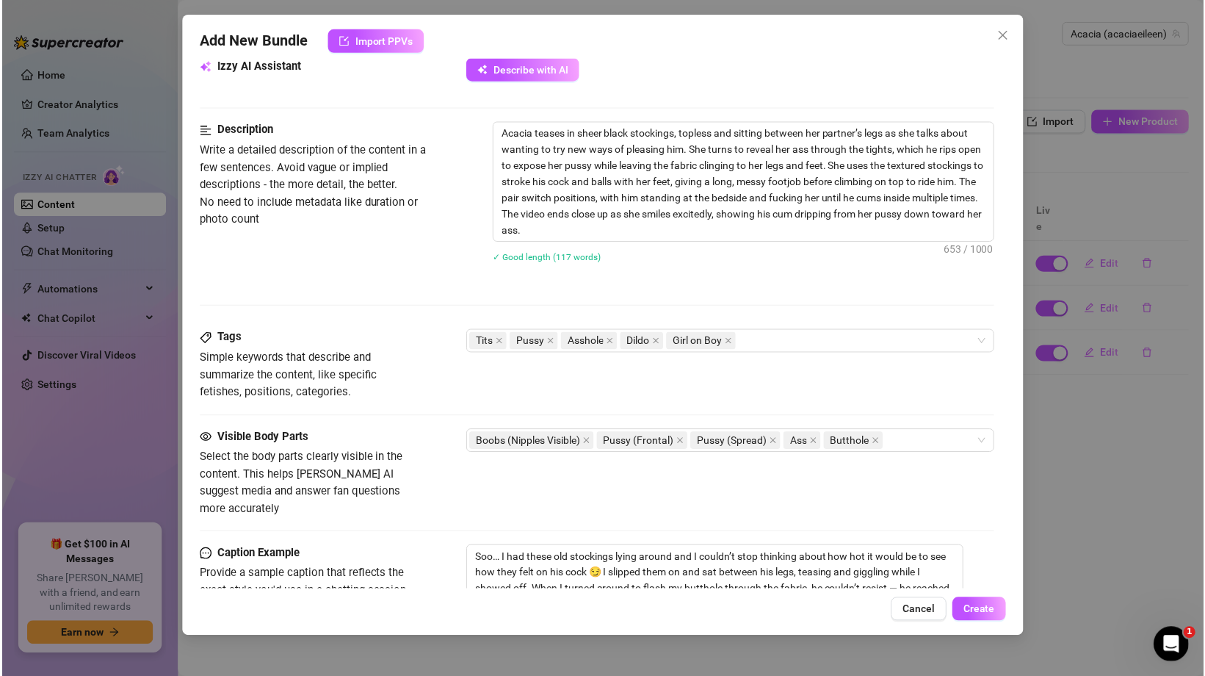
scroll to position [869, 0]
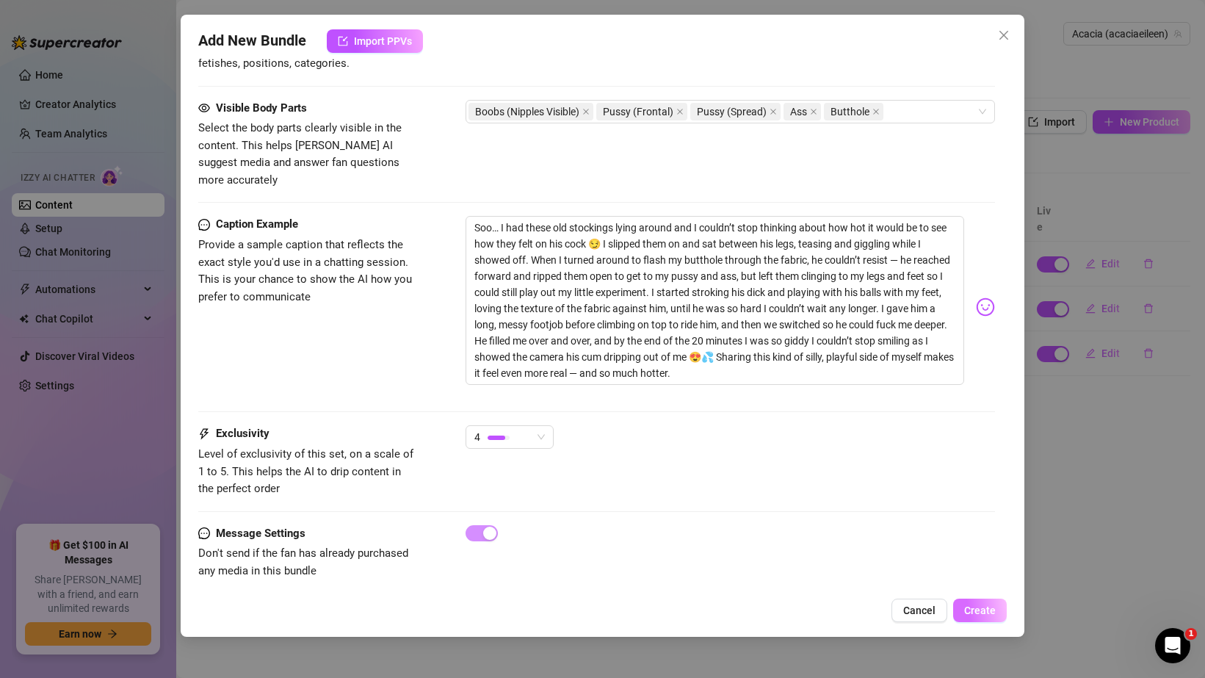
click at [979, 605] on span "Create" at bounding box center [980, 610] width 32 height 12
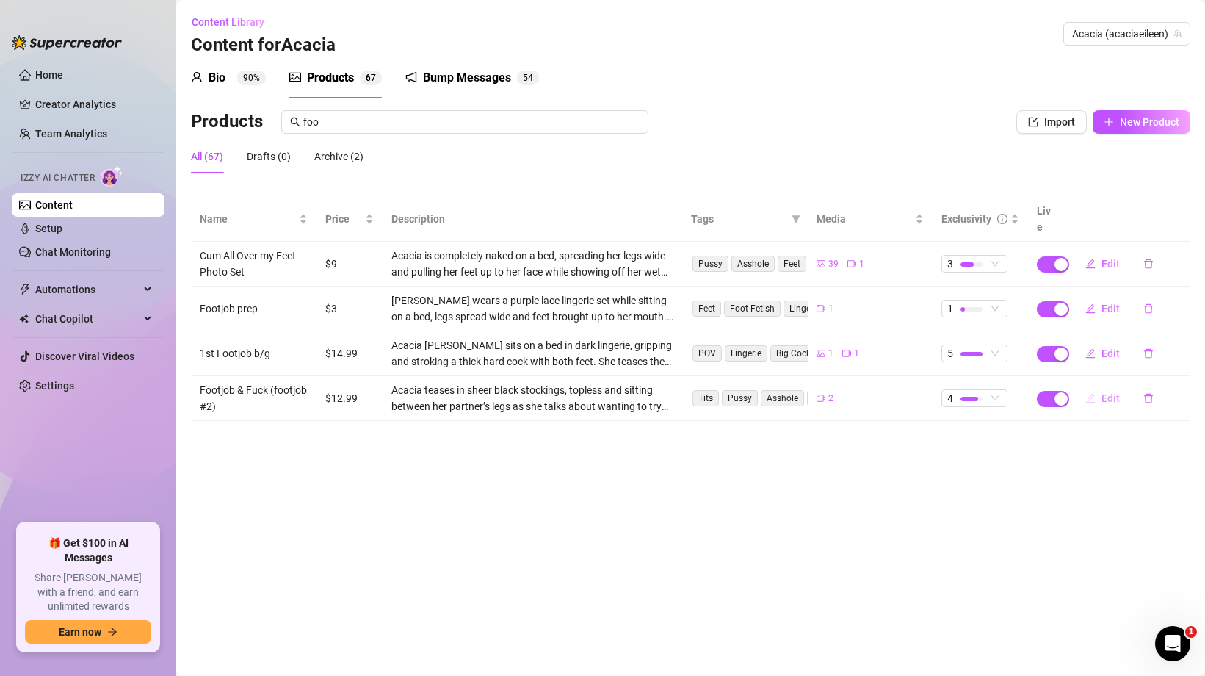
click at [1107, 392] on span "Edit" at bounding box center [1110, 398] width 18 height 12
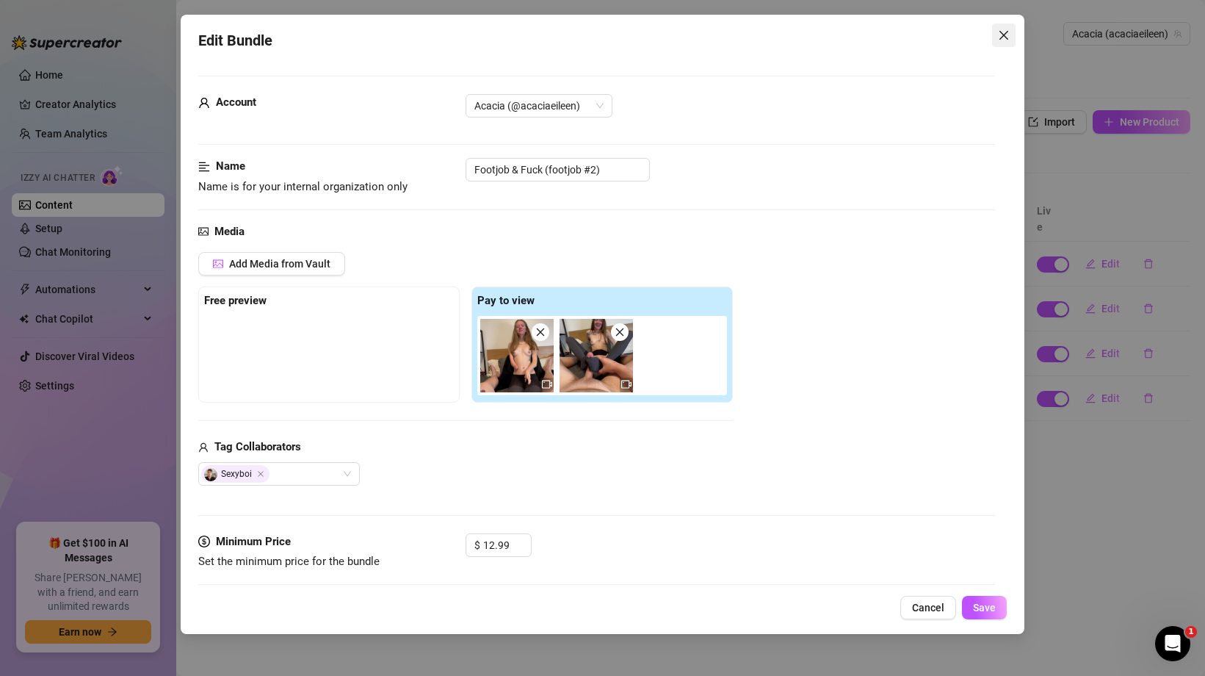
click at [1001, 35] on icon "close" at bounding box center [1004, 35] width 12 height 12
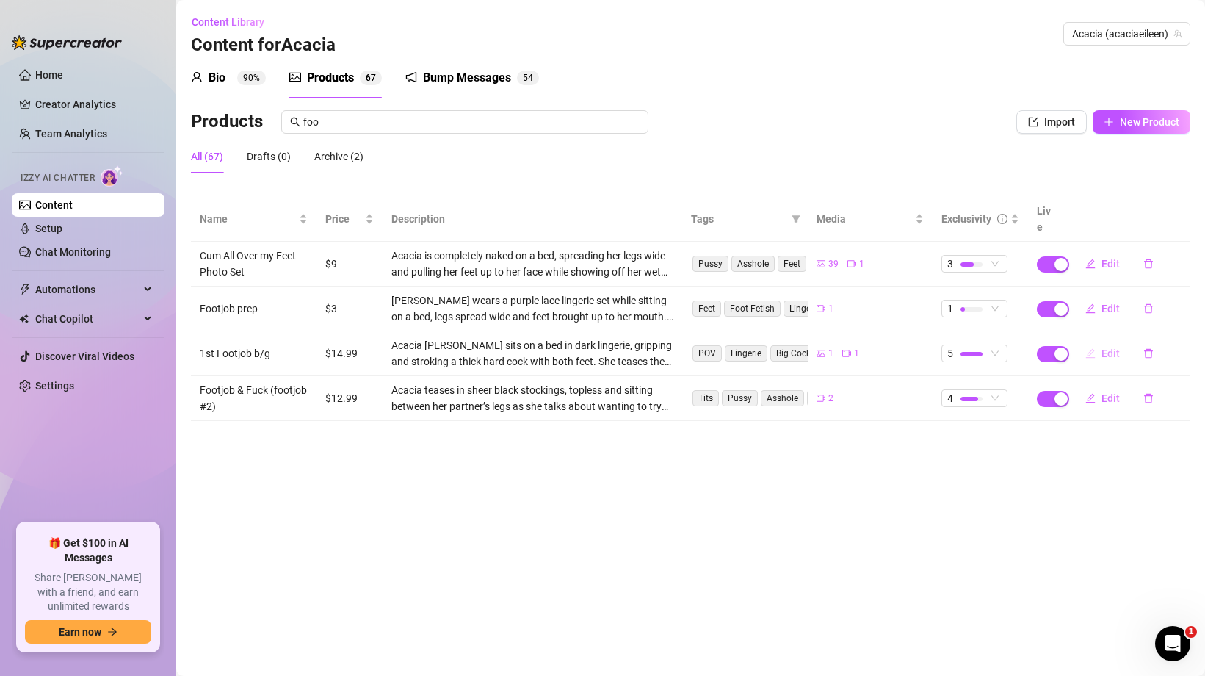
click at [1090, 348] on icon "edit" at bounding box center [1090, 353] width 10 height 10
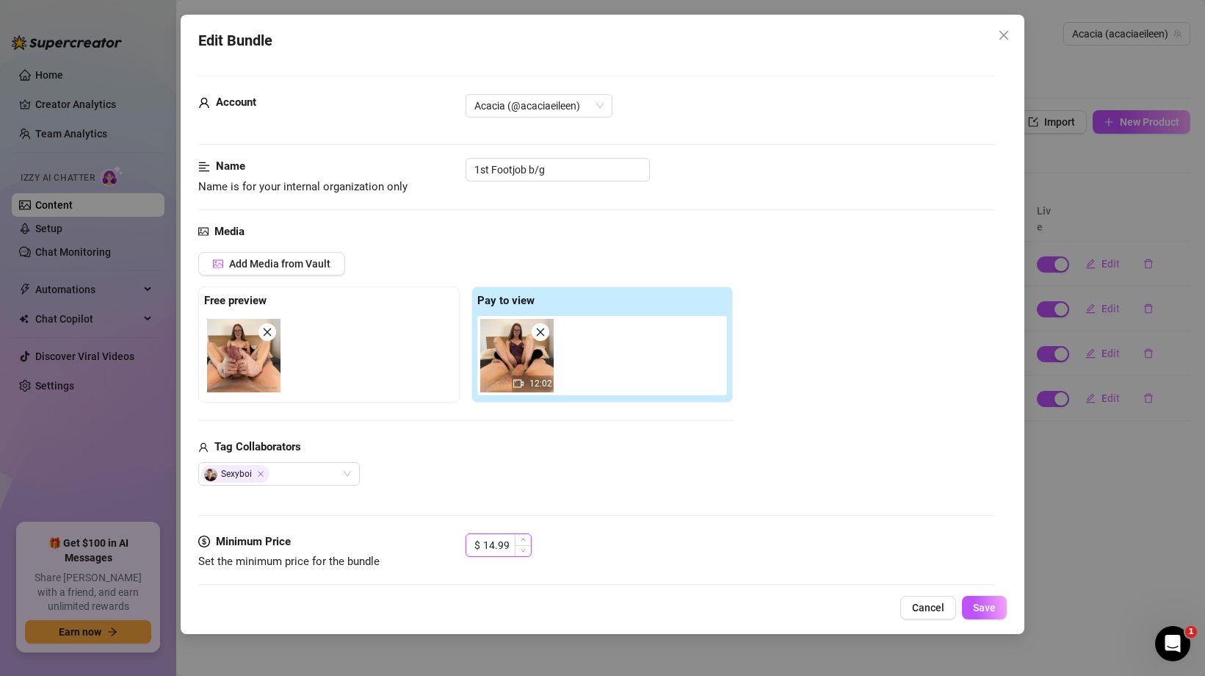
click at [492, 543] on input "14.99" at bounding box center [507, 545] width 48 height 22
click at [985, 610] on span "Save" at bounding box center [984, 607] width 23 height 12
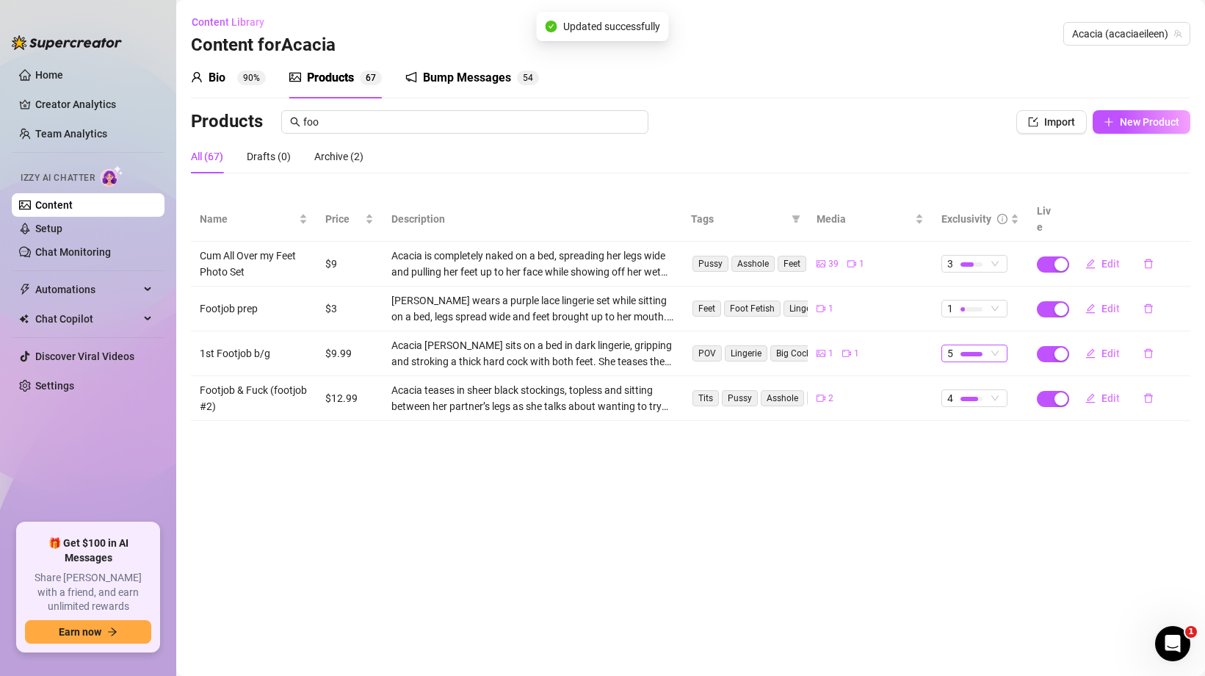
click at [985, 345] on div "5" at bounding box center [966, 353] width 39 height 16
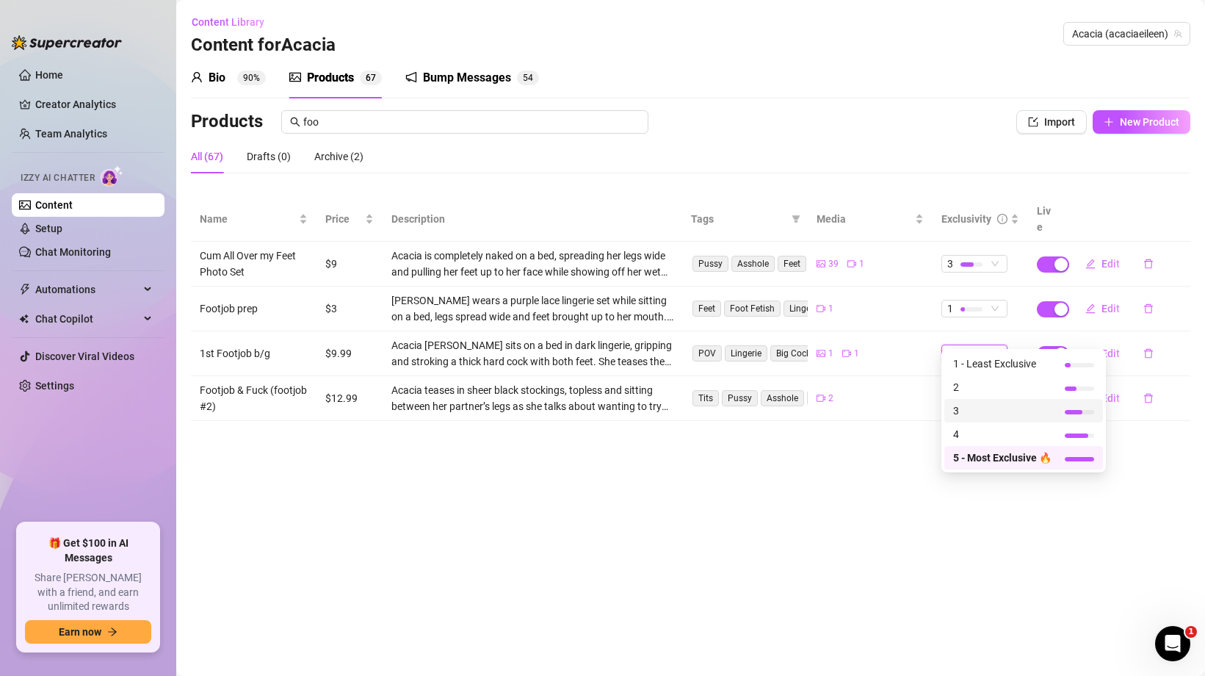
click at [975, 411] on span "3" at bounding box center [1002, 410] width 98 height 16
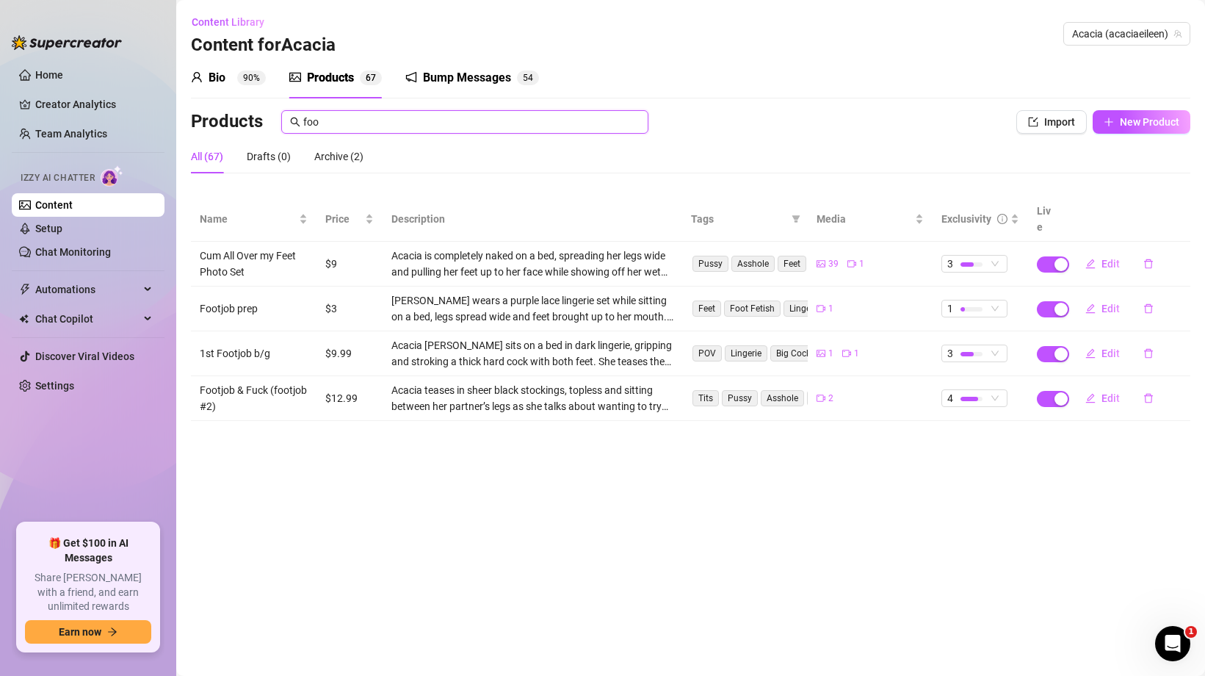
click at [327, 128] on input "foo" at bounding box center [471, 122] width 336 height 16
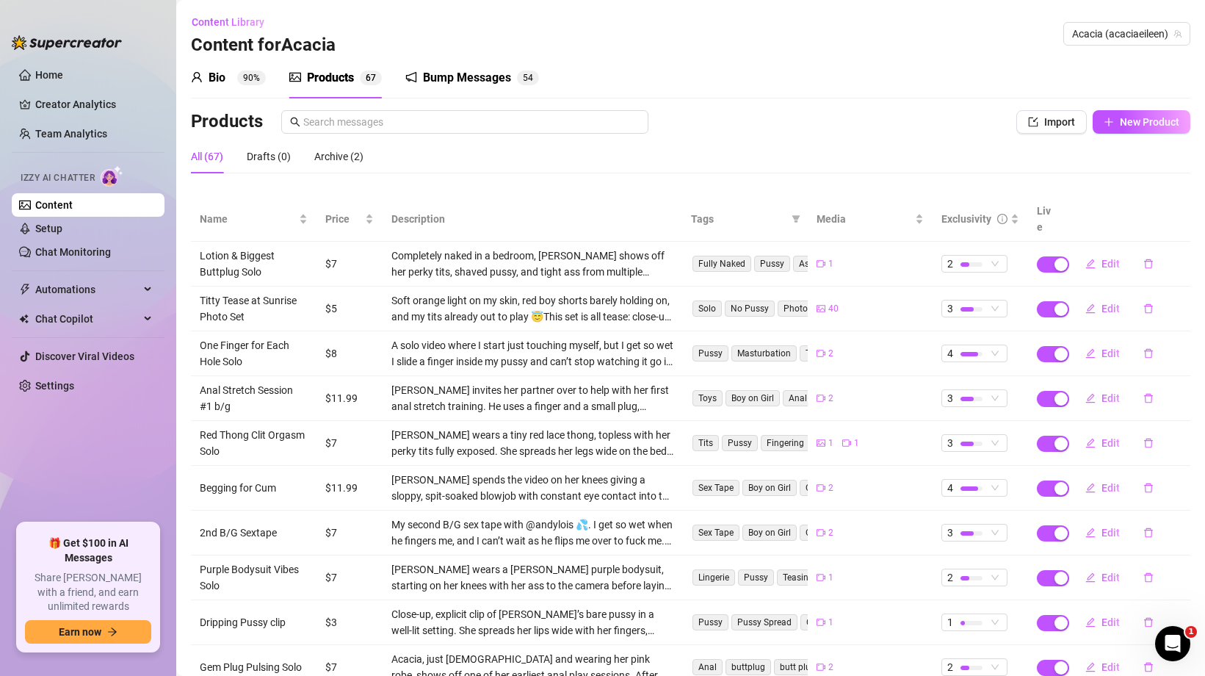
click at [450, 80] on div "Bump Messages" at bounding box center [467, 78] width 88 height 18
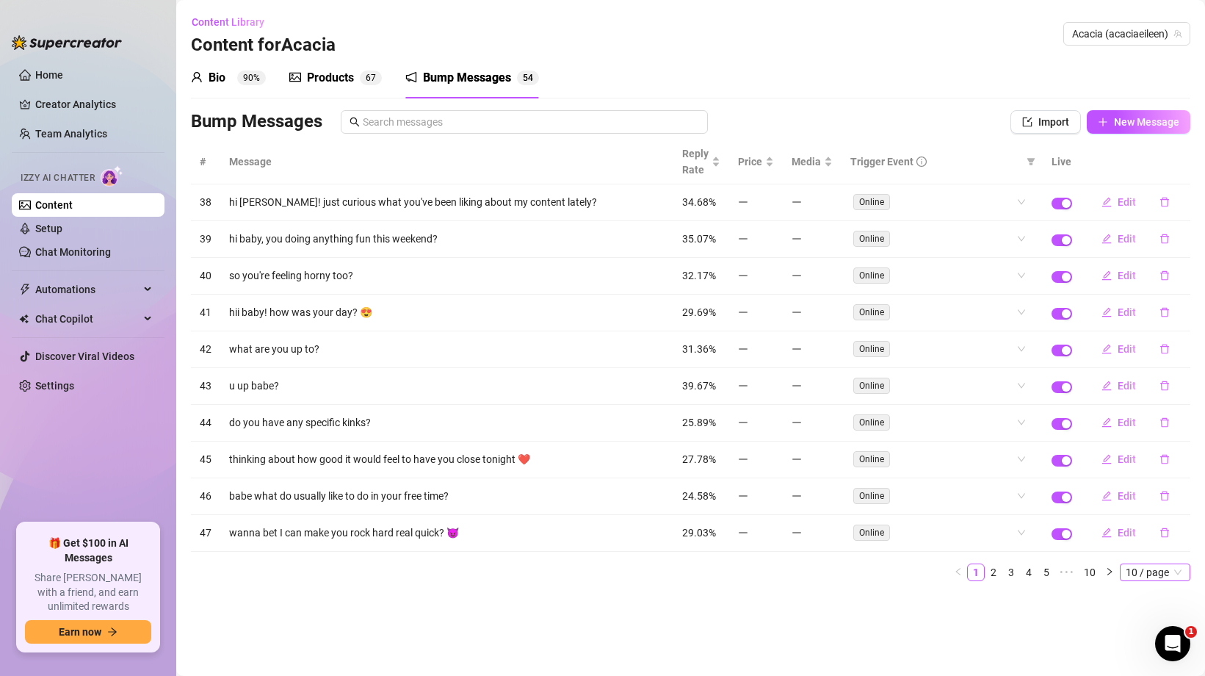
click at [1137, 566] on span "10 / page" at bounding box center [1155, 572] width 59 height 16
click at [1145, 542] on div "100 / page" at bounding box center [1156, 545] width 49 height 16
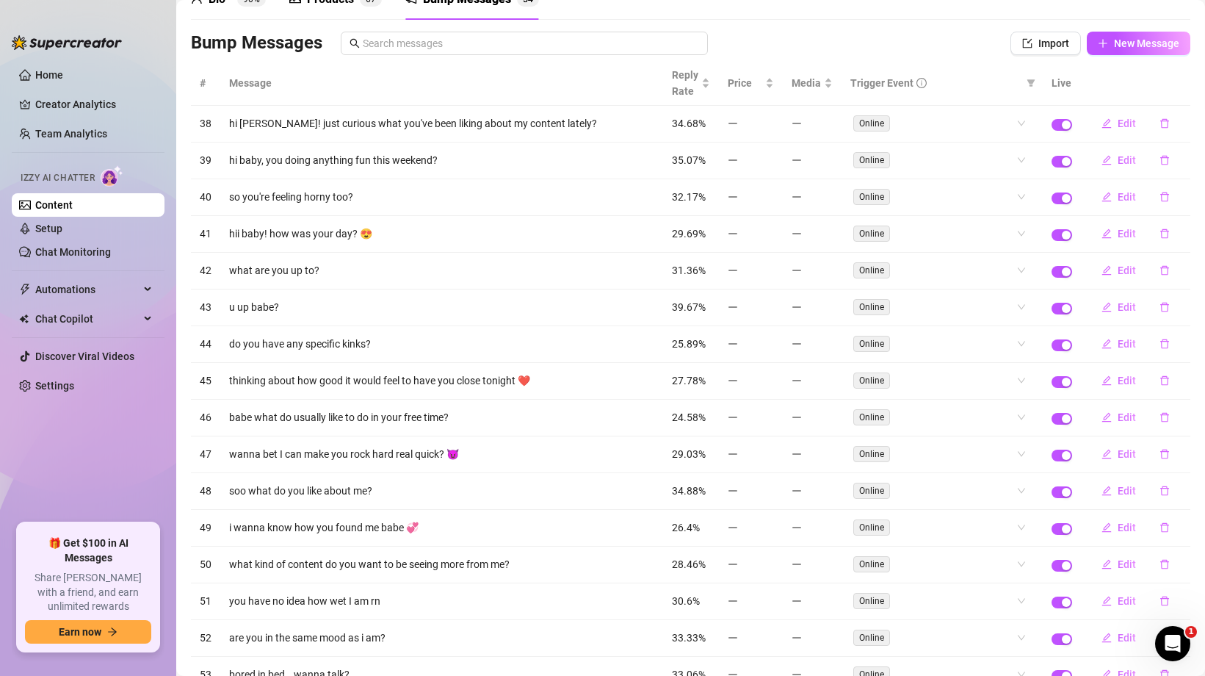
scroll to position [82, 0]
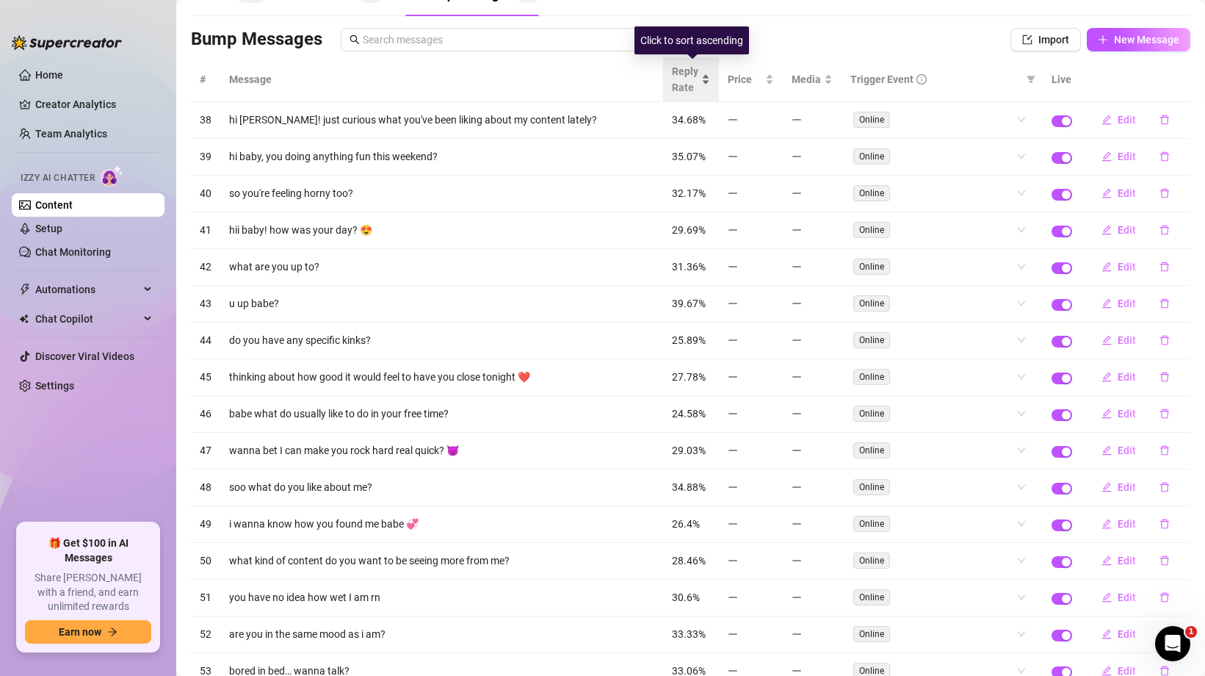
click at [695, 79] on span "Reply Rate" at bounding box center [685, 79] width 26 height 32
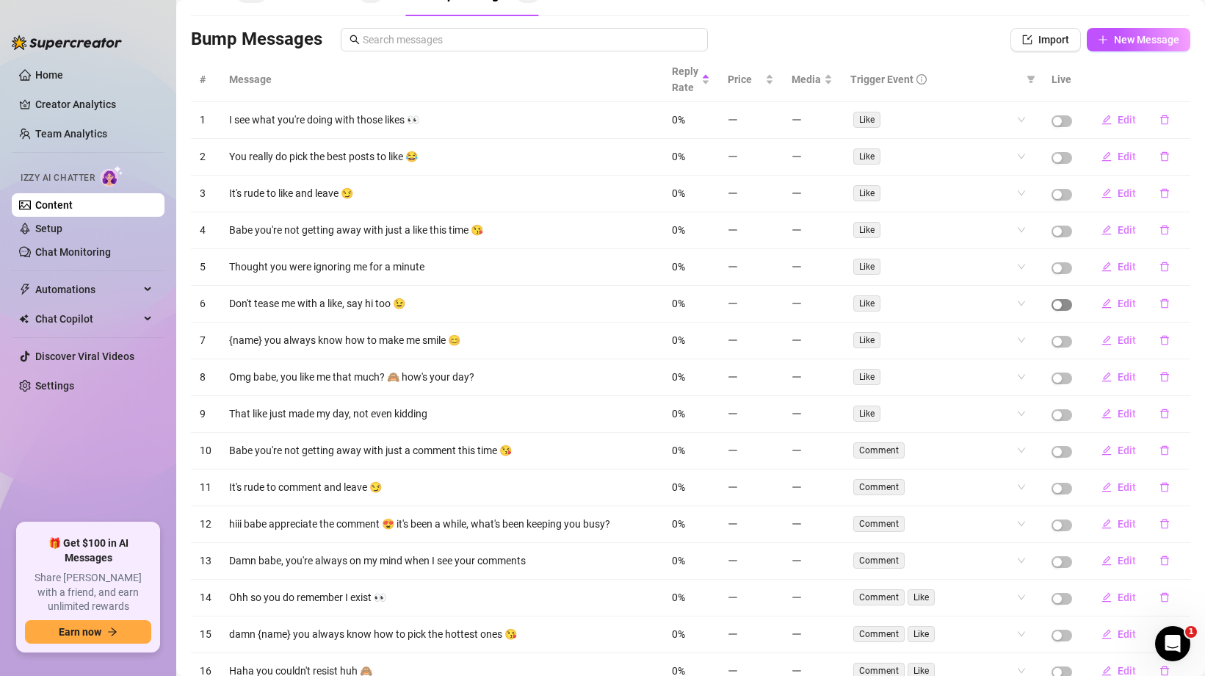
click at [1062, 304] on div "button" at bounding box center [1057, 304] width 9 height 9
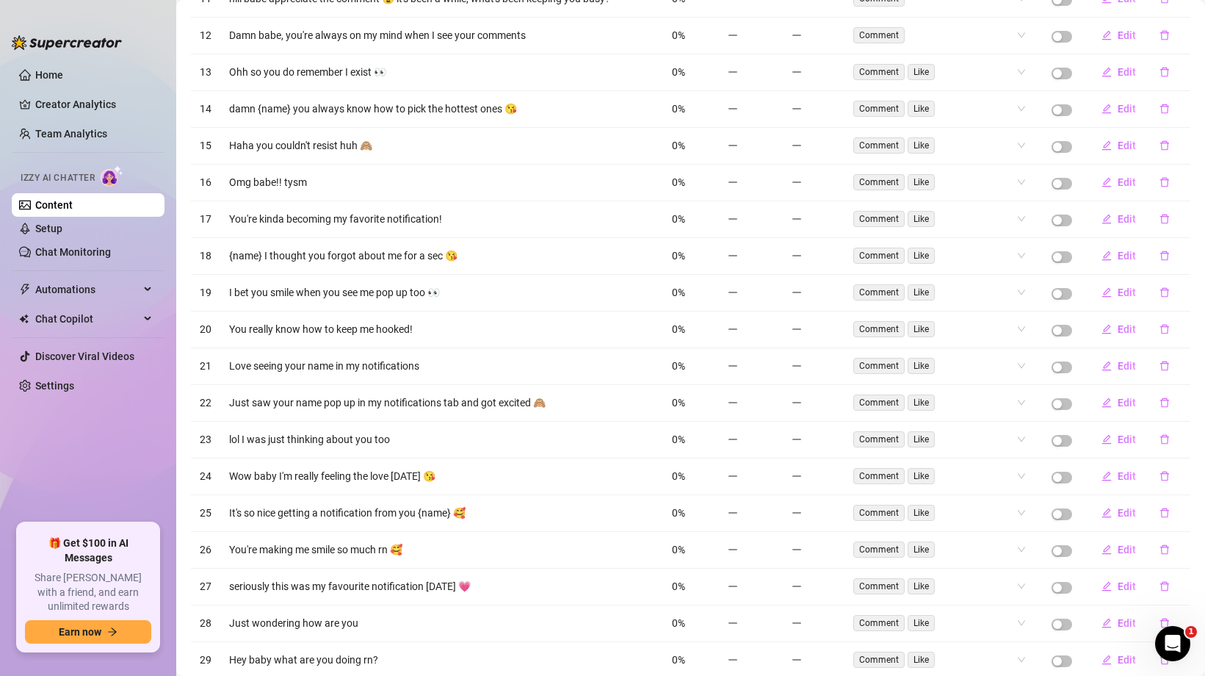
scroll to position [615, 0]
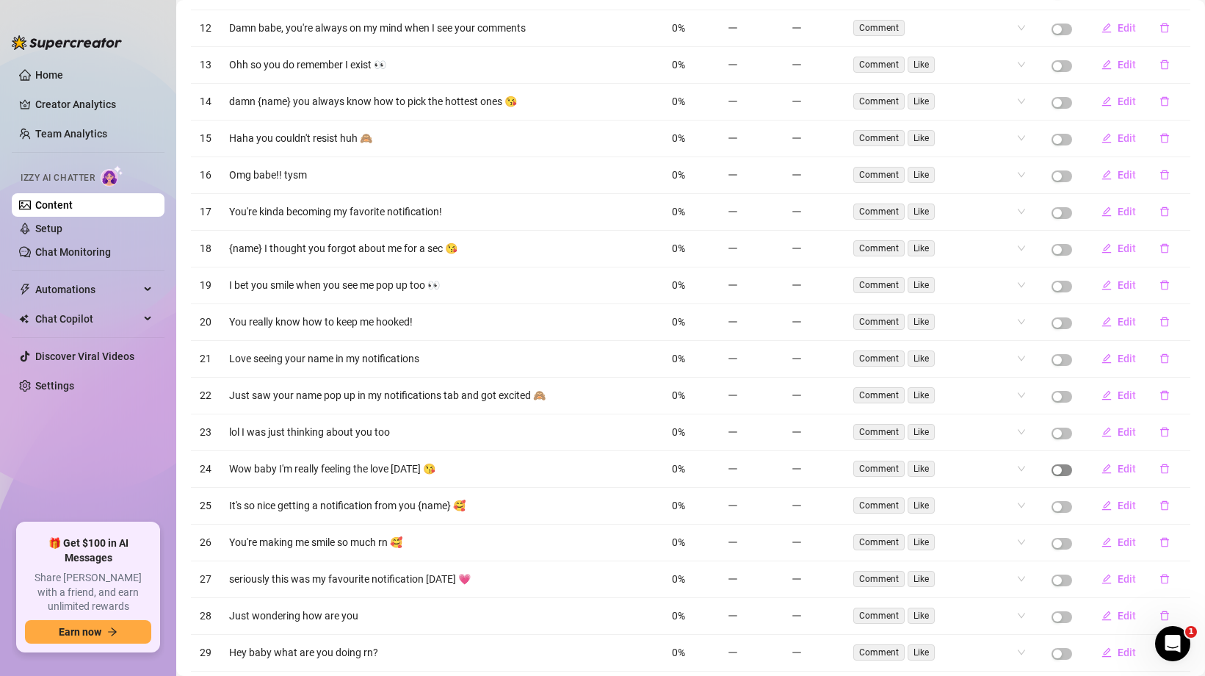
click at [1065, 470] on span "button" at bounding box center [1061, 470] width 21 height 12
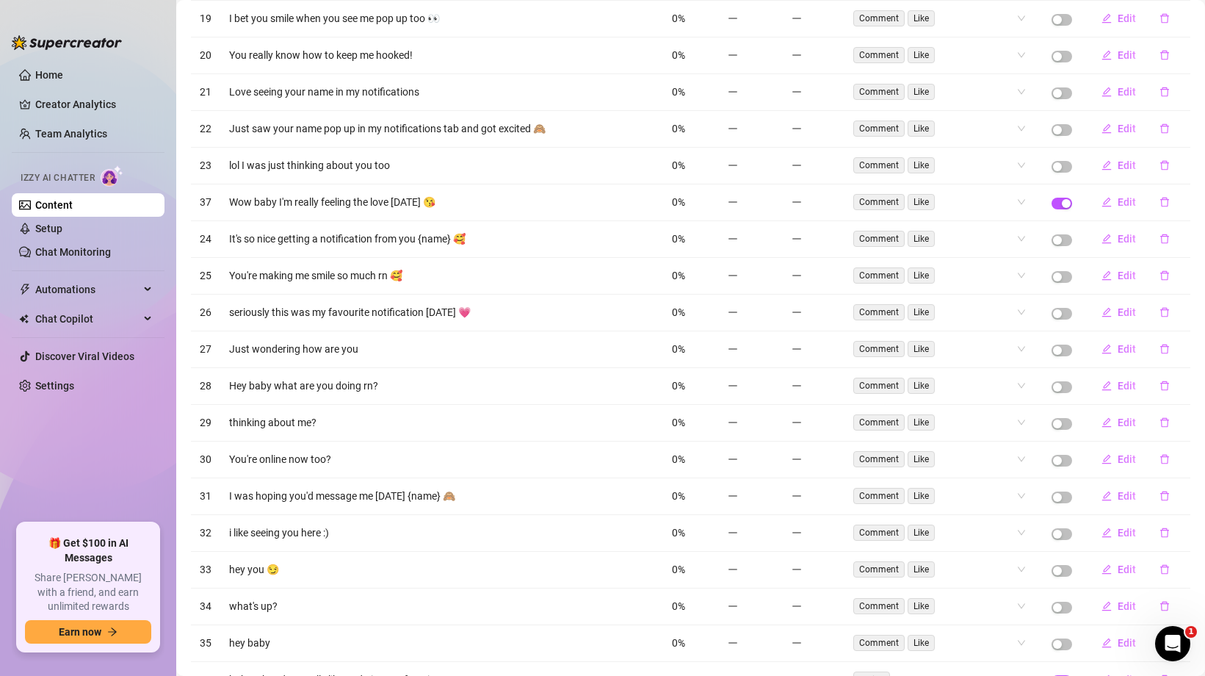
scroll to position [890, 0]
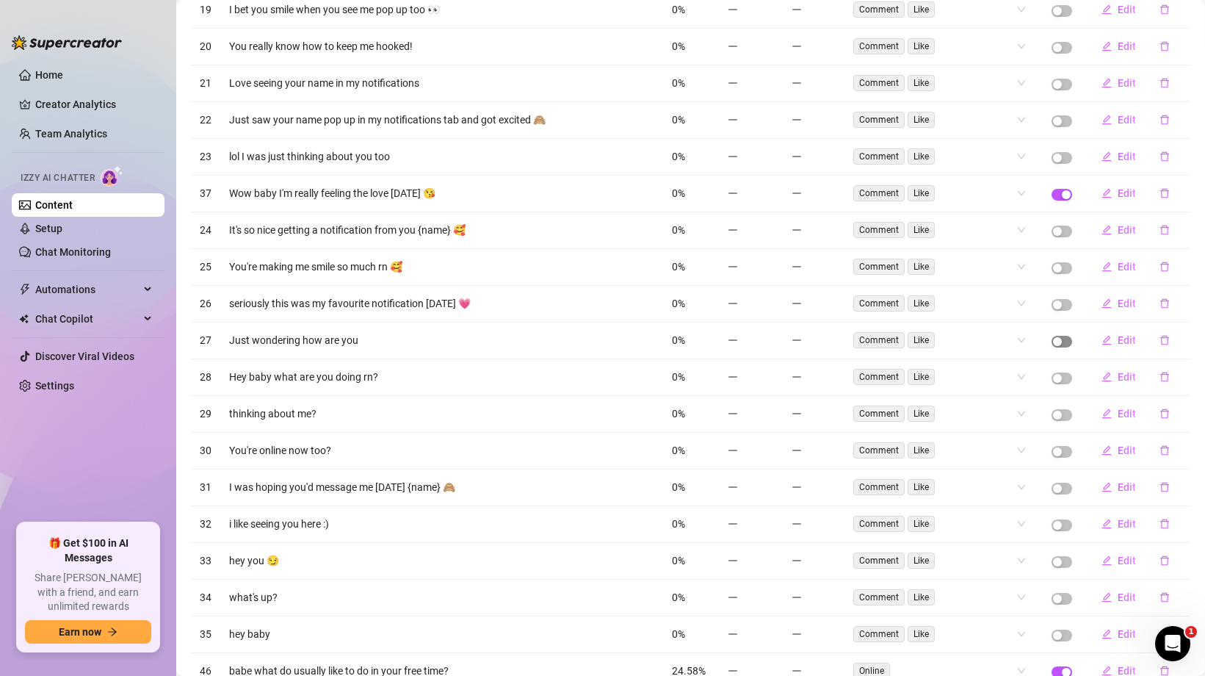
click at [1059, 341] on div "button" at bounding box center [1057, 341] width 9 height 9
click at [1063, 417] on button "button" at bounding box center [1061, 415] width 21 height 12
click at [1057, 457] on td at bounding box center [1062, 450] width 38 height 37
click at [1060, 452] on div "button" at bounding box center [1057, 451] width 9 height 9
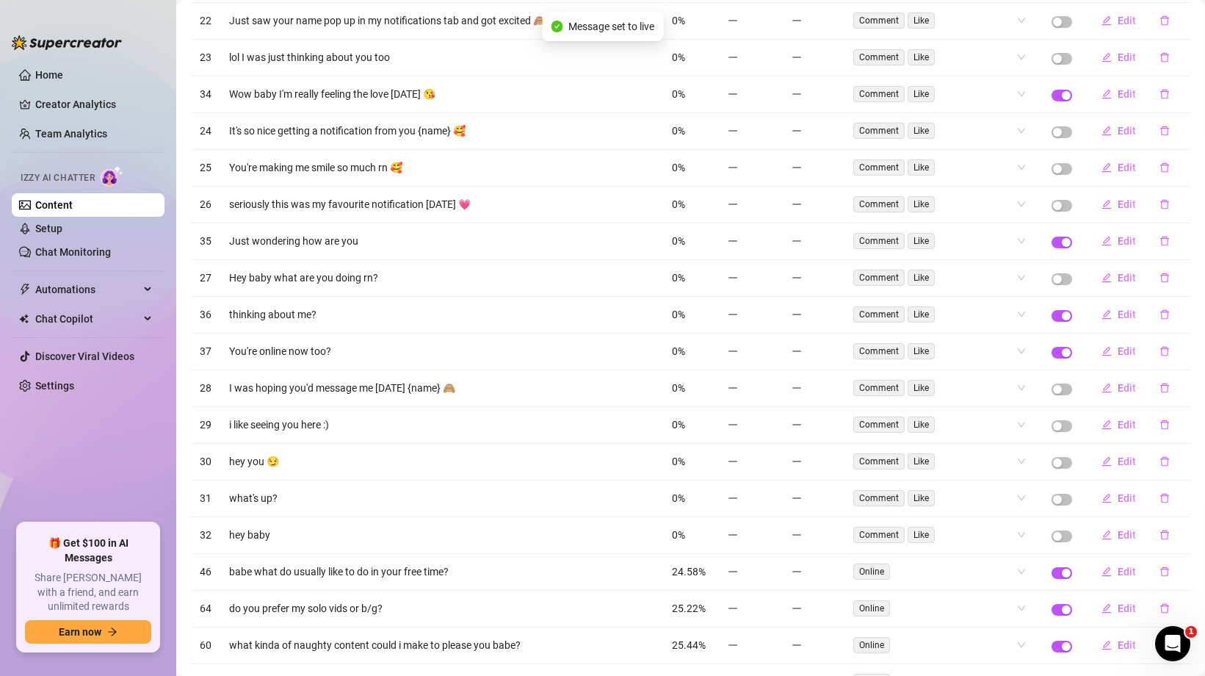
scroll to position [990, 0]
click at [1060, 461] on div "button" at bounding box center [1057, 461] width 9 height 9
click at [1060, 504] on td at bounding box center [1062, 497] width 38 height 37
click at [1060, 501] on div "button" at bounding box center [1057, 498] width 9 height 9
click at [1061, 534] on div "button" at bounding box center [1057, 535] width 9 height 9
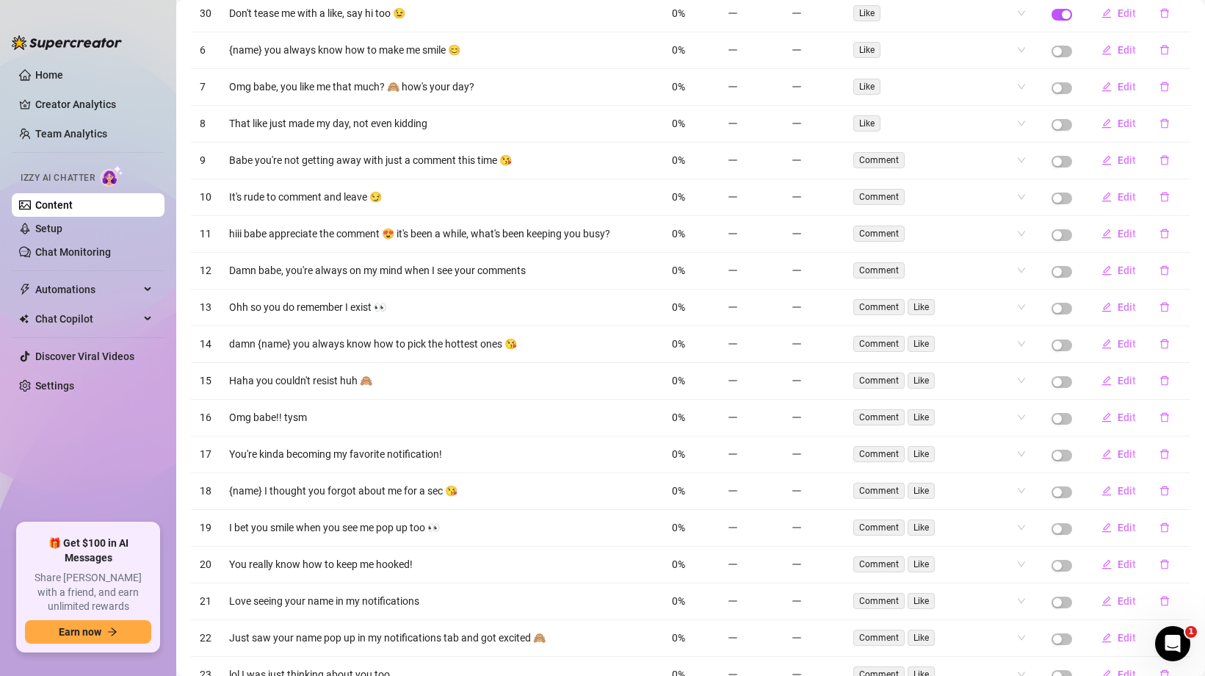
scroll to position [0, 0]
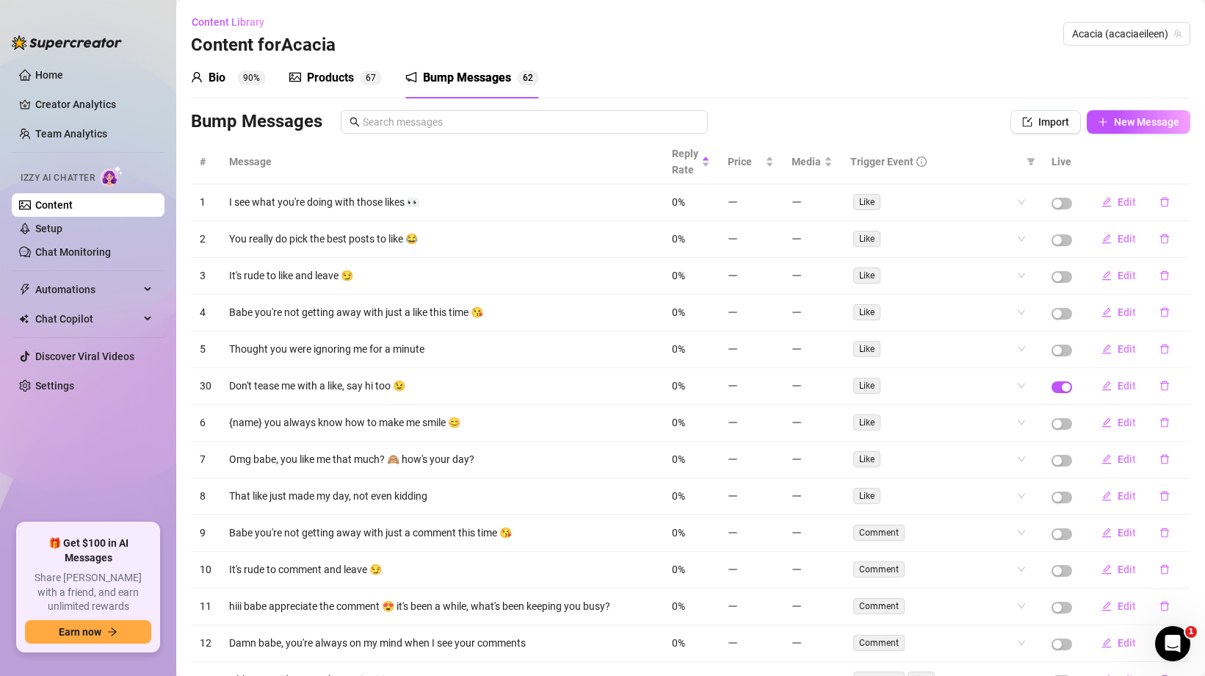
click at [1118, 116] on span "New Message" at bounding box center [1146, 122] width 65 height 12
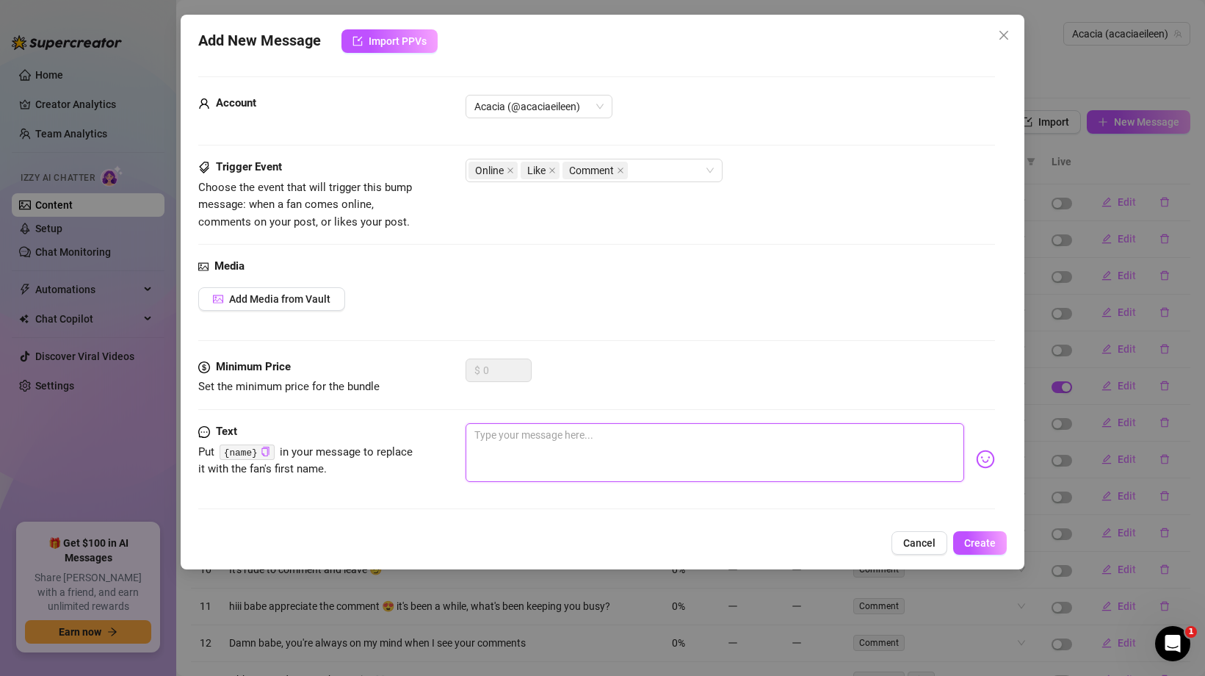
click at [544, 449] on textarea at bounding box center [715, 452] width 499 height 59
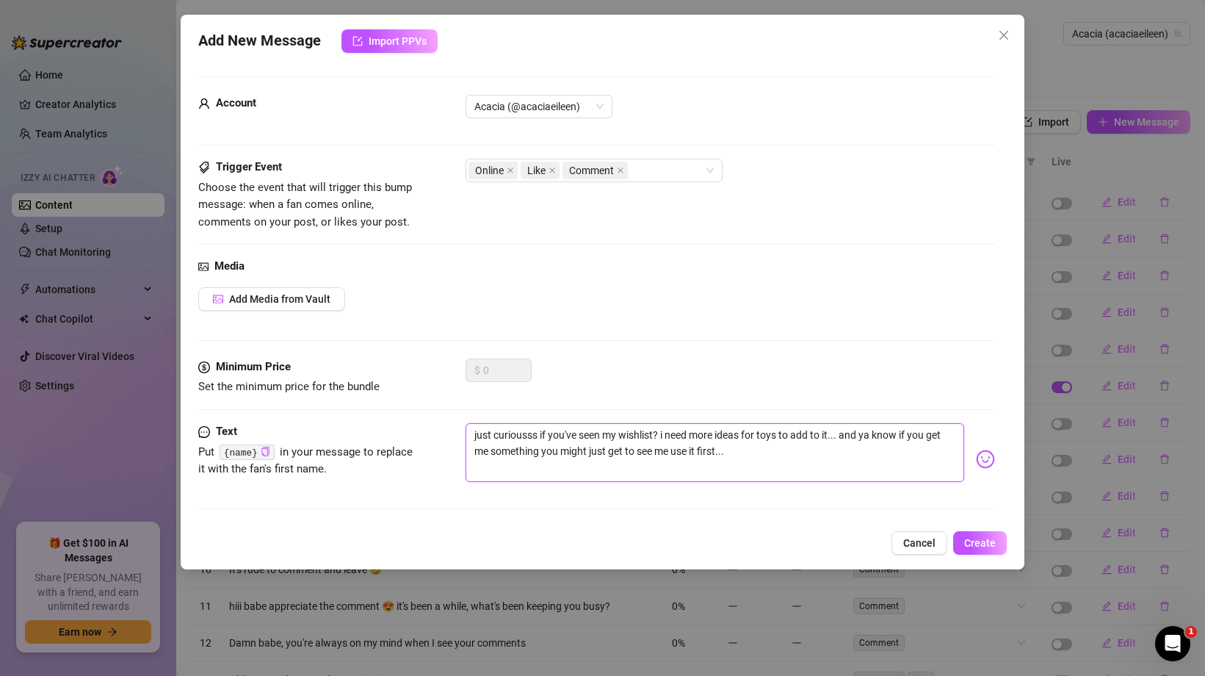
click at [655, 435] on textarea "just curiousss if you've seen my wishlist? i need more ideas for toys to add to…" at bounding box center [715, 452] width 499 height 59
click at [978, 537] on span "Create" at bounding box center [980, 543] width 32 height 12
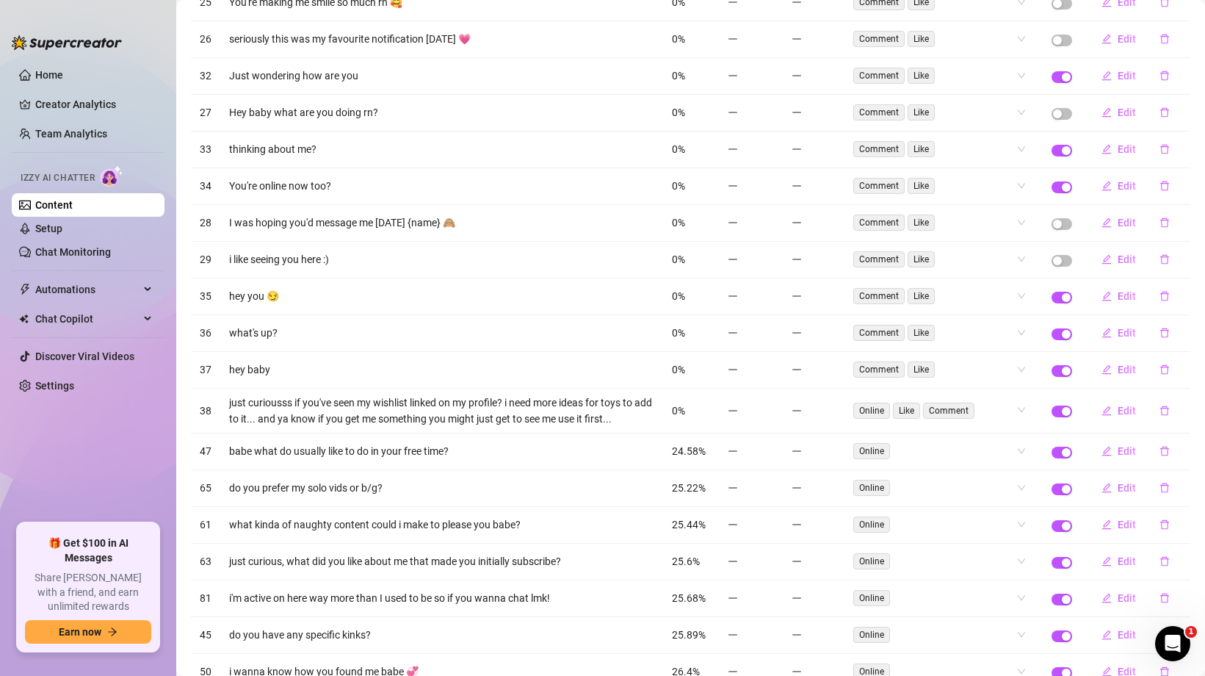
scroll to position [1160, 0]
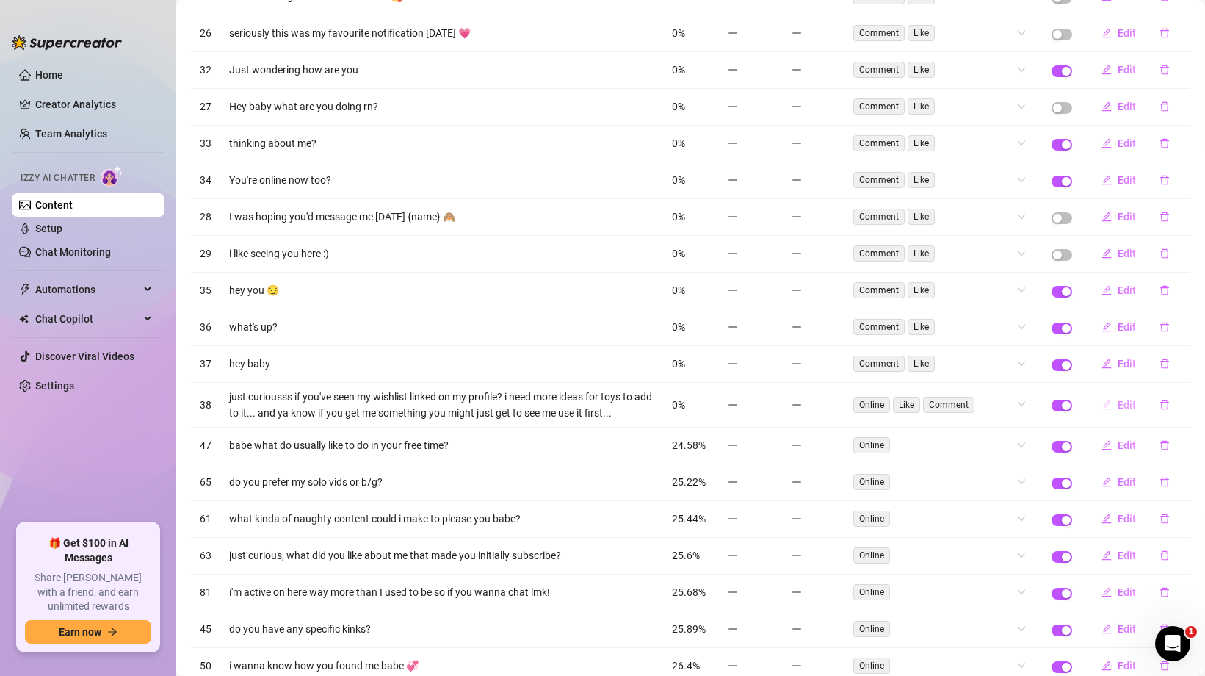
click at [1116, 407] on button "Edit" at bounding box center [1119, 404] width 58 height 23
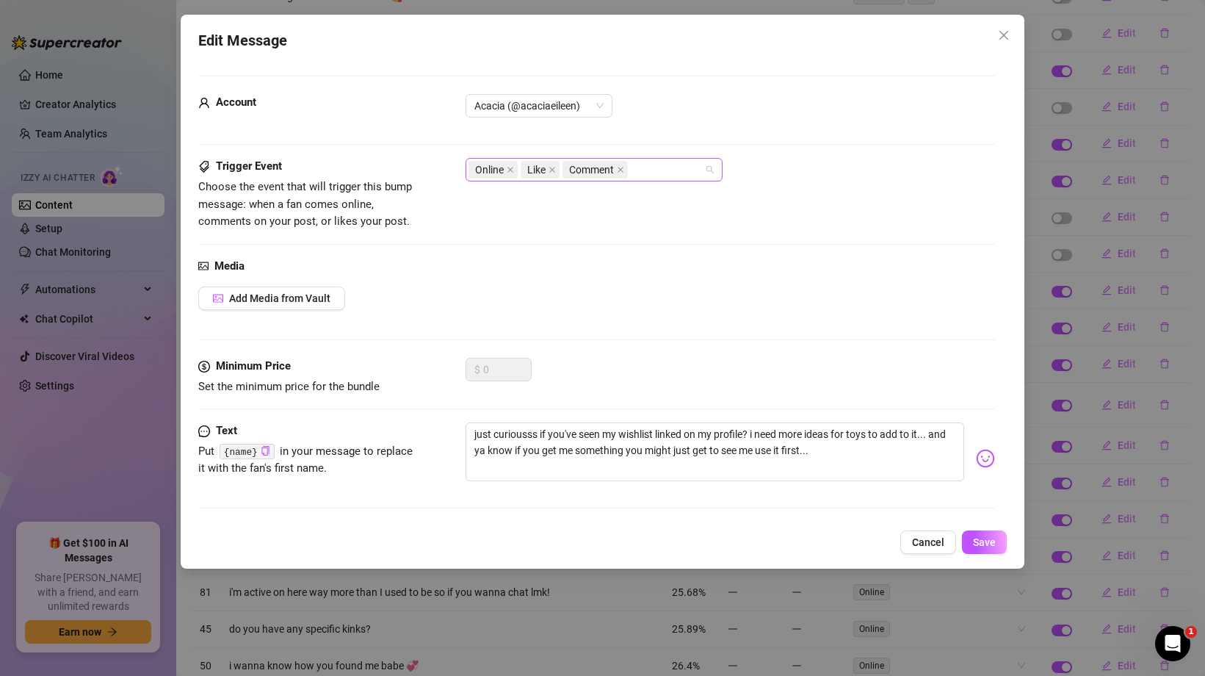
click at [617, 165] on span "Comment" at bounding box center [594, 170] width 65 height 18
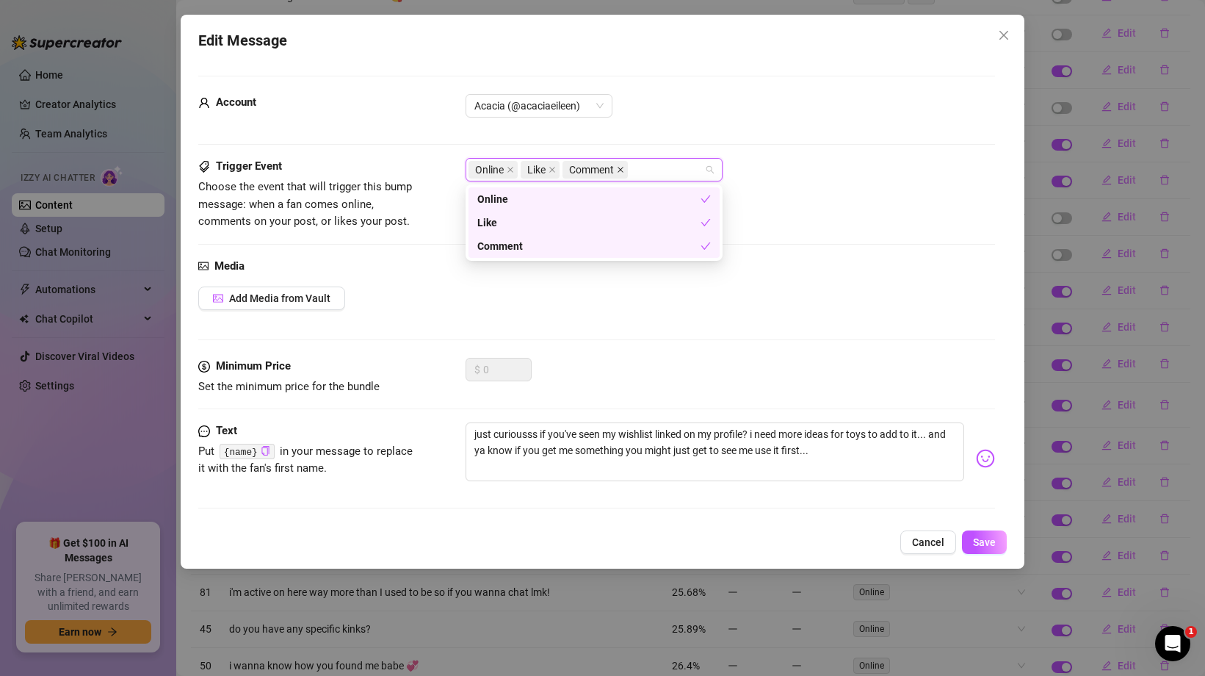
click at [621, 164] on span at bounding box center [620, 170] width 7 height 16
click at [554, 172] on icon "close" at bounding box center [552, 169] width 7 height 7
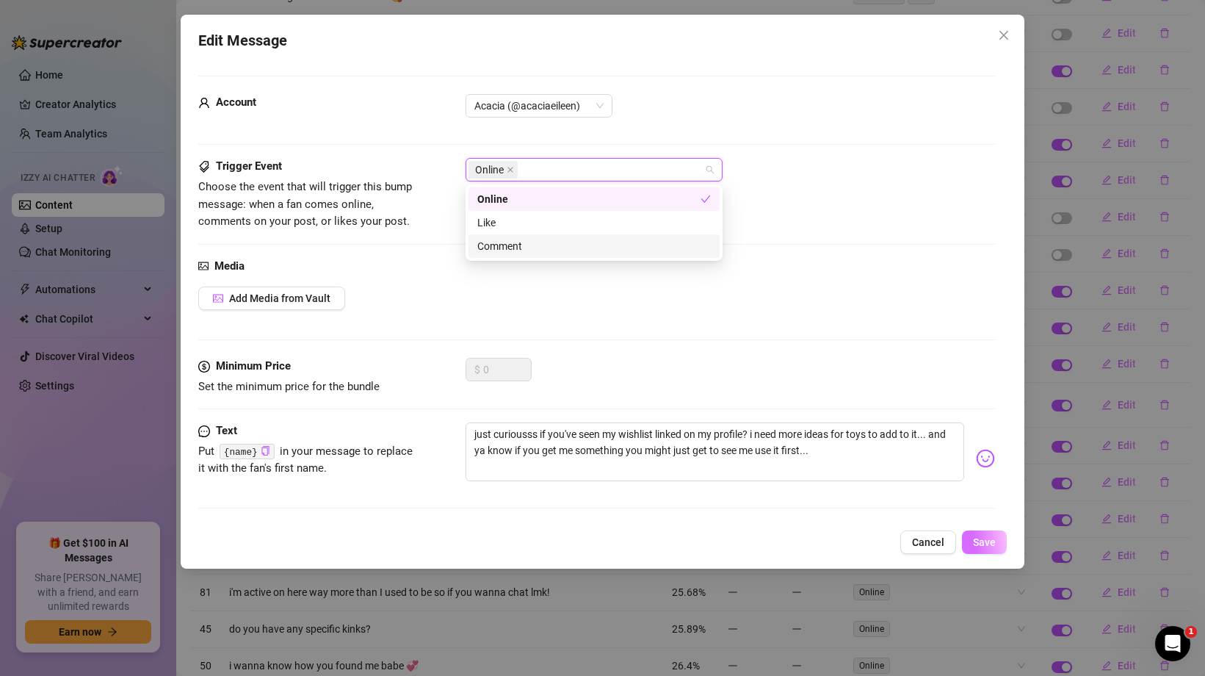
click at [977, 533] on button "Save" at bounding box center [984, 541] width 45 height 23
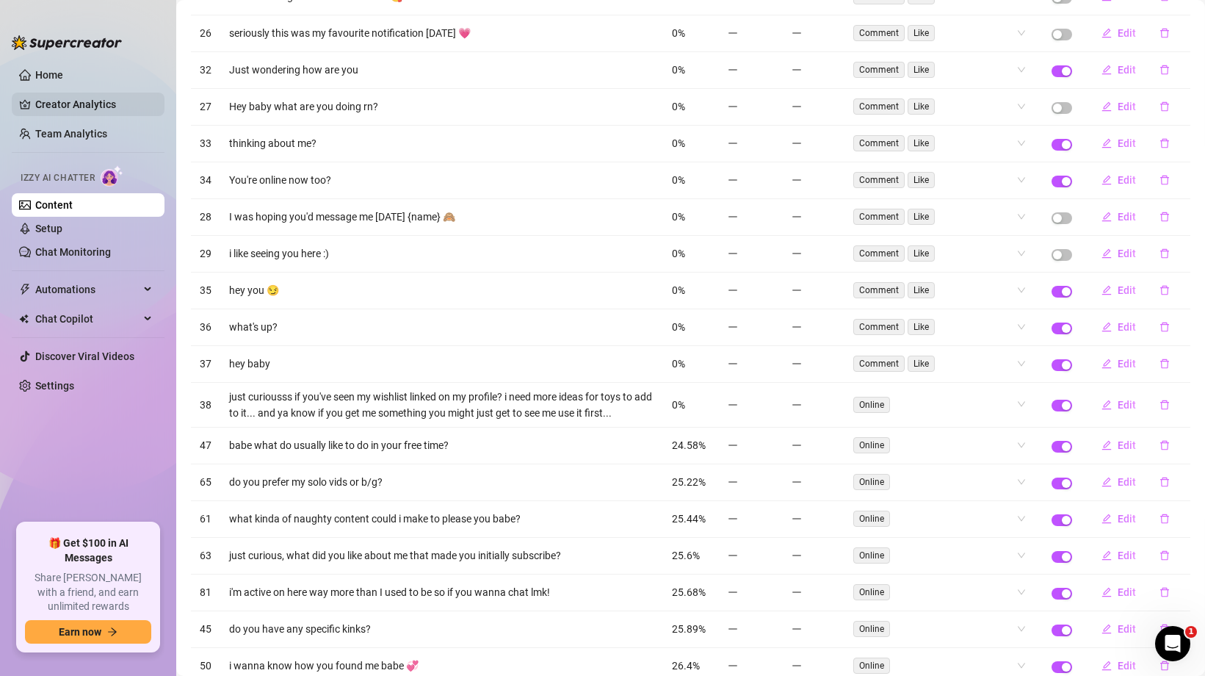
click at [74, 103] on link "Creator Analytics" at bounding box center [93, 104] width 117 height 23
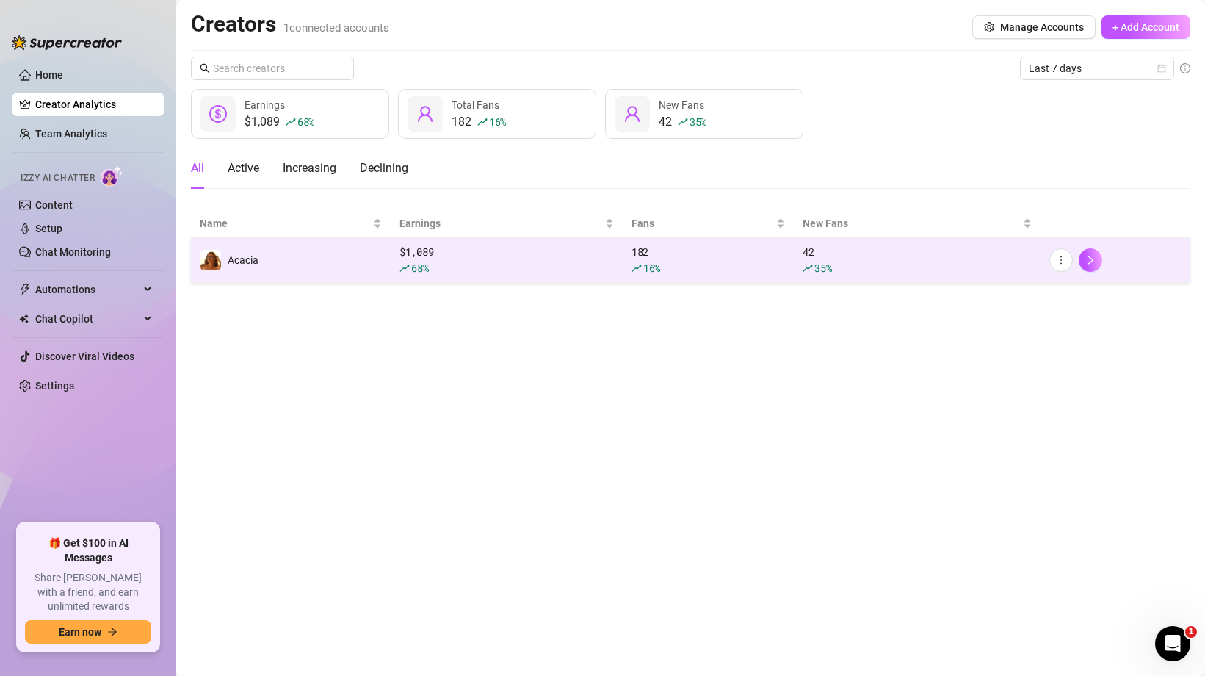
click at [292, 268] on td "Acacia" at bounding box center [291, 260] width 200 height 45
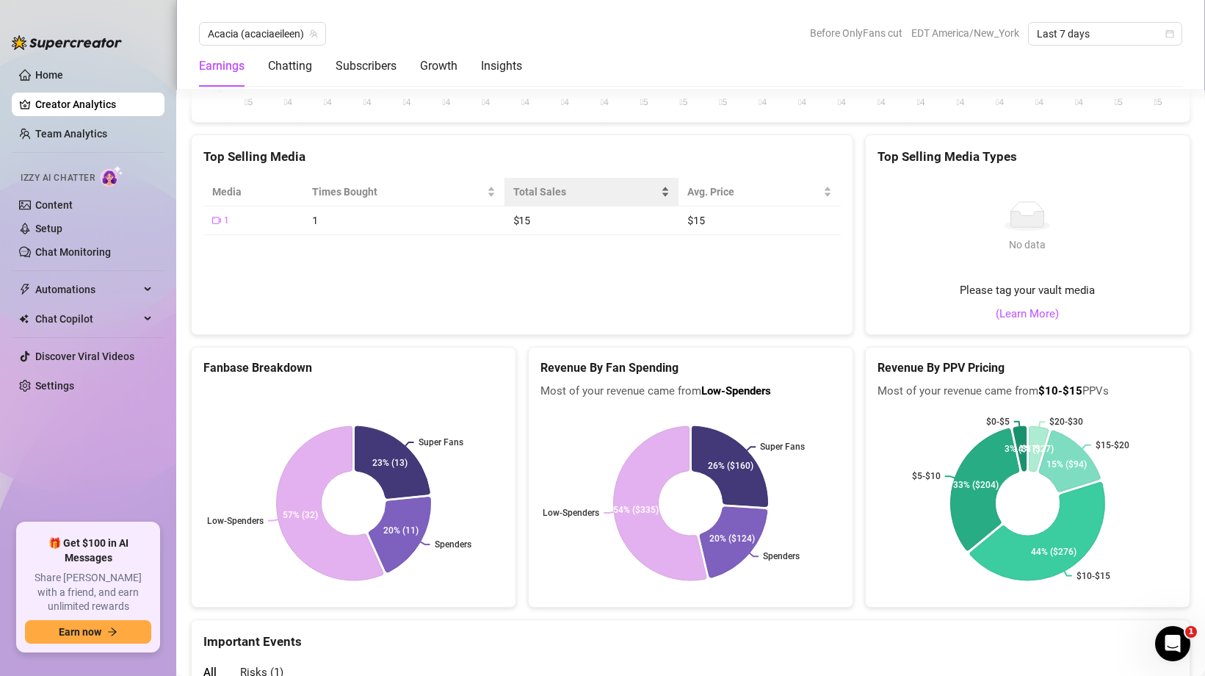
scroll to position [2361, 0]
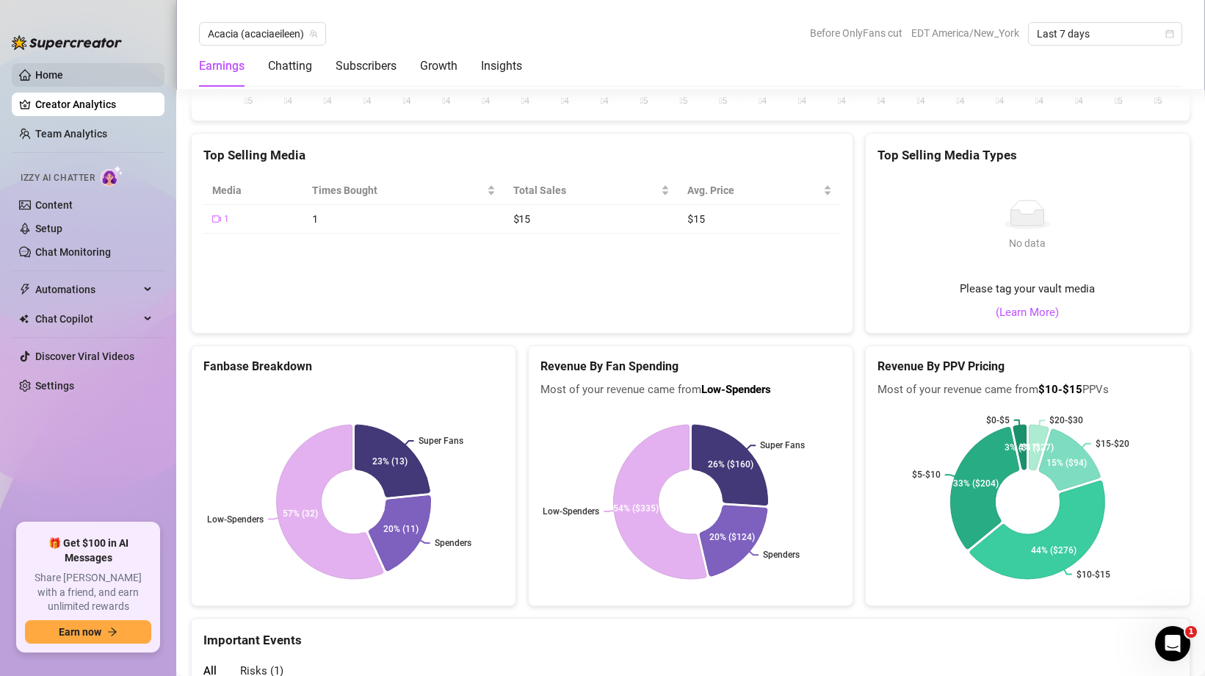
click at [63, 72] on link "Home" at bounding box center [49, 75] width 28 height 12
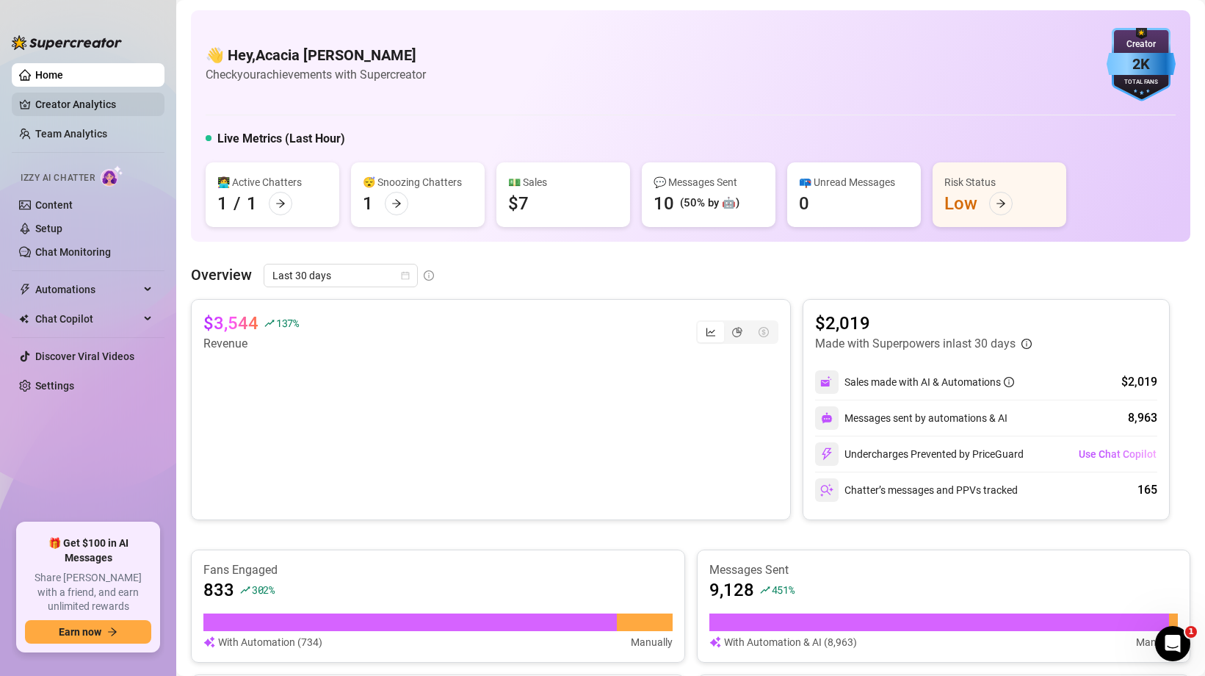
click at [55, 95] on link "Creator Analytics" at bounding box center [93, 104] width 117 height 23
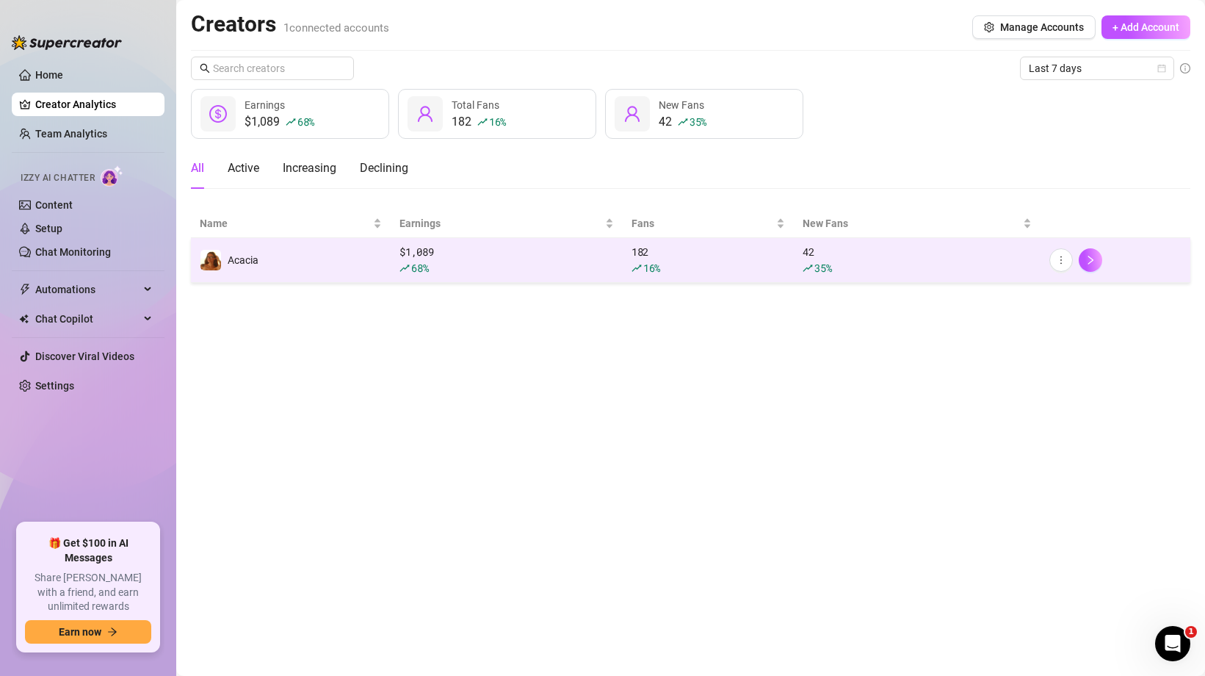
click at [501, 262] on div "68 %" at bounding box center [506, 268] width 214 height 16
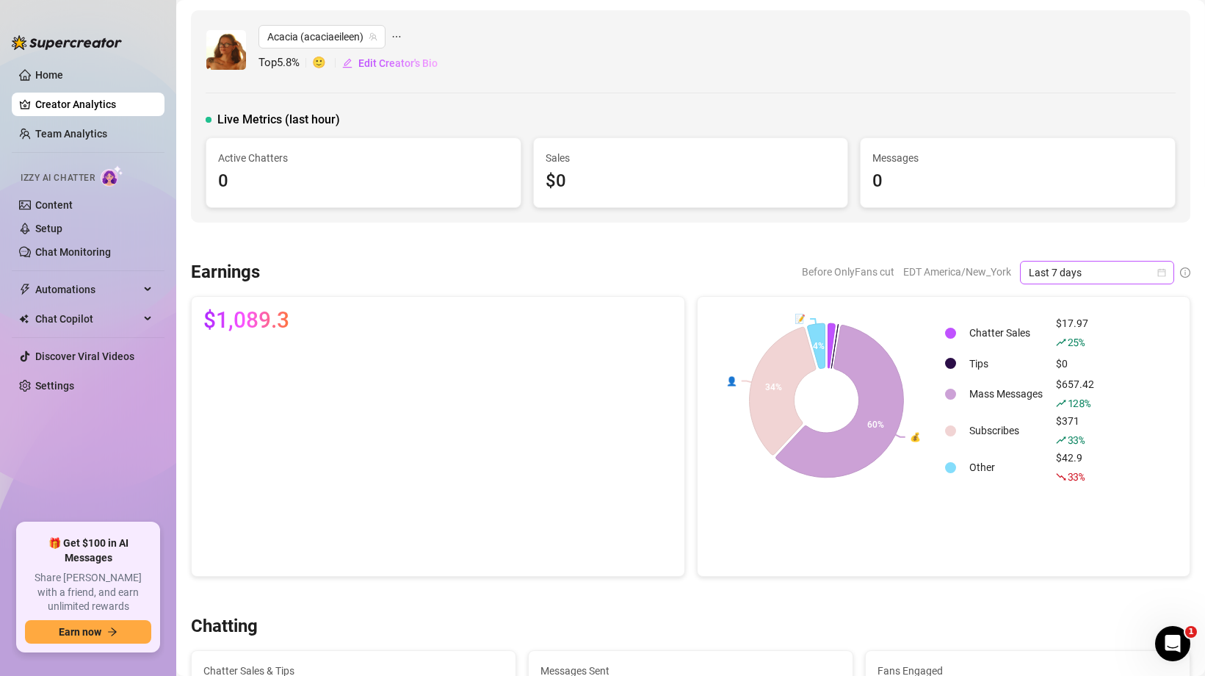
click at [1096, 267] on span "Last 7 days" at bounding box center [1097, 272] width 137 height 22
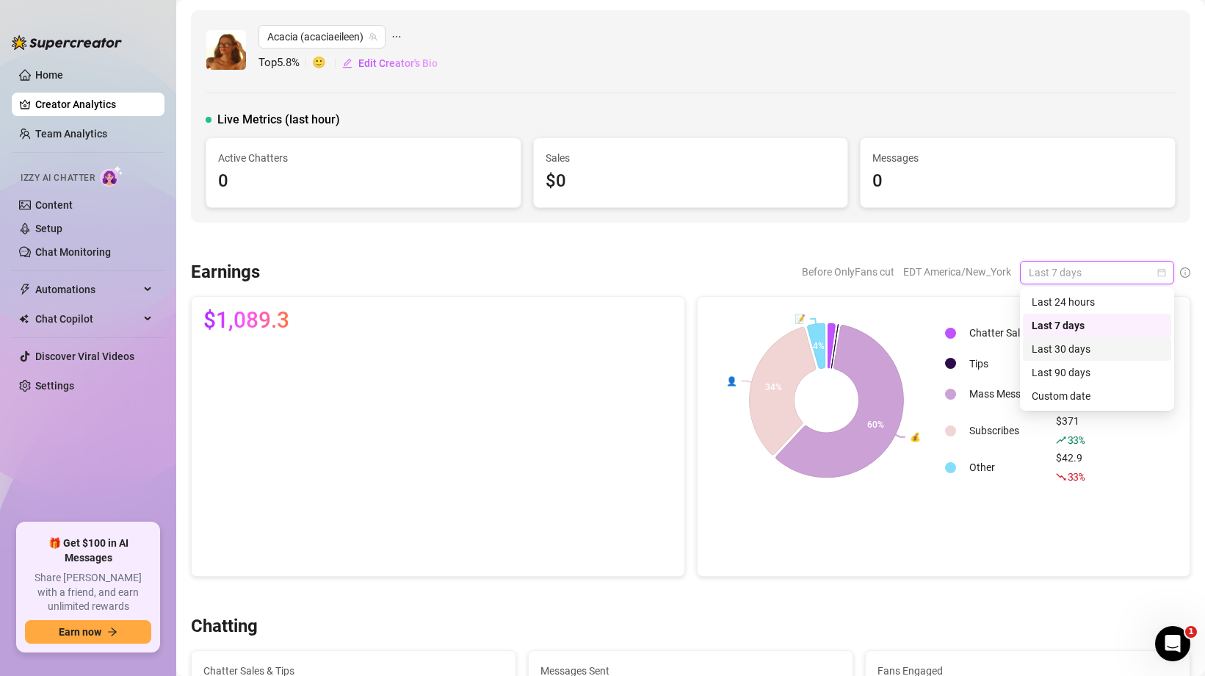
click at [1057, 339] on div "Last 30 days" at bounding box center [1097, 348] width 148 height 23
